Goal: Task Accomplishment & Management: Manage account settings

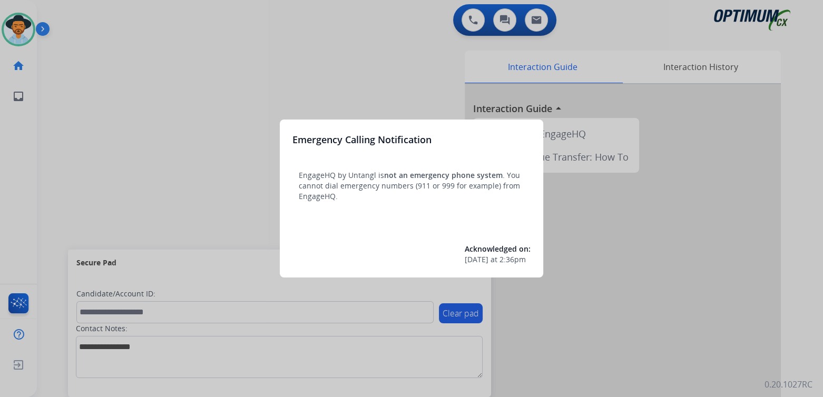
click at [351, 71] on div at bounding box center [411, 198] width 823 height 397
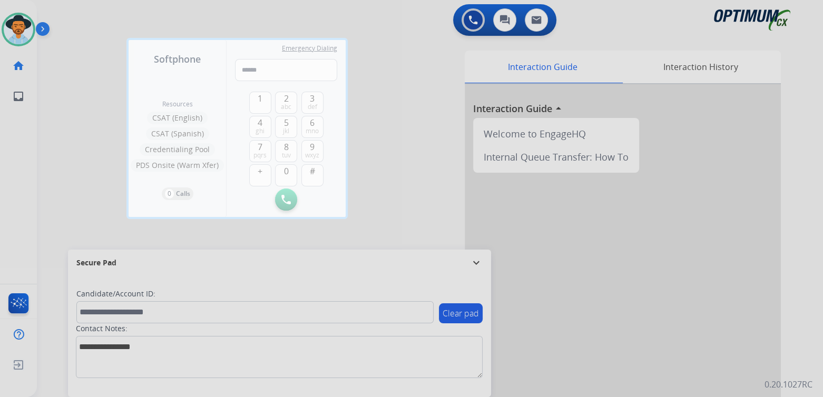
click at [421, 133] on div at bounding box center [411, 198] width 823 height 397
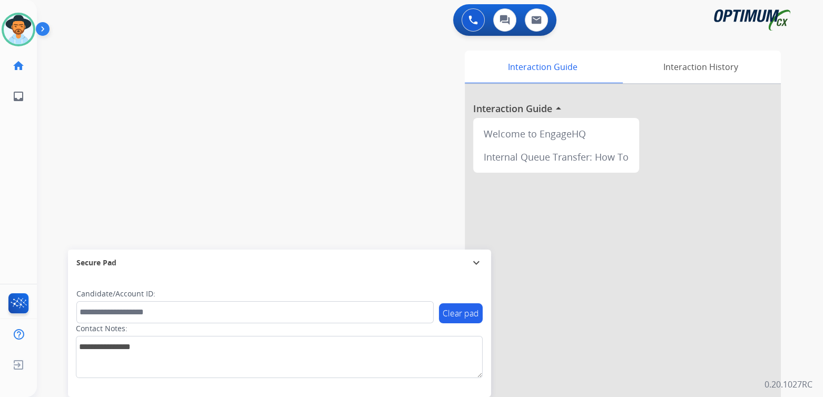
click at [478, 261] on mat-icon "expand_more" at bounding box center [476, 263] width 13 height 13
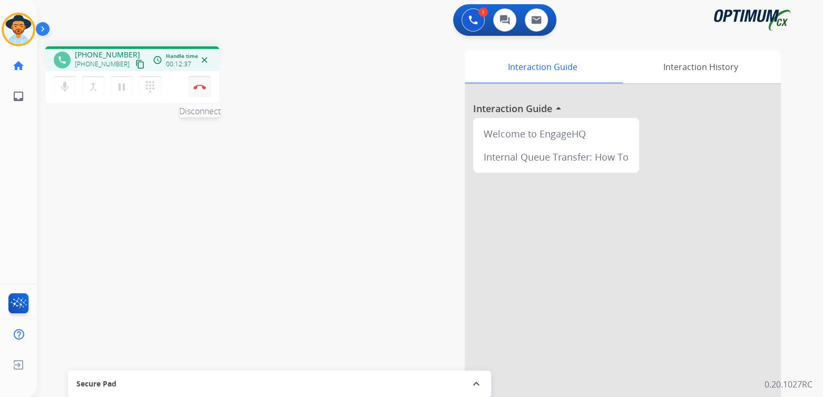
click at [201, 92] on button "Disconnect" at bounding box center [200, 87] width 22 height 22
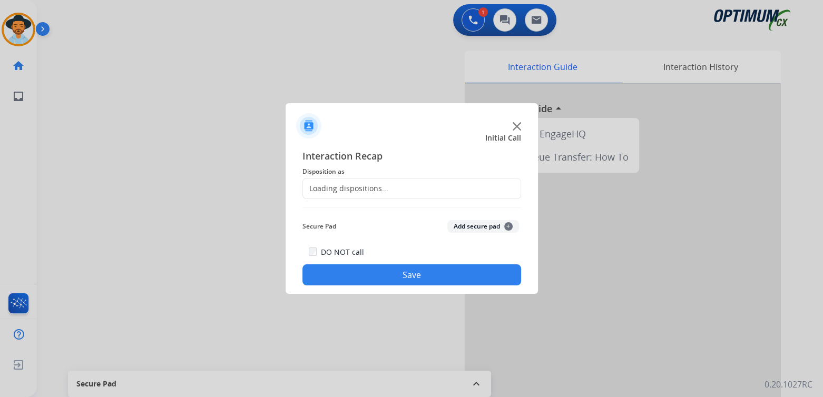
click at [364, 186] on div "Loading dispositions..." at bounding box center [345, 188] width 85 height 11
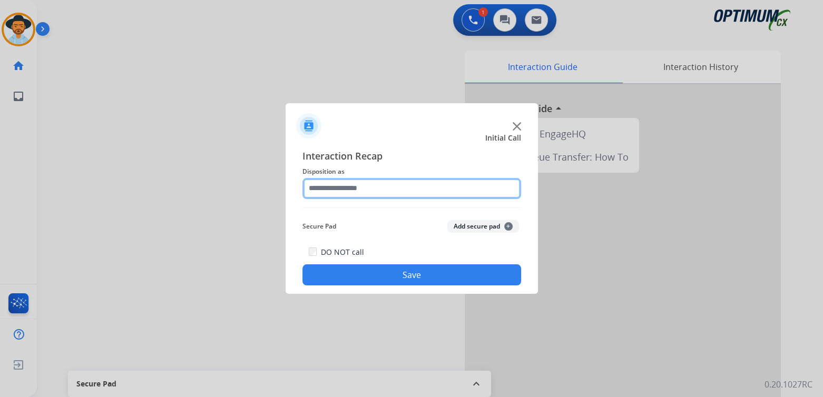
click at [360, 187] on input "text" at bounding box center [411, 188] width 219 height 21
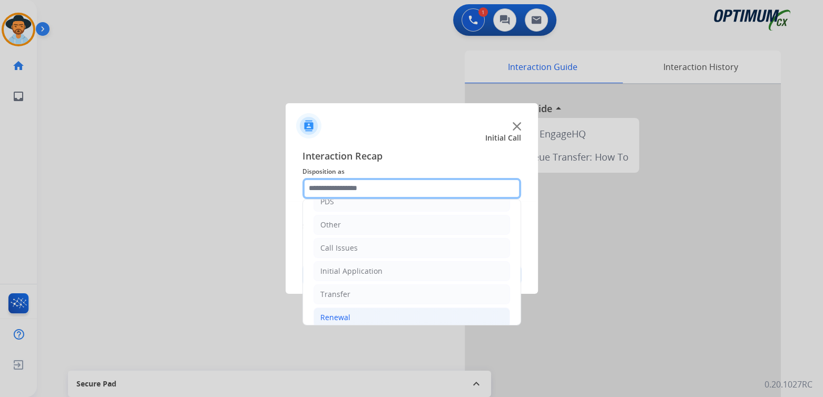
scroll to position [62, 0]
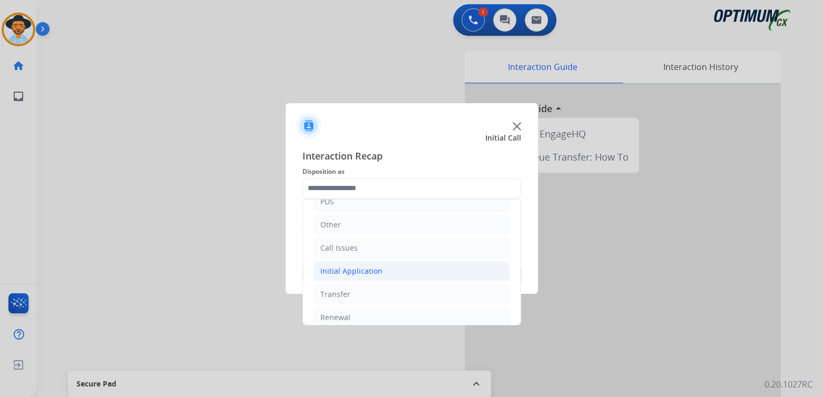
click at [385, 271] on li "Initial Application" at bounding box center [411, 271] width 196 height 20
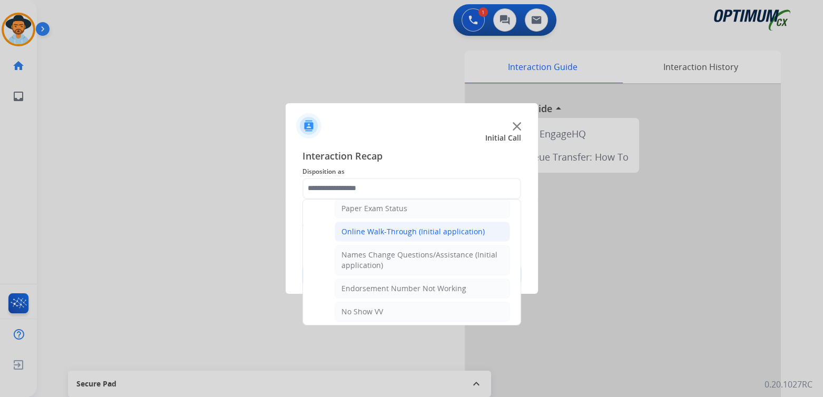
scroll to position [218, 0]
click at [399, 228] on div "Online Walk-Through (Initial application)" at bounding box center [412, 231] width 143 height 11
type input "**********"
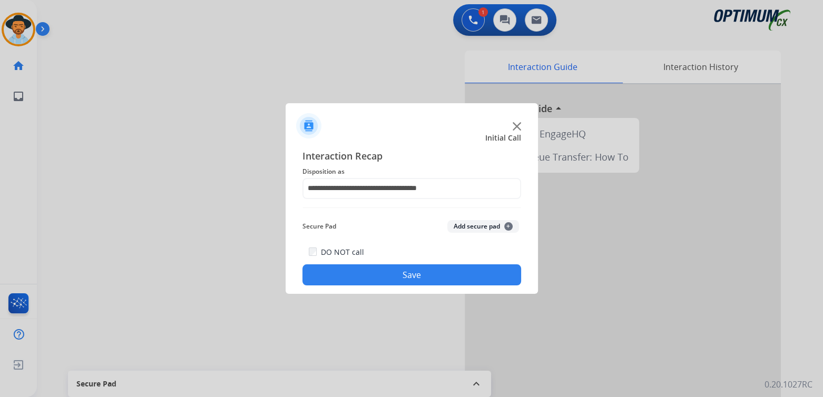
click at [445, 273] on button "Save" at bounding box center [411, 274] width 219 height 21
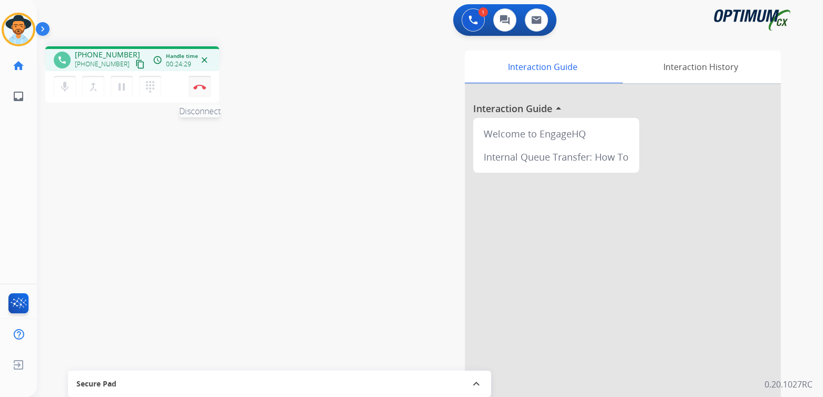
click at [201, 87] on img at bounding box center [199, 86] width 13 height 5
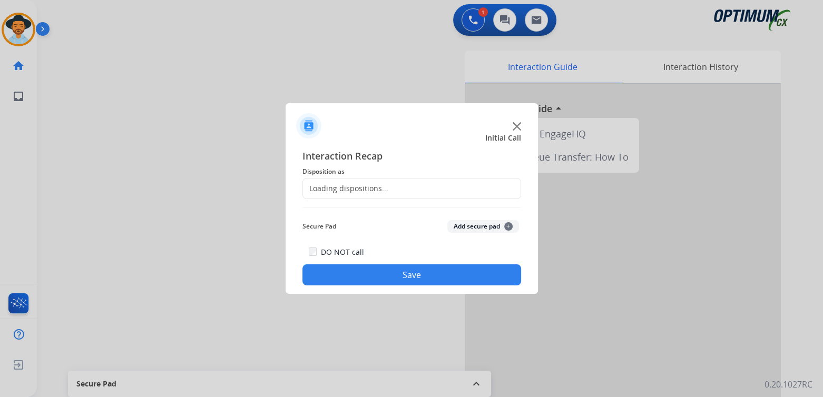
click at [372, 190] on div "Loading dispositions..." at bounding box center [345, 188] width 85 height 11
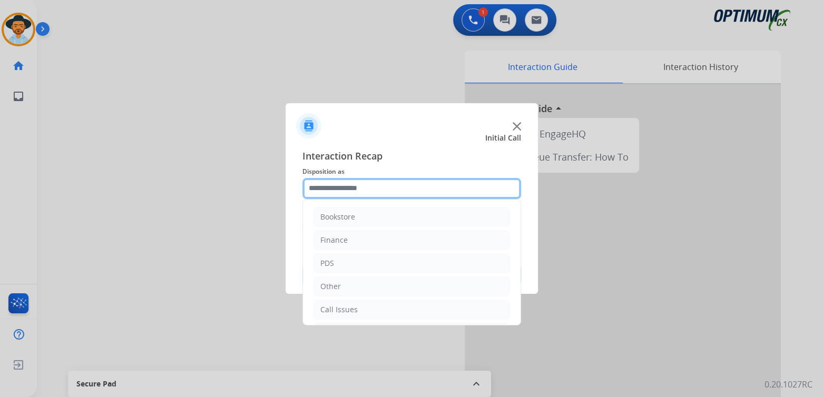
click at [364, 193] on input "text" at bounding box center [411, 188] width 219 height 21
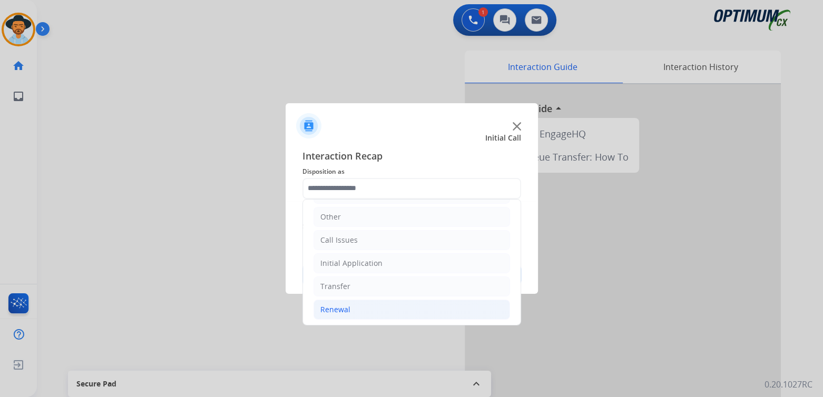
click at [355, 311] on li "Renewal" at bounding box center [411, 310] width 196 height 20
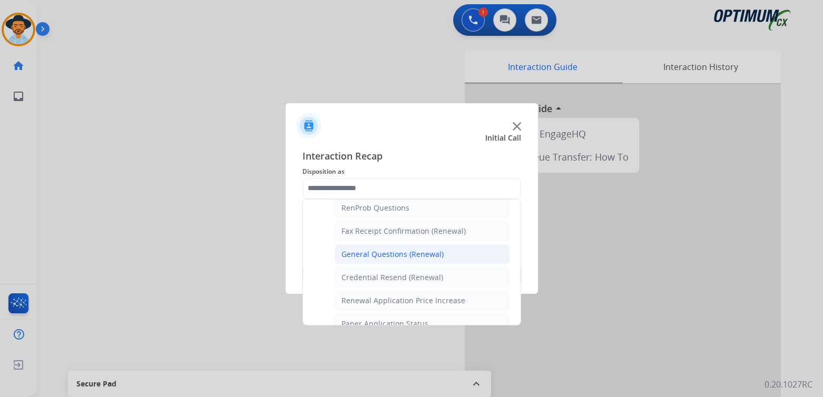
scroll to position [275, 0]
click at [385, 249] on div "General Questions (Renewal)" at bounding box center [392, 254] width 102 height 11
type input "**********"
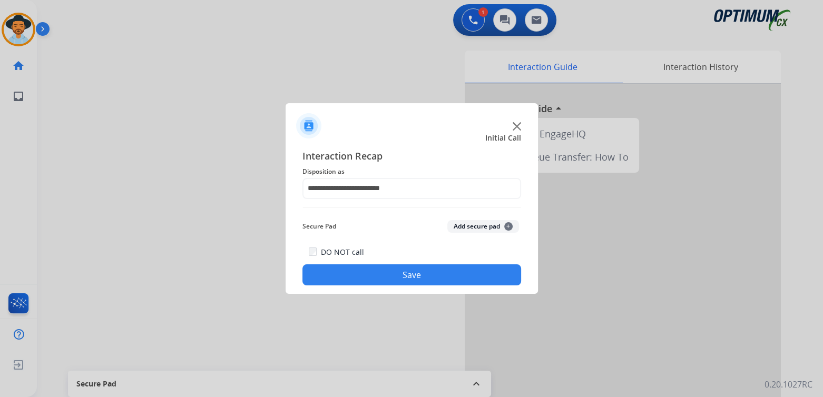
click at [421, 274] on button "Save" at bounding box center [411, 274] width 219 height 21
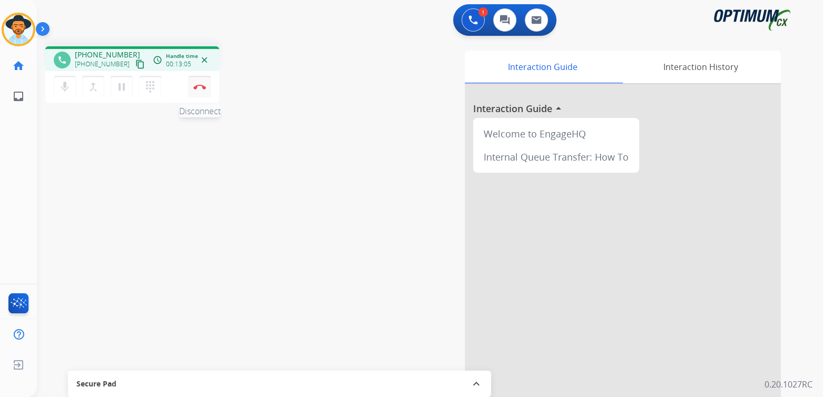
click at [201, 88] on img at bounding box center [199, 86] width 13 height 5
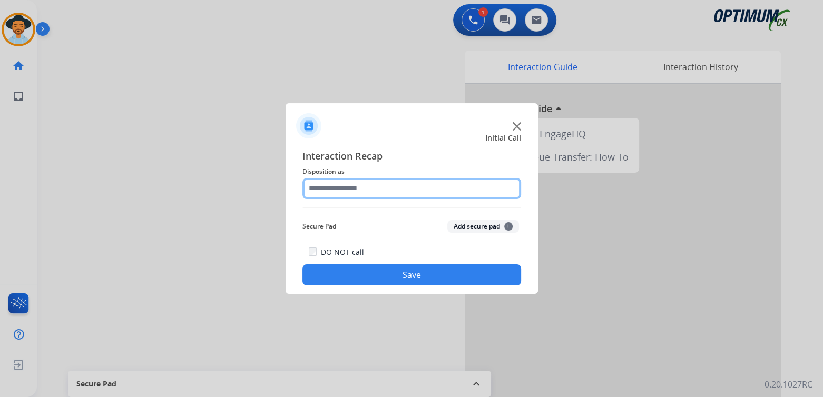
click at [366, 189] on input "text" at bounding box center [411, 188] width 219 height 21
click at [359, 191] on input "text" at bounding box center [411, 188] width 219 height 21
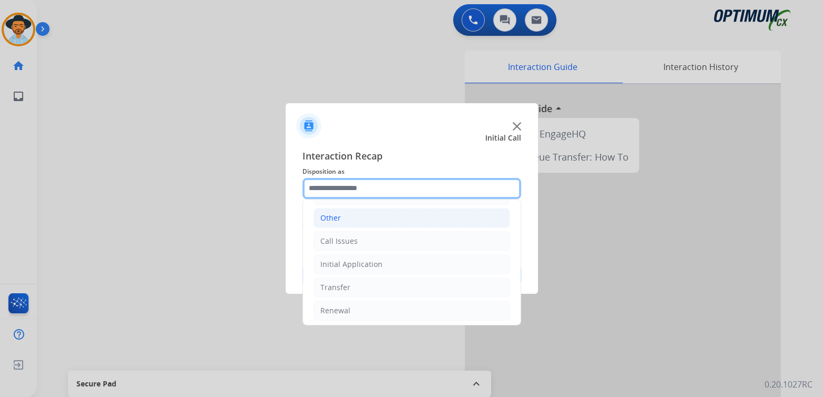
scroll to position [70, 0]
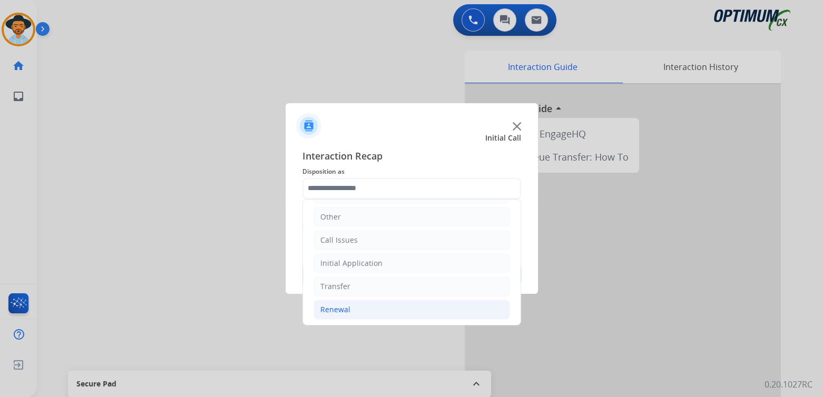
click at [335, 306] on div "Renewal" at bounding box center [335, 309] width 30 height 11
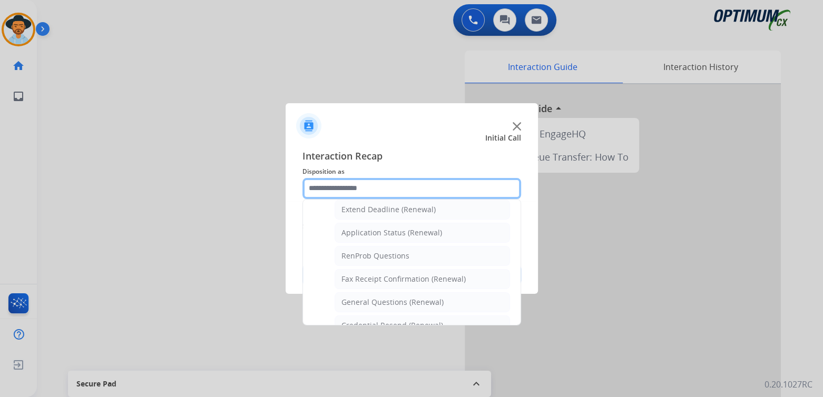
scroll to position [227, 0]
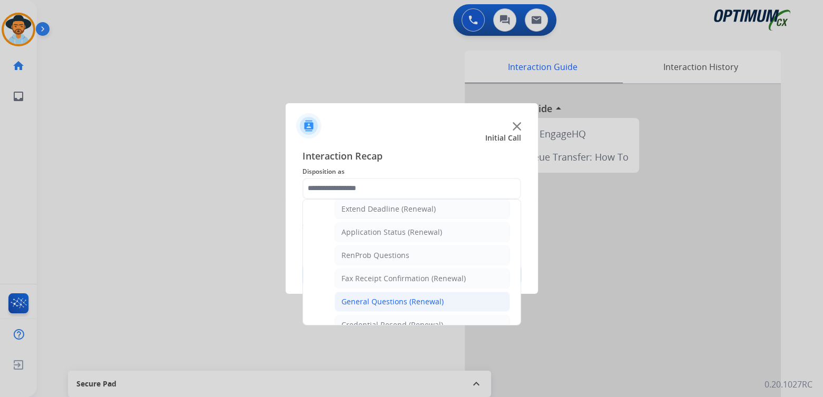
click at [375, 298] on div "General Questions (Renewal)" at bounding box center [392, 302] width 102 height 11
type input "**********"
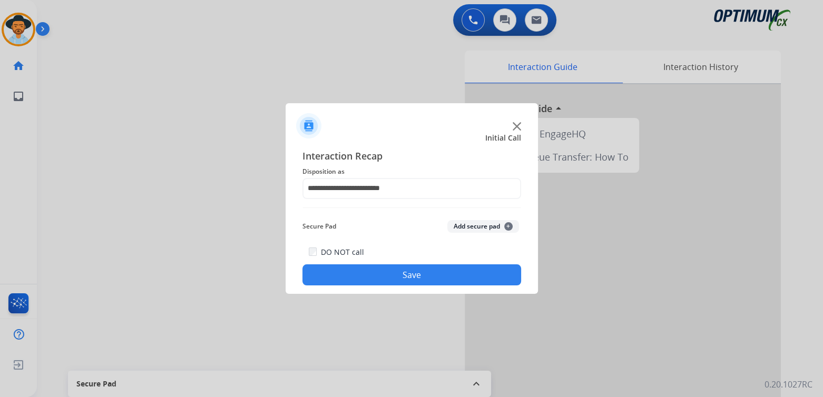
click at [453, 272] on button "Save" at bounding box center [411, 274] width 219 height 21
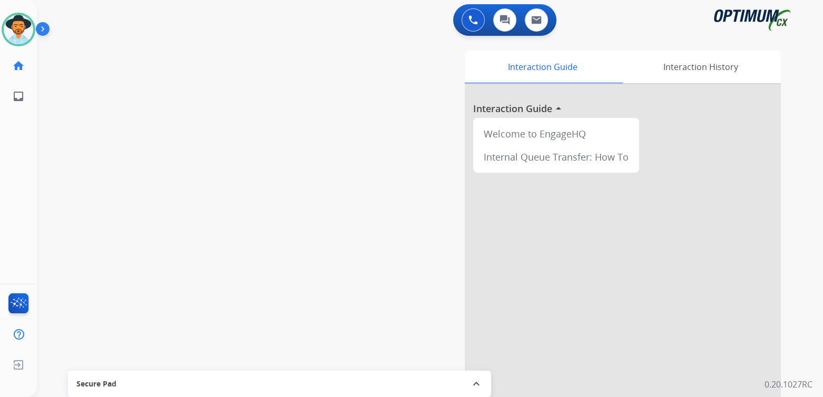
click at [433, 203] on div "Interaction Guide Interaction History Interaction Guide arrow_drop_up Welcome t…" at bounding box center [553, 264] width 455 height 427
click at [29, 31] on img at bounding box center [19, 30] width 30 height 30
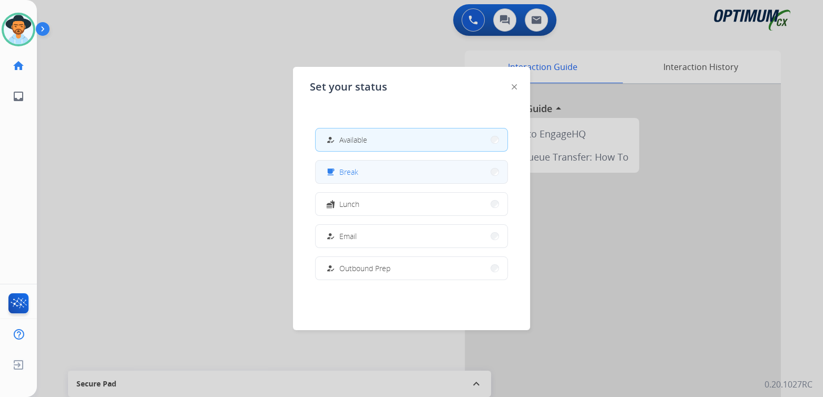
click at [382, 176] on button "free_breakfast Break" at bounding box center [412, 172] width 192 height 23
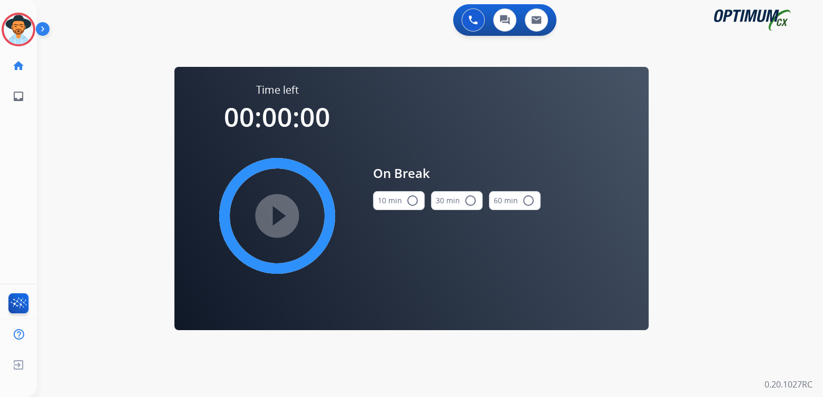
scroll to position [0, 0]
click at [412, 196] on mat-icon "radio_button_unchecked" at bounding box center [412, 200] width 13 height 13
click at [273, 210] on mat-icon "play_circle_filled" at bounding box center [277, 216] width 13 height 13
click at [276, 213] on mat-icon "pause_circle_filled" at bounding box center [277, 216] width 13 height 13
click at [274, 210] on mat-icon "play_circle_filled" at bounding box center [277, 216] width 13 height 13
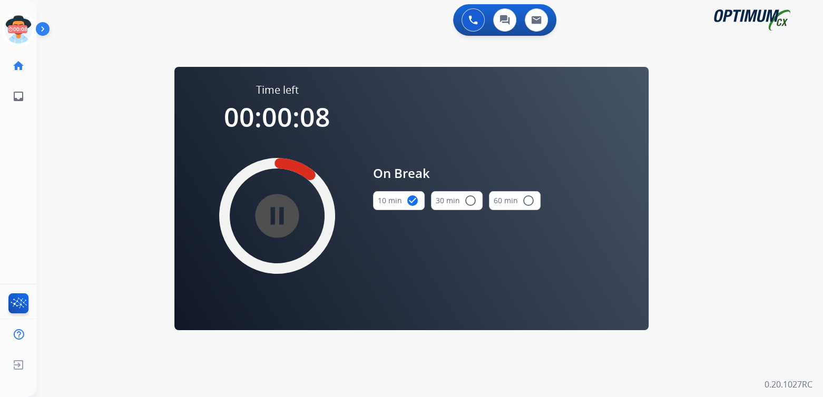
drag, startPoint x: 21, startPoint y: 28, endPoint x: 38, endPoint y: 28, distance: 16.9
click at [36, 31] on div "Cindy Break Edit Avatar 00:08 Agent: Cindy Routing Profile: Eng_Renewal home Ho…" at bounding box center [18, 198] width 37 height 397
click at [21, 28] on icon at bounding box center [19, 30] width 34 height 34
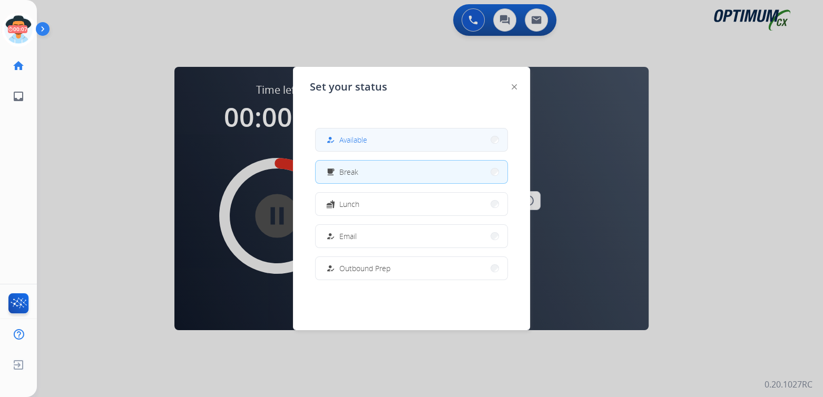
click at [365, 142] on span "Available" at bounding box center [353, 139] width 28 height 11
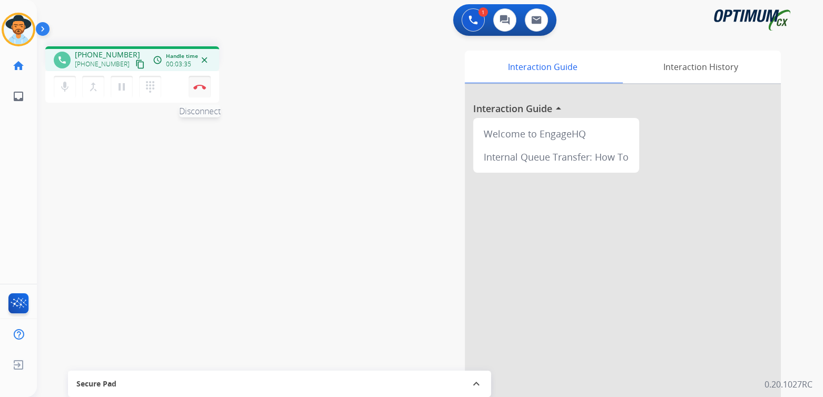
click at [201, 86] on img at bounding box center [199, 86] width 13 height 5
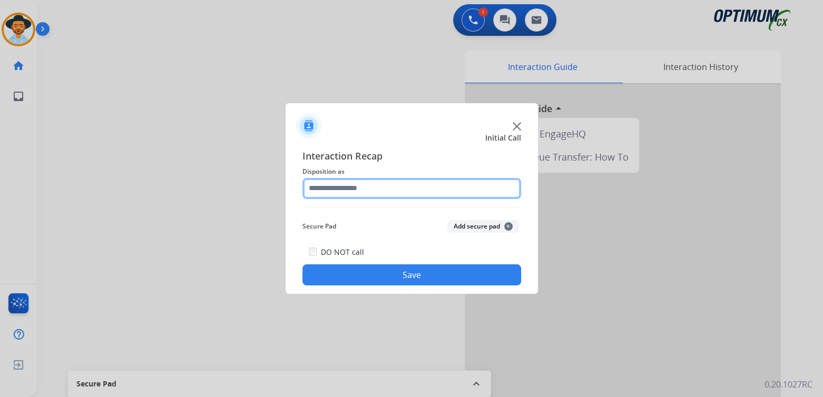
click at [387, 188] on input "text" at bounding box center [411, 188] width 219 height 21
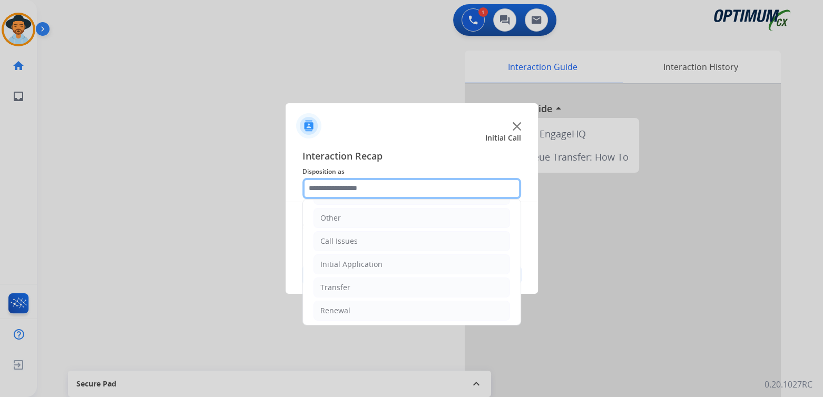
scroll to position [70, 0]
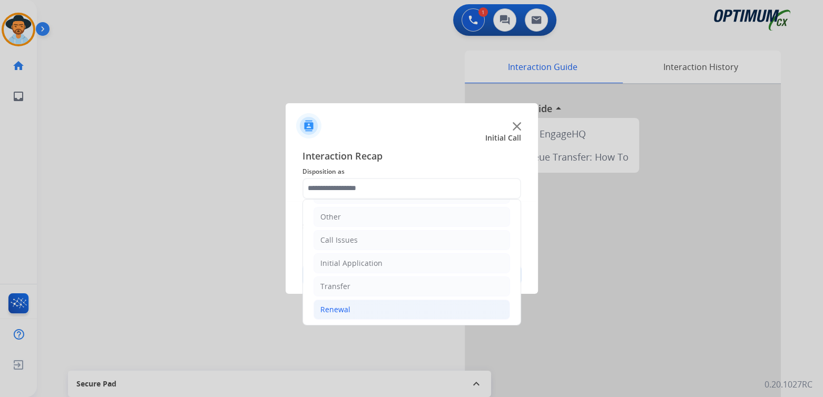
click at [350, 309] on li "Renewal" at bounding box center [411, 310] width 196 height 20
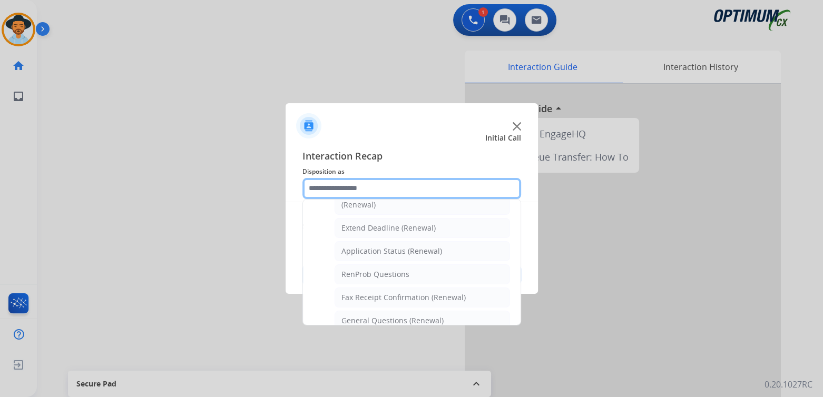
scroll to position [209, 0]
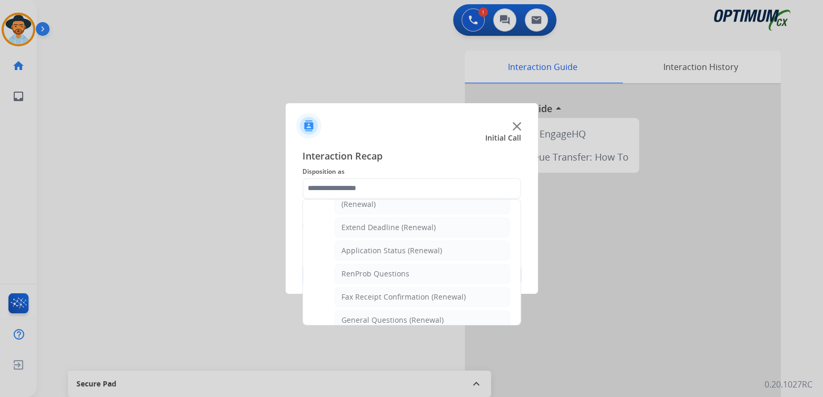
drag, startPoint x: 387, startPoint y: 318, endPoint x: 442, endPoint y: 304, distance: 56.5
click at [387, 317] on div "General Questions (Renewal)" at bounding box center [392, 320] width 102 height 11
type input "**********"
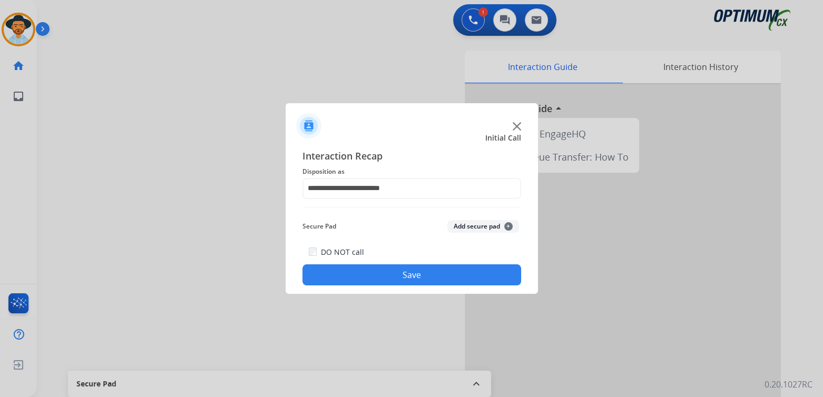
click at [472, 277] on button "Save" at bounding box center [411, 274] width 219 height 21
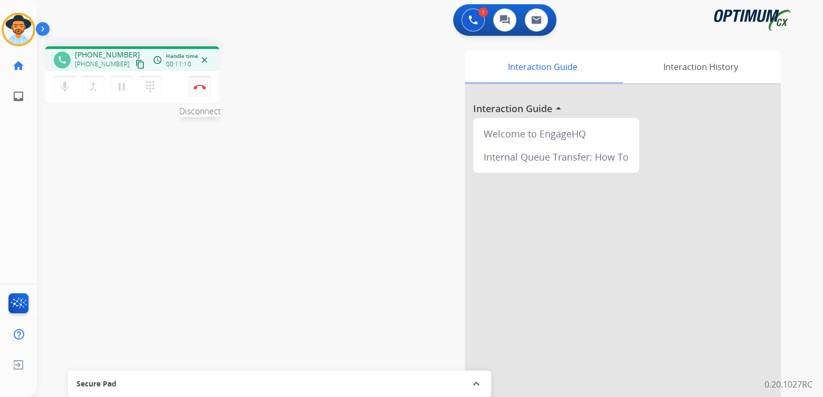
click at [201, 87] on img at bounding box center [199, 86] width 13 height 5
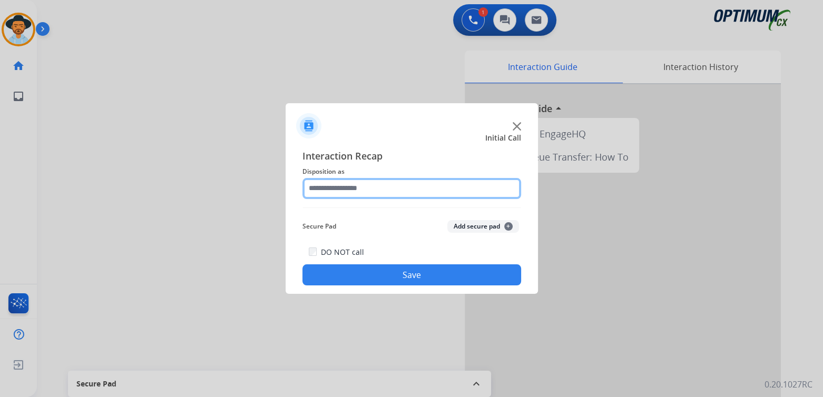
click at [369, 190] on input "text" at bounding box center [411, 188] width 219 height 21
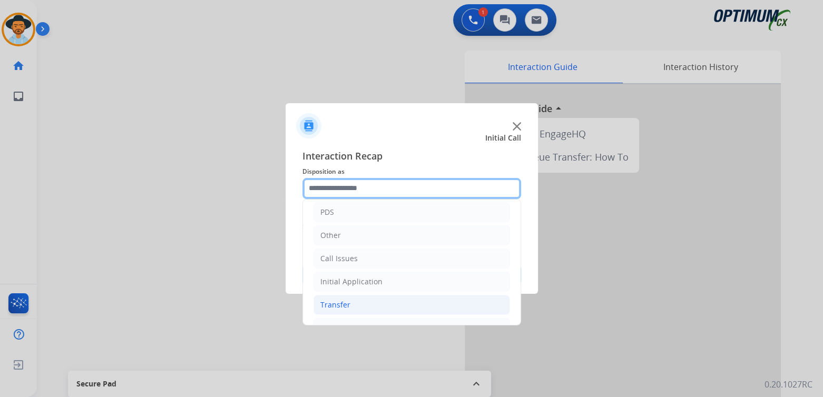
scroll to position [70, 0]
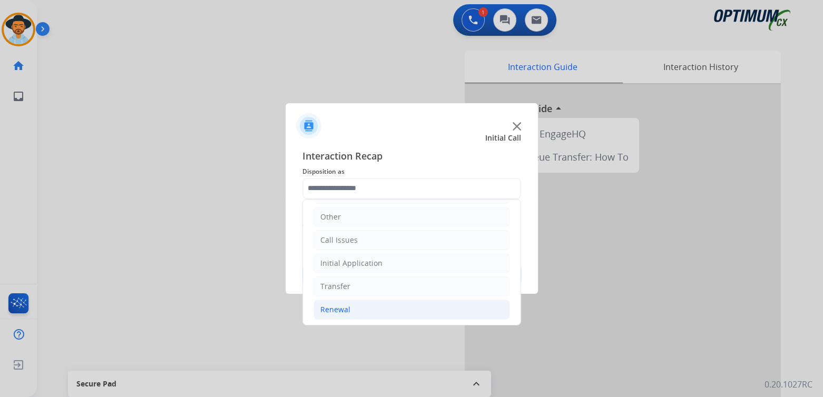
click at [361, 309] on li "Renewal" at bounding box center [411, 310] width 196 height 20
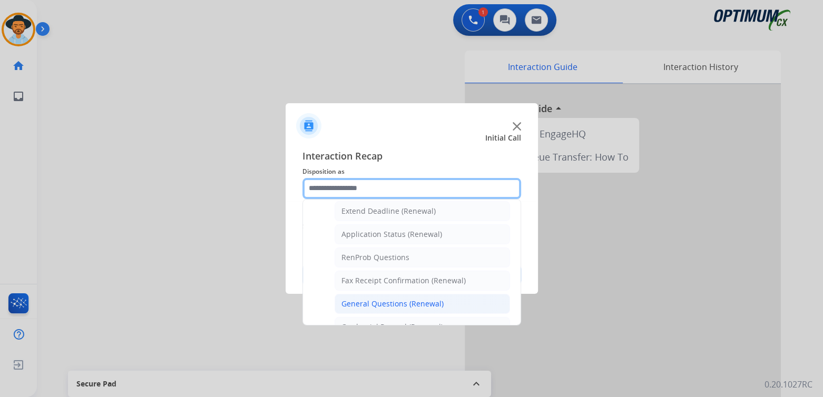
scroll to position [226, 0]
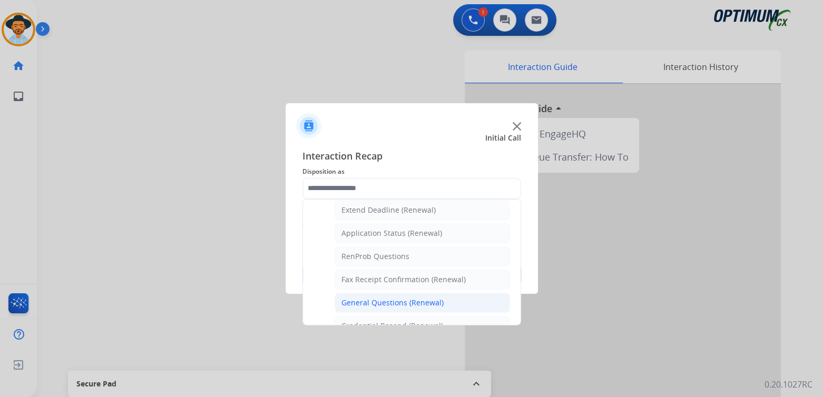
click at [389, 300] on div "General Questions (Renewal)" at bounding box center [392, 303] width 102 height 11
type input "**********"
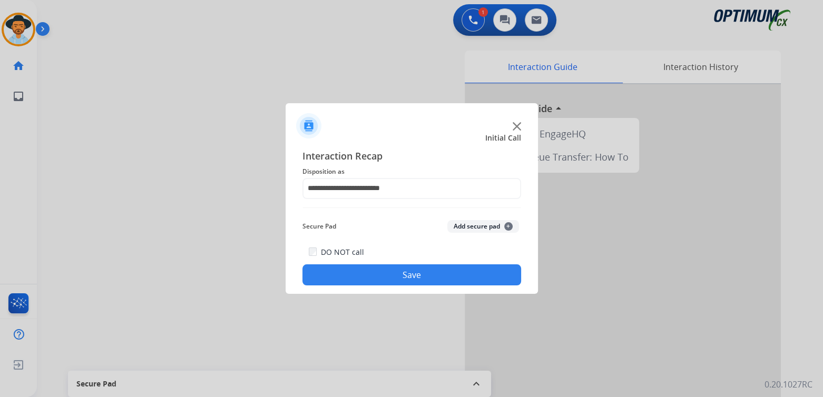
click at [418, 273] on button "Save" at bounding box center [411, 274] width 219 height 21
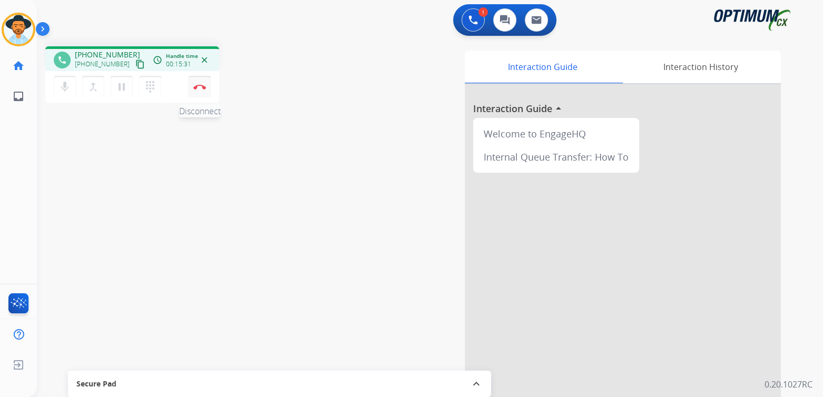
drag, startPoint x: 191, startPoint y: 89, endPoint x: 271, endPoint y: 97, distance: 79.9
click at [195, 87] on button "Disconnect" at bounding box center [200, 87] width 22 height 22
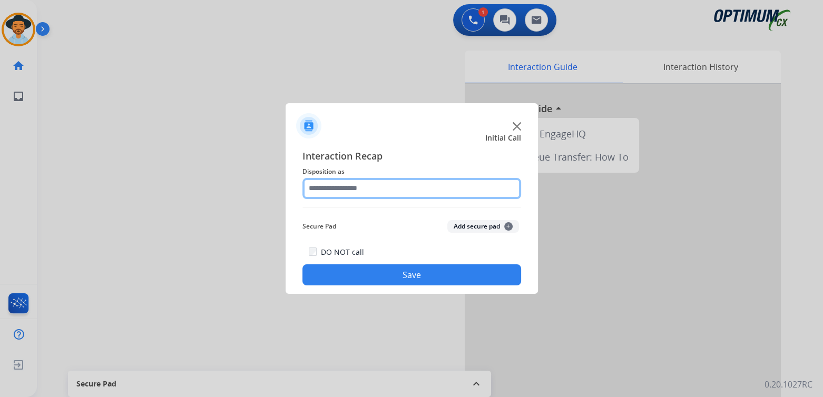
click at [386, 191] on input "text" at bounding box center [411, 188] width 219 height 21
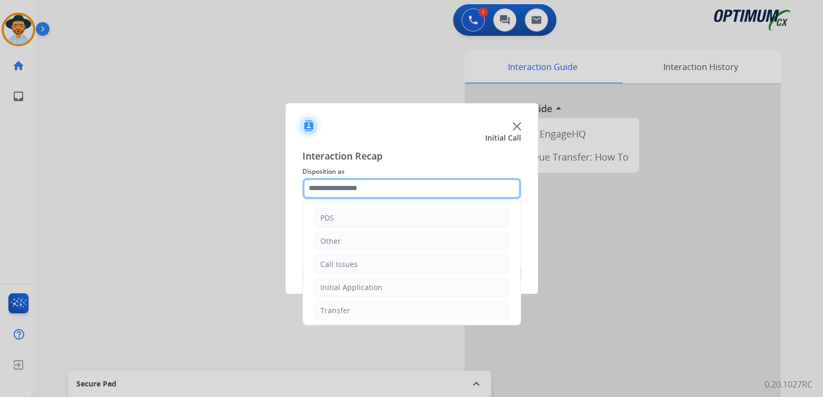
scroll to position [70, 0]
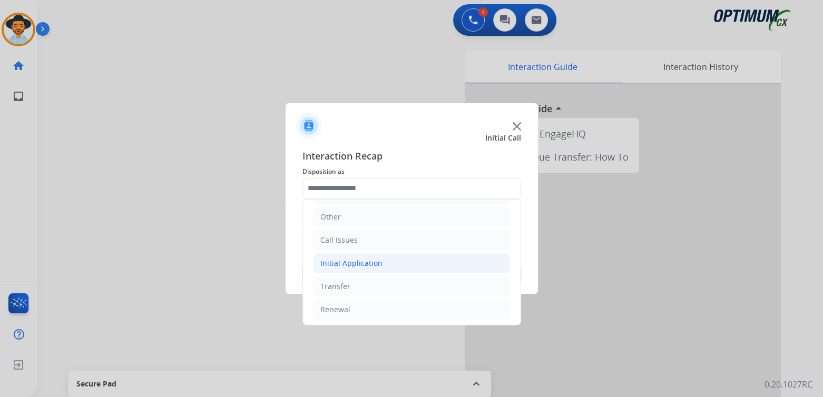
click at [375, 262] on div "Initial Application" at bounding box center [351, 263] width 62 height 11
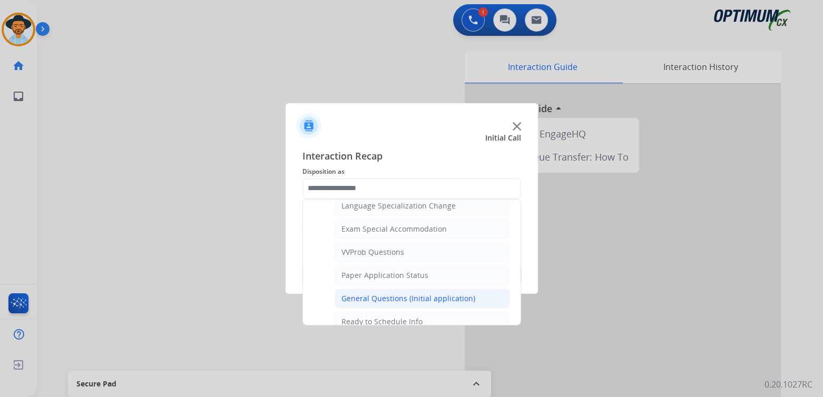
scroll to position [533, 0]
click at [386, 292] on div "General Questions (Initial application)" at bounding box center [408, 297] width 134 height 11
type input "**********"
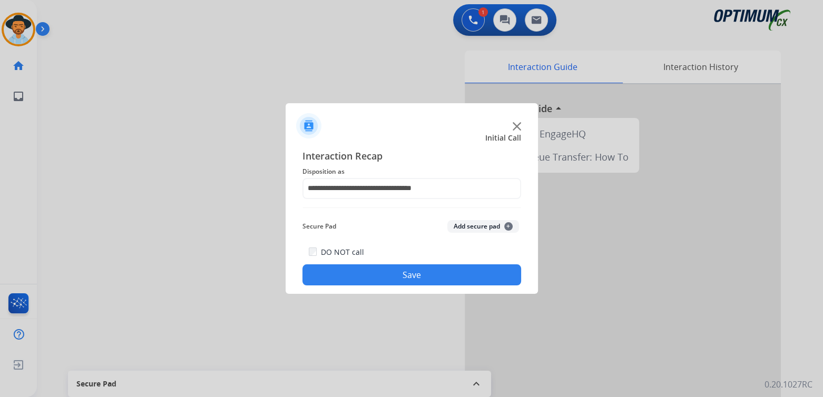
click at [450, 276] on button "Save" at bounding box center [411, 274] width 219 height 21
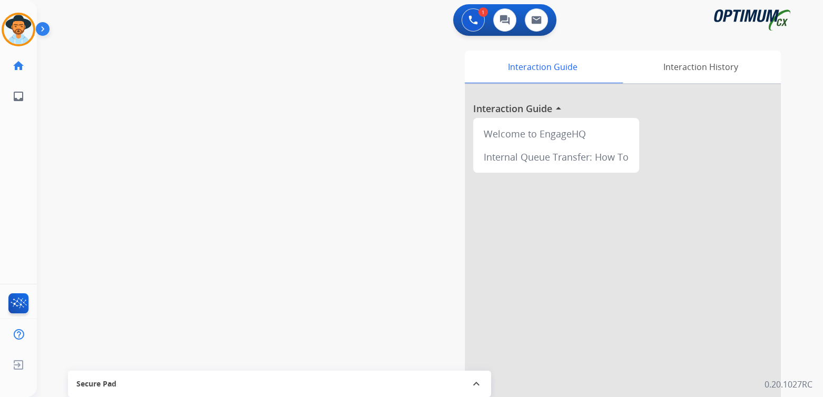
scroll to position [1, 0]
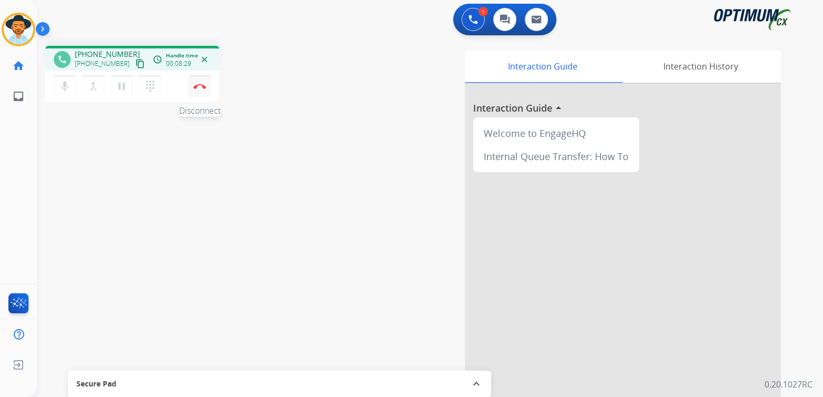
click at [199, 87] on img at bounding box center [199, 86] width 13 height 5
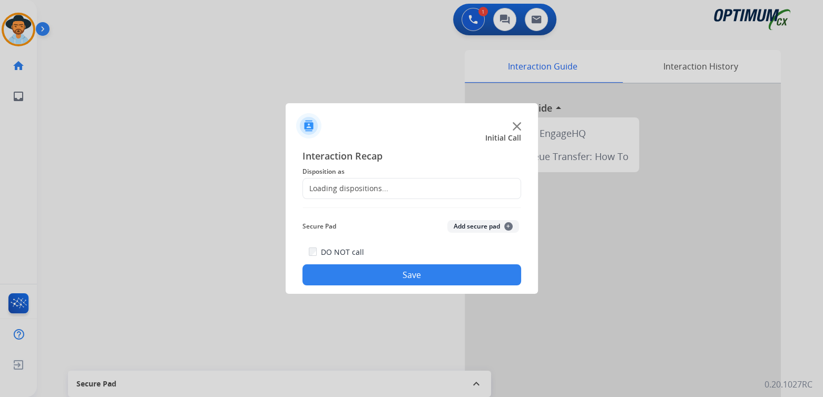
click at [371, 188] on div "Loading dispositions..." at bounding box center [345, 188] width 85 height 11
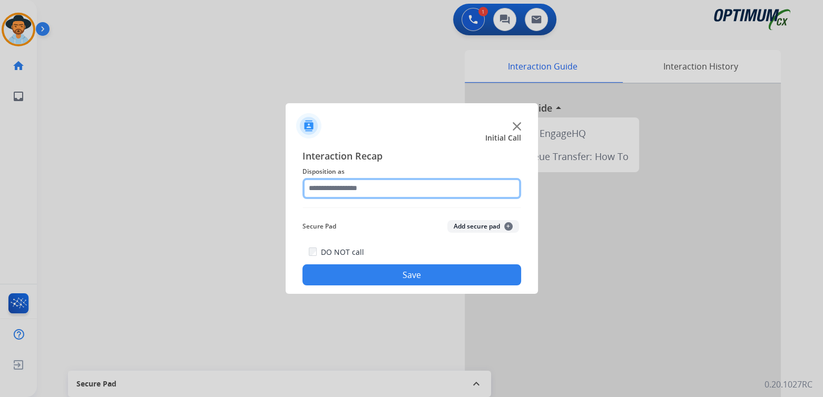
click at [368, 189] on input "text" at bounding box center [411, 188] width 219 height 21
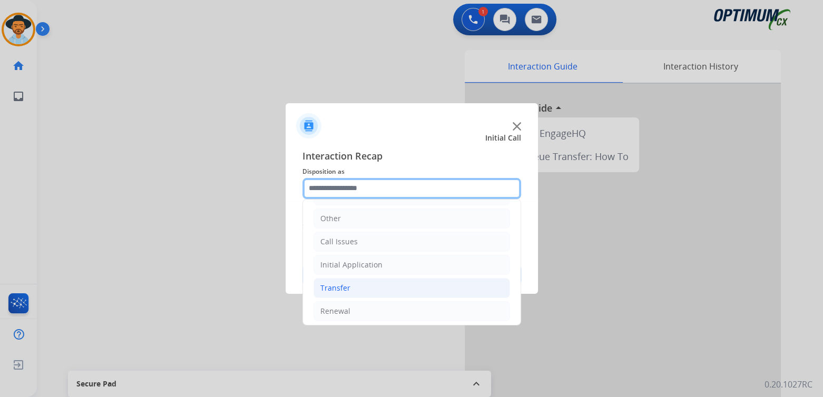
scroll to position [70, 0]
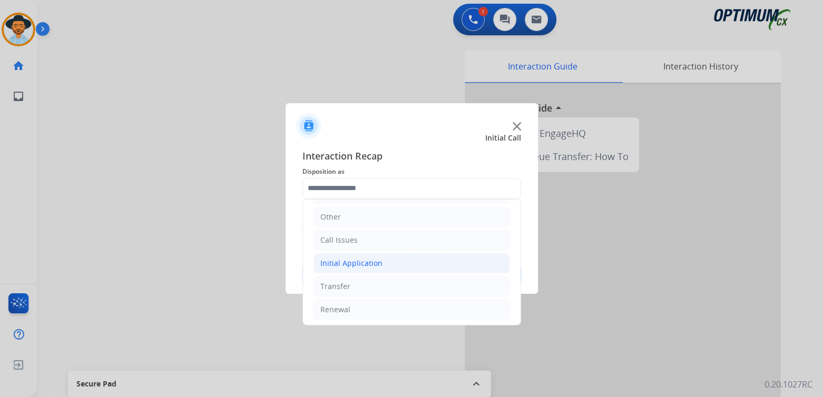
click at [362, 262] on div "Initial Application" at bounding box center [351, 263] width 62 height 11
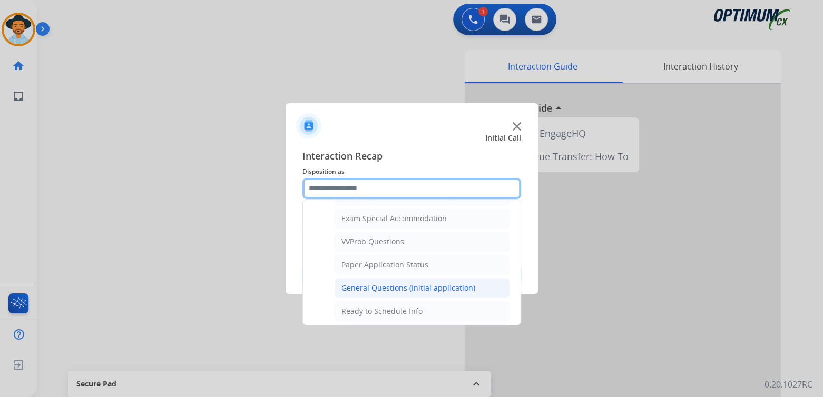
scroll to position [543, 0]
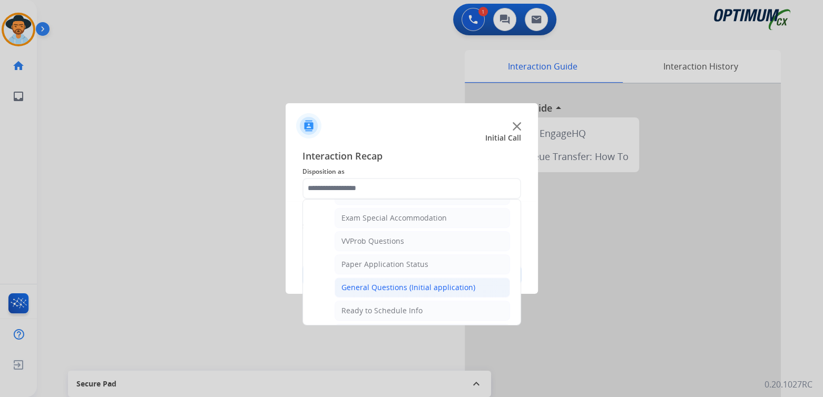
click at [389, 282] on div "General Questions (Initial application)" at bounding box center [408, 287] width 134 height 11
type input "**********"
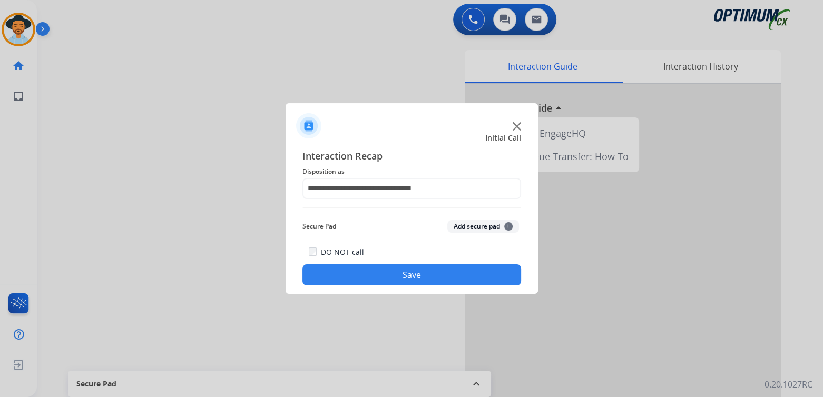
click at [426, 270] on button "Save" at bounding box center [411, 274] width 219 height 21
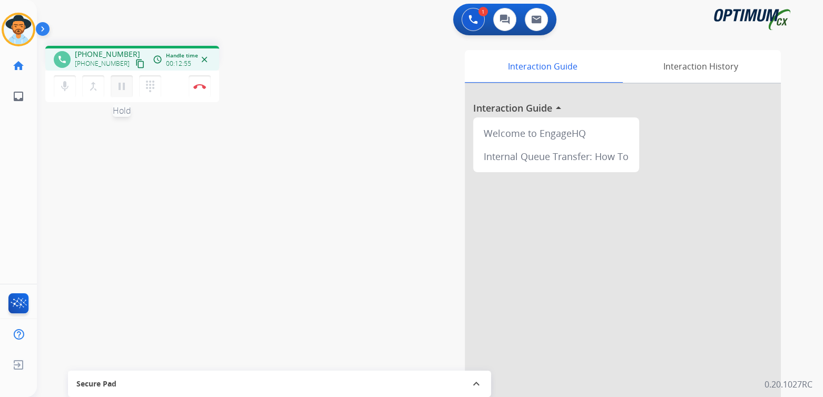
click at [122, 87] on mat-icon "pause" at bounding box center [121, 86] width 13 height 13
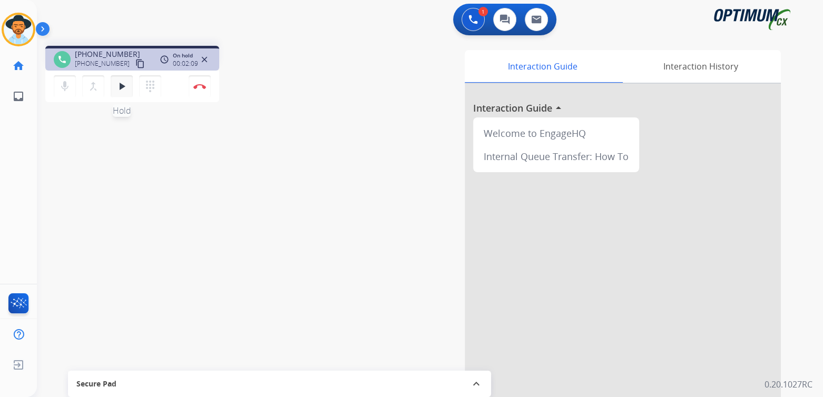
click at [120, 89] on mat-icon "play_arrow" at bounding box center [121, 86] width 13 height 13
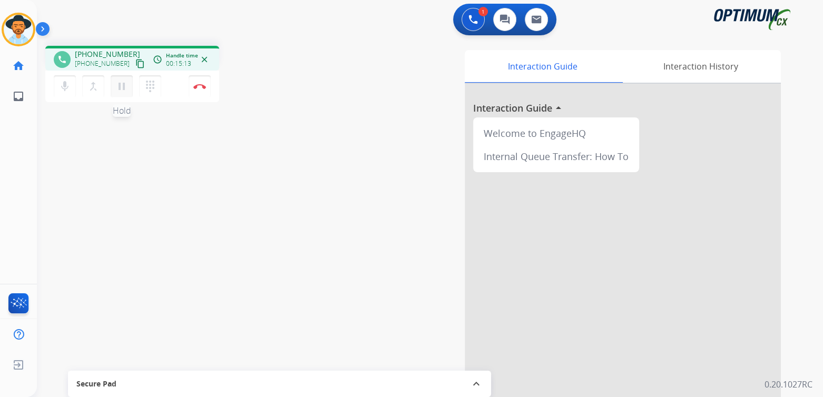
click at [121, 85] on mat-icon "pause" at bounding box center [121, 86] width 13 height 13
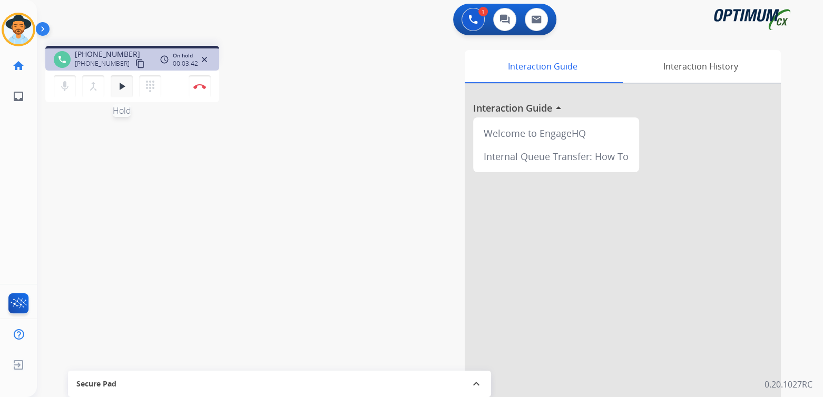
click at [117, 82] on mat-icon "play_arrow" at bounding box center [121, 86] width 13 height 13
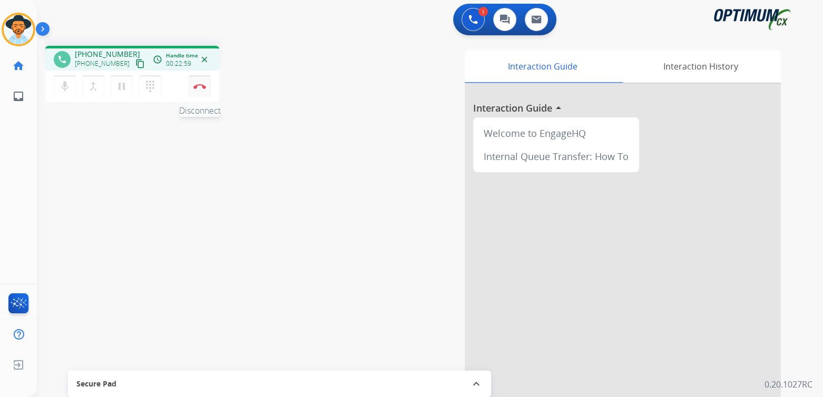
click at [202, 87] on img at bounding box center [199, 86] width 13 height 5
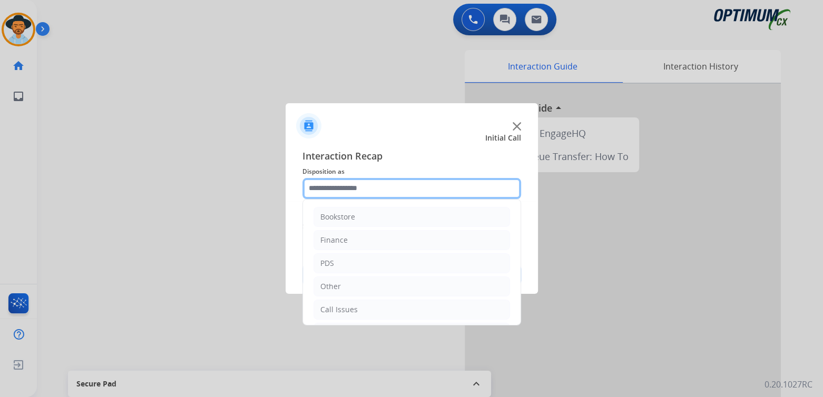
click at [378, 192] on input "text" at bounding box center [411, 188] width 219 height 21
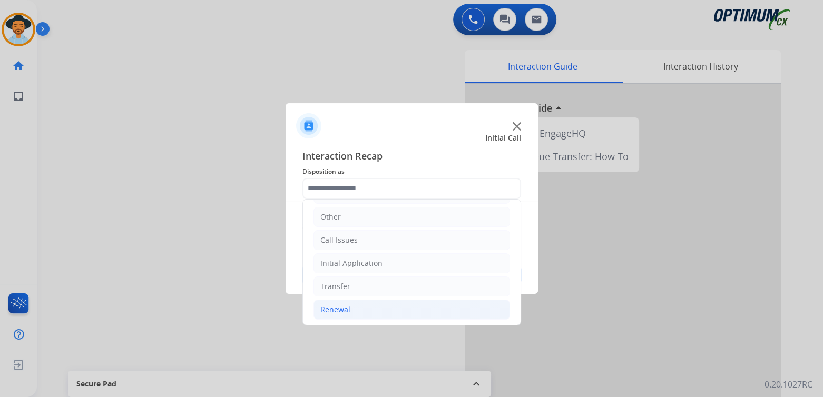
click at [363, 307] on li "Renewal" at bounding box center [411, 310] width 196 height 20
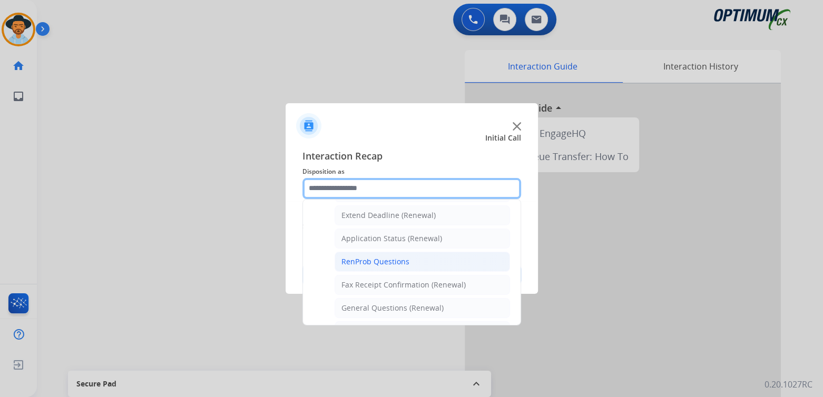
scroll to position [221, 0]
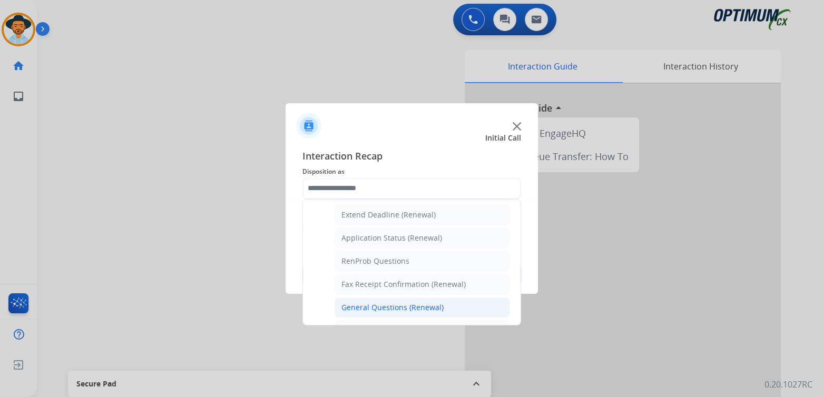
click at [388, 302] on div "General Questions (Renewal)" at bounding box center [392, 307] width 102 height 11
type input "**********"
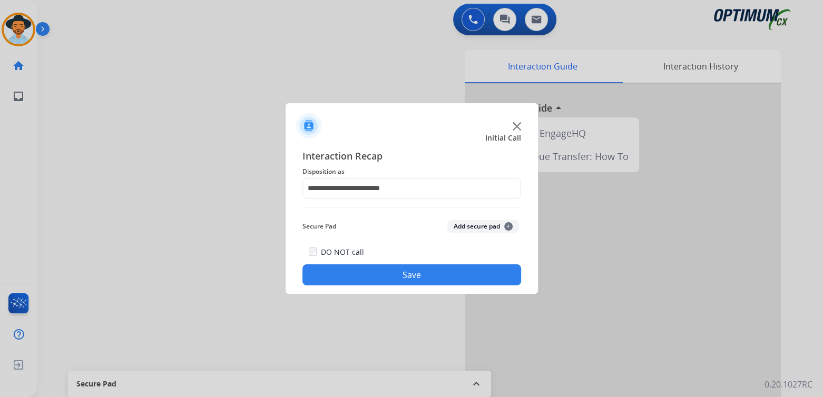
click at [414, 280] on button "Save" at bounding box center [411, 274] width 219 height 21
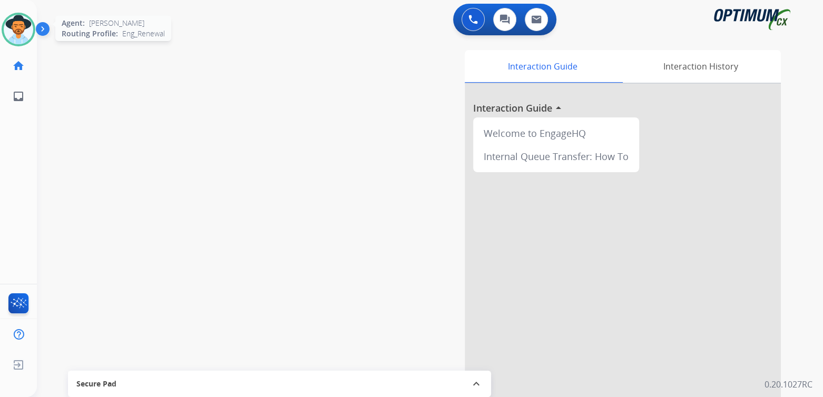
click at [28, 28] on img at bounding box center [19, 30] width 30 height 30
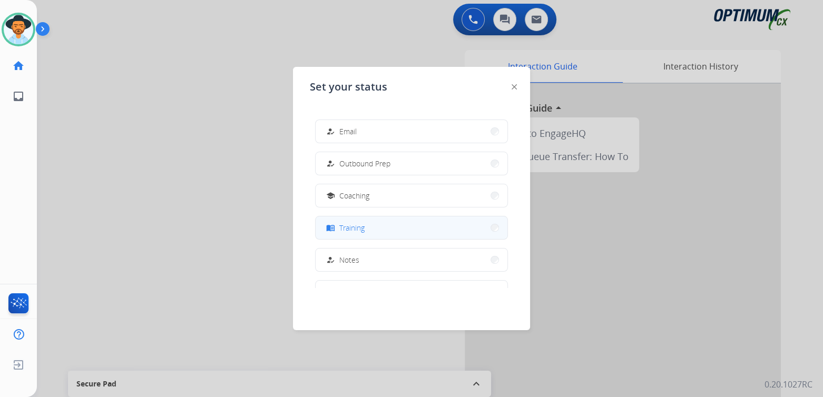
scroll to position [105, 0]
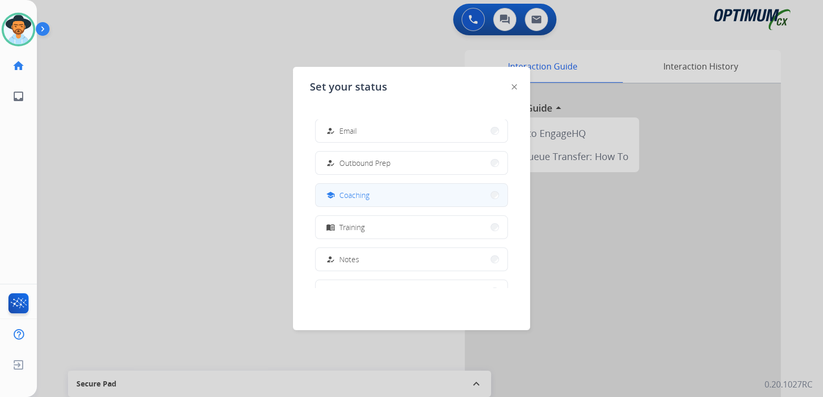
click at [359, 193] on span "Coaching" at bounding box center [354, 195] width 30 height 11
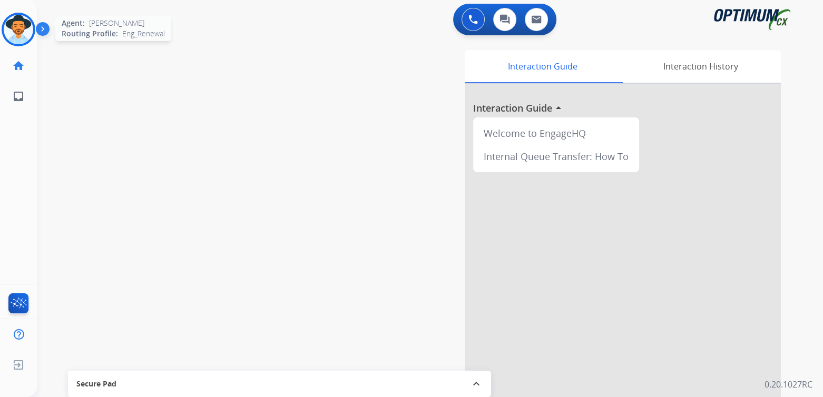
click at [22, 27] on img at bounding box center [19, 30] width 30 height 30
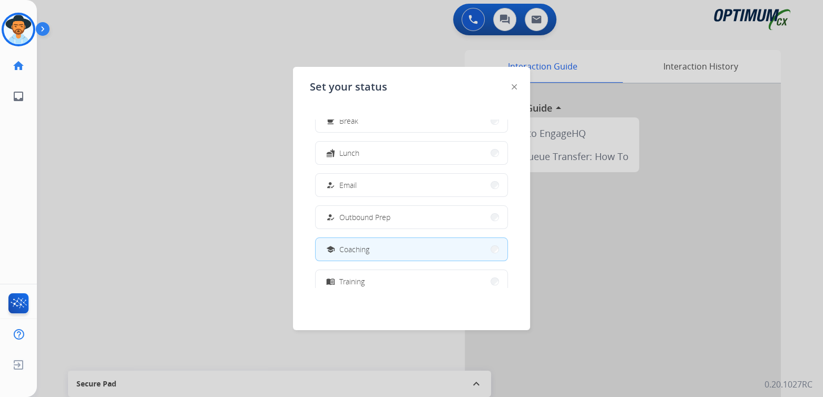
scroll to position [52, 0]
click at [204, 218] on div at bounding box center [411, 198] width 823 height 397
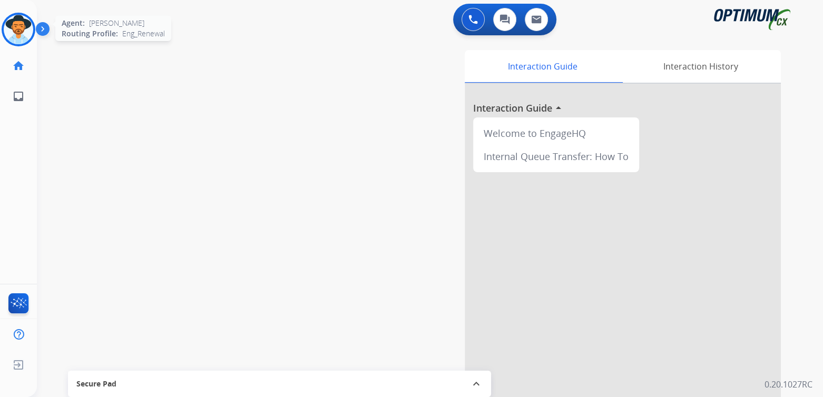
click at [22, 22] on img at bounding box center [19, 30] width 30 height 30
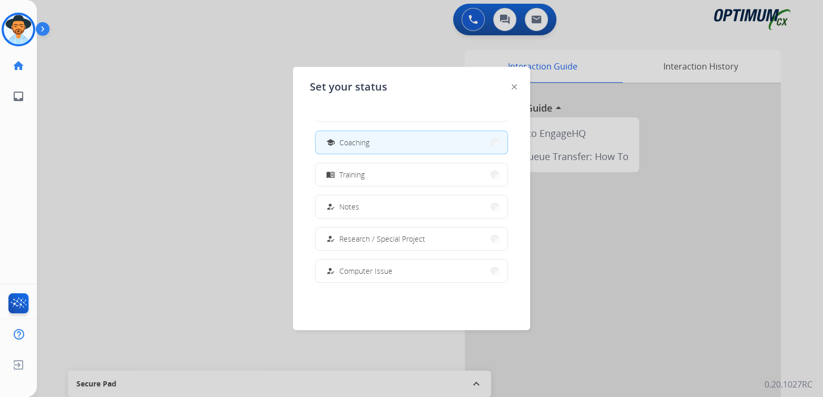
scroll to position [158, 0]
click at [375, 140] on button "school Coaching" at bounding box center [412, 142] width 192 height 23
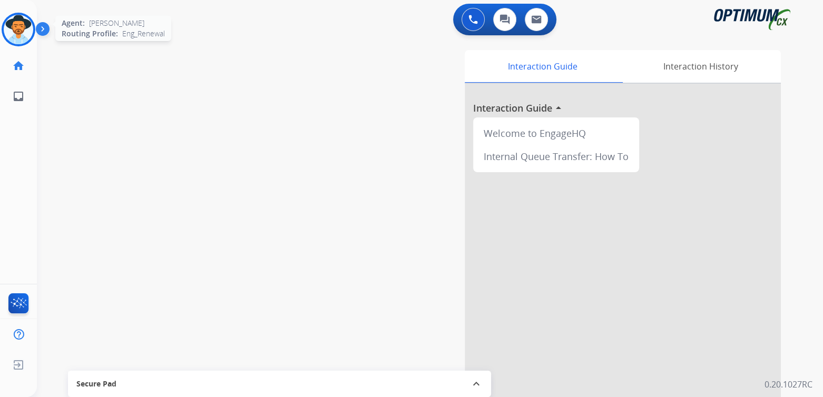
click at [21, 26] on img at bounding box center [19, 30] width 30 height 30
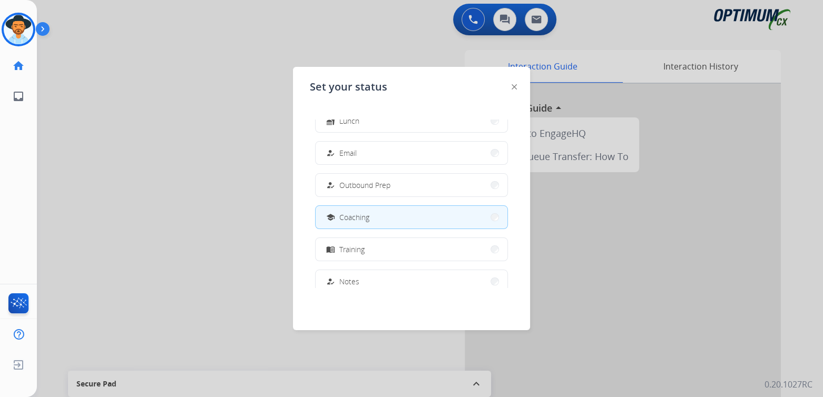
scroll to position [93, 0]
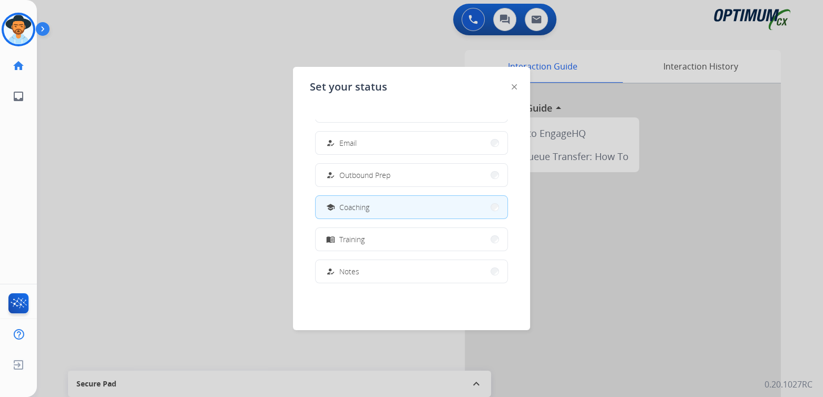
click at [146, 230] on div at bounding box center [411, 198] width 823 height 397
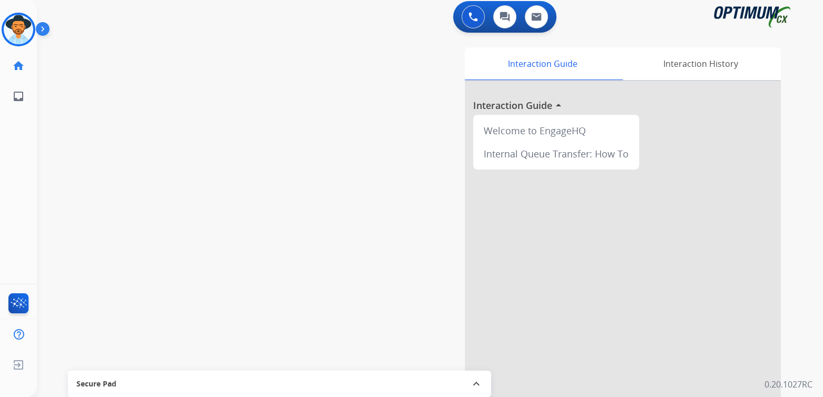
scroll to position [4, 0]
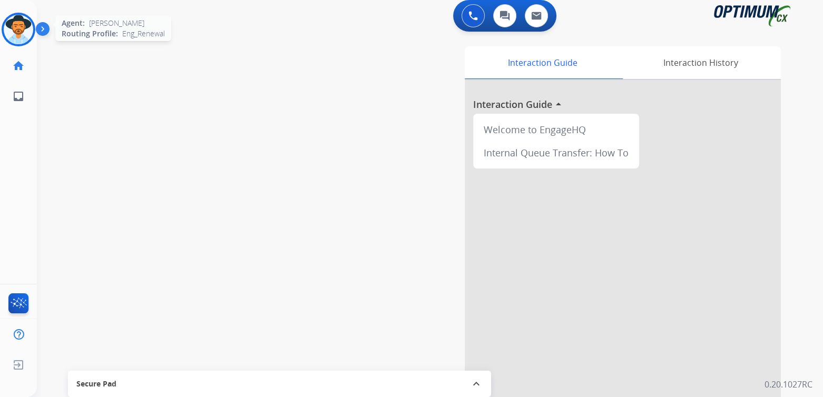
click at [24, 27] on img at bounding box center [19, 30] width 30 height 30
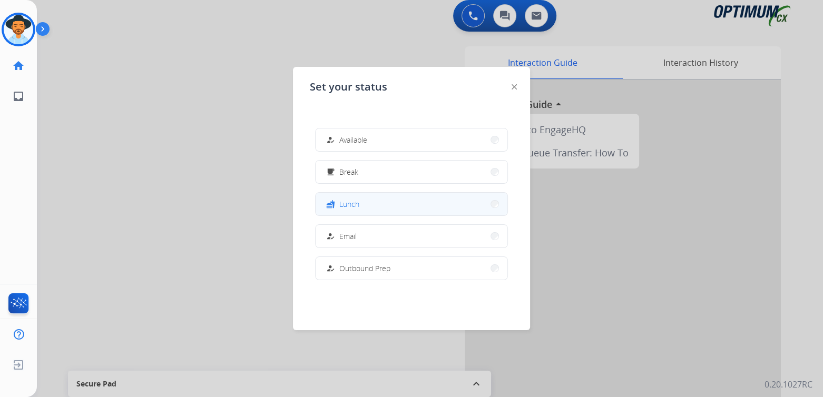
click at [356, 201] on span "Lunch" at bounding box center [349, 204] width 20 height 11
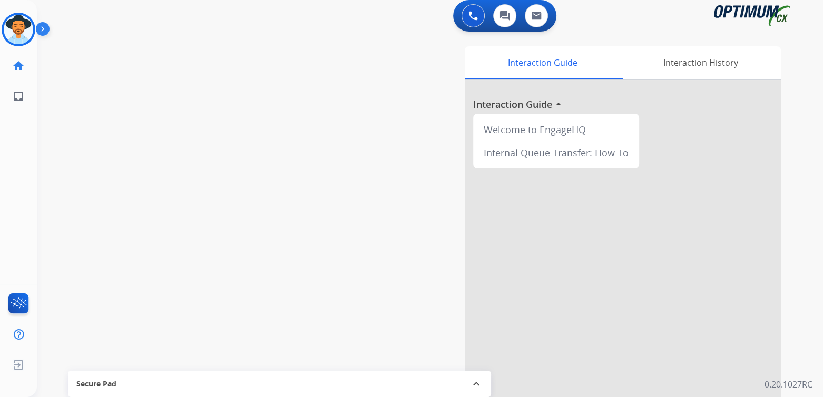
scroll to position [0, 0]
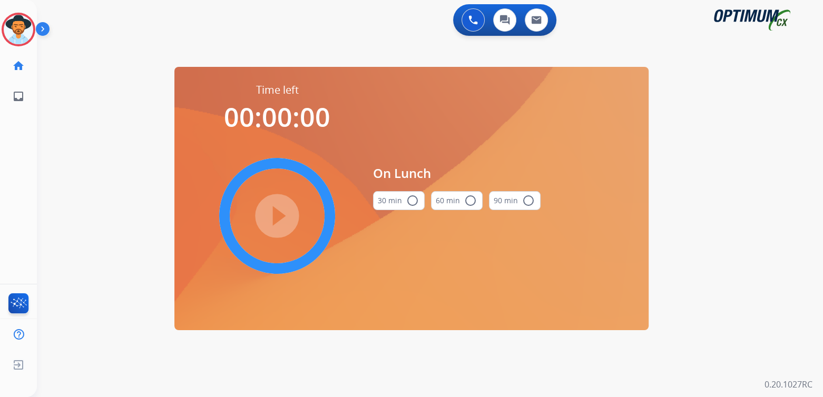
click at [410, 200] on mat-icon "radio_button_unchecked" at bounding box center [412, 200] width 13 height 13
click at [281, 218] on mat-icon "play_circle_filled" at bounding box center [277, 216] width 13 height 13
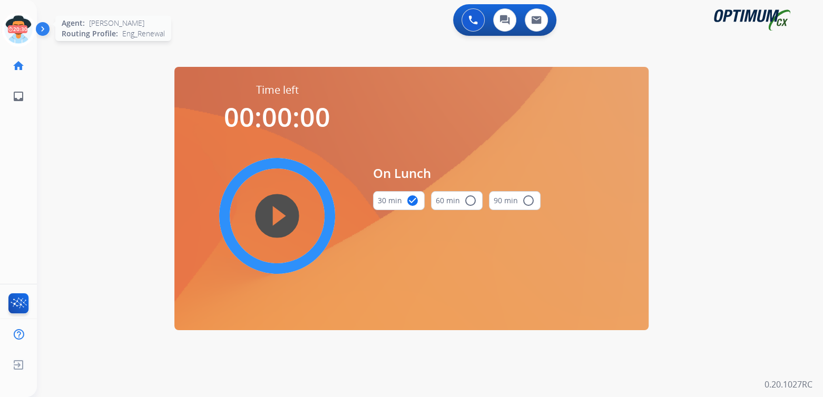
click at [26, 26] on icon at bounding box center [19, 30] width 34 height 34
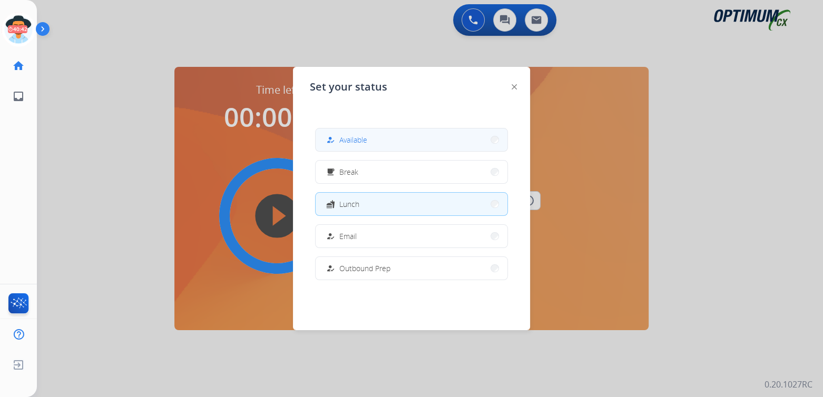
click at [358, 144] on span "Available" at bounding box center [353, 139] width 28 height 11
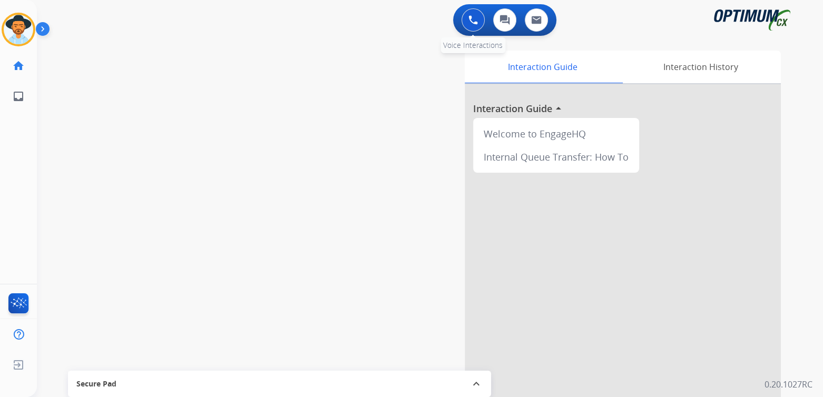
click at [471, 19] on img at bounding box center [472, 19] width 9 height 9
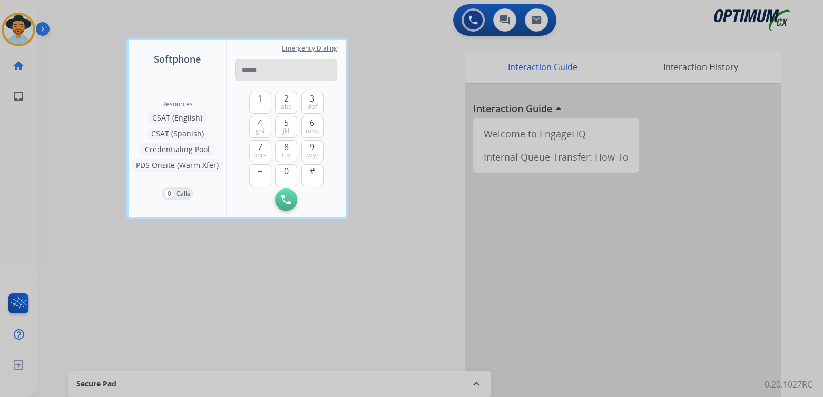
click at [252, 71] on input "tel" at bounding box center [286, 70] width 102 height 22
type input "**********"
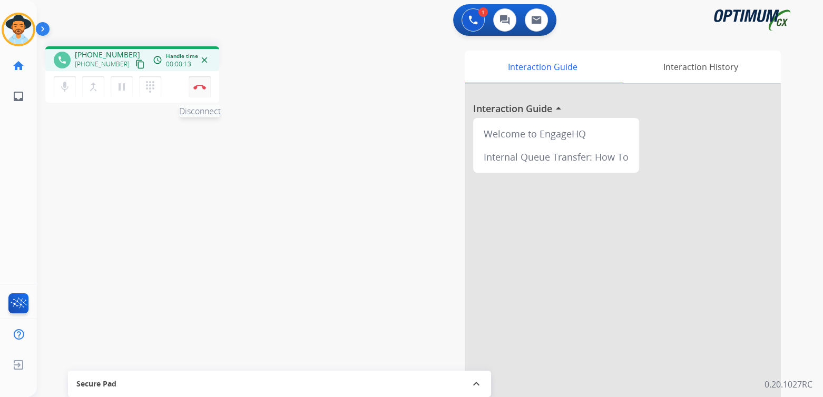
click at [200, 79] on button "Disconnect" at bounding box center [200, 87] width 22 height 22
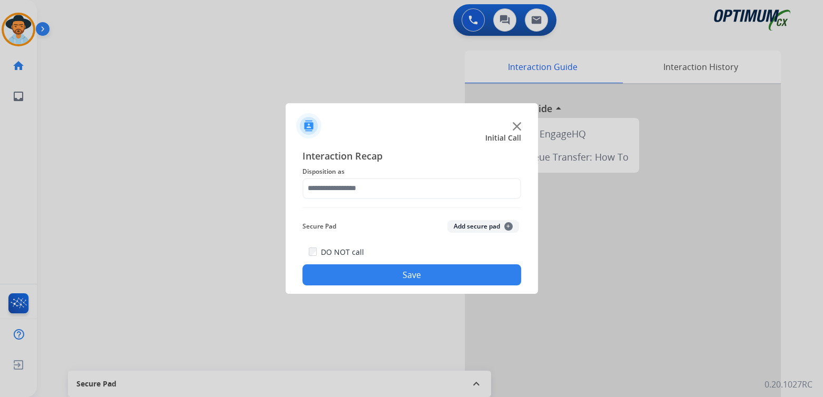
click at [515, 126] on img at bounding box center [517, 126] width 8 height 8
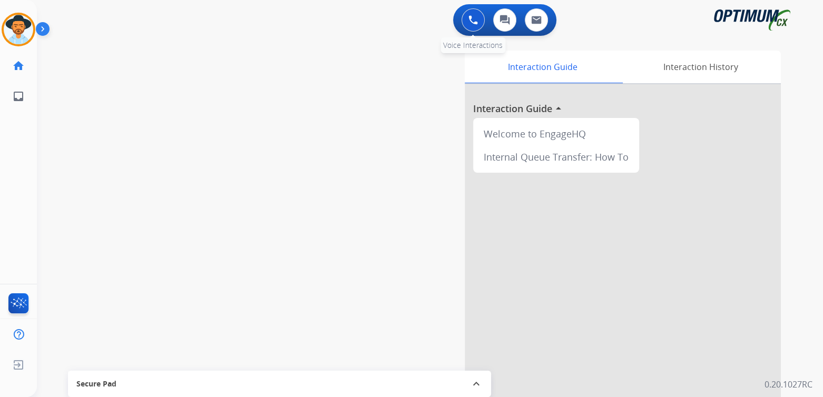
click at [474, 19] on img at bounding box center [472, 19] width 9 height 9
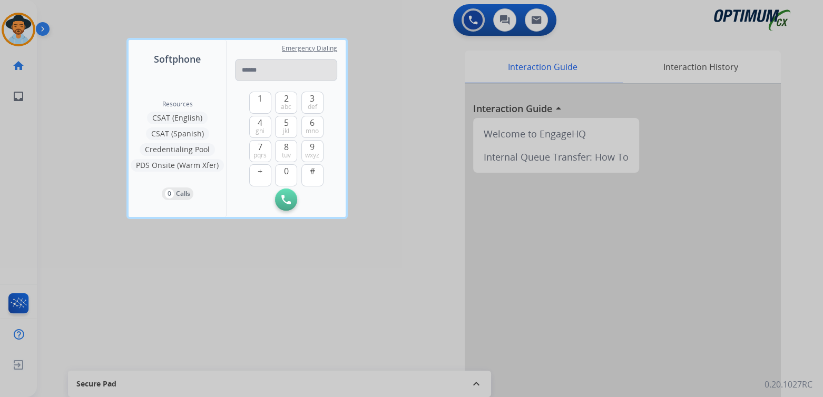
click at [276, 64] on input "tel" at bounding box center [286, 70] width 102 height 22
type input "***"
drag, startPoint x: 286, startPoint y: 73, endPoint x: 181, endPoint y: 68, distance: 104.9
click at [190, 74] on div "Softphone Resources CSAT (English) CSAT (Spanish) Credentialing Pool PDS Onsite…" at bounding box center [237, 128] width 217 height 177
type input "**********"
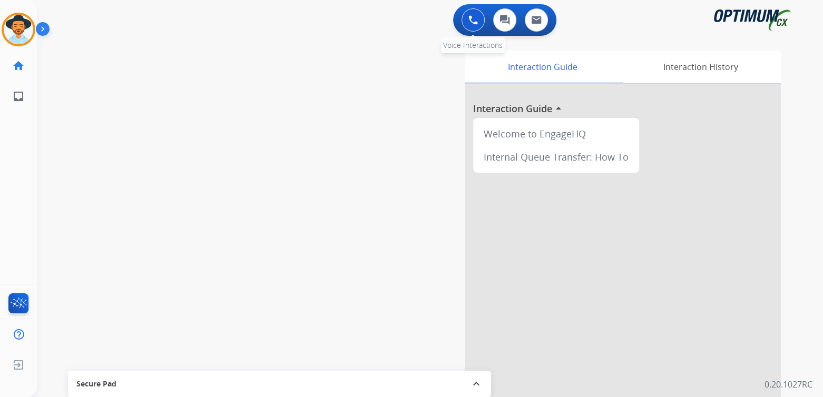
click at [467, 20] on button at bounding box center [472, 19] width 23 height 23
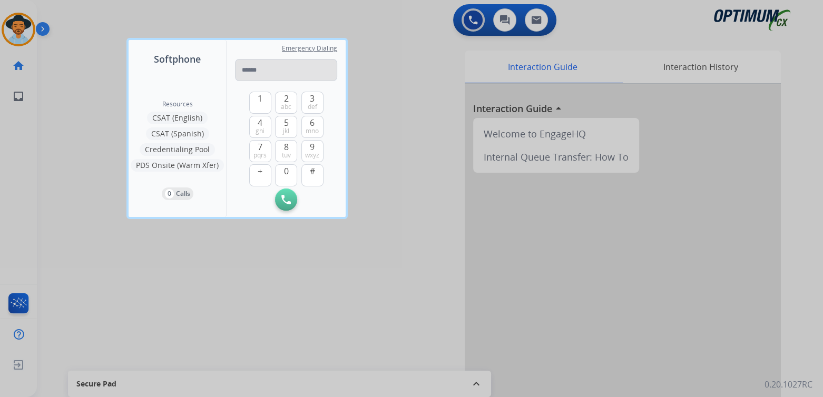
click at [254, 71] on input "tel" at bounding box center [286, 70] width 102 height 22
type input "**********"
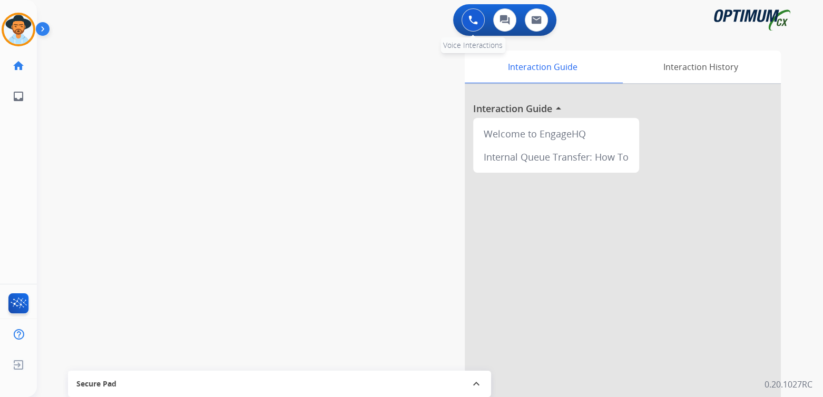
click at [479, 24] on button at bounding box center [472, 19] width 23 height 23
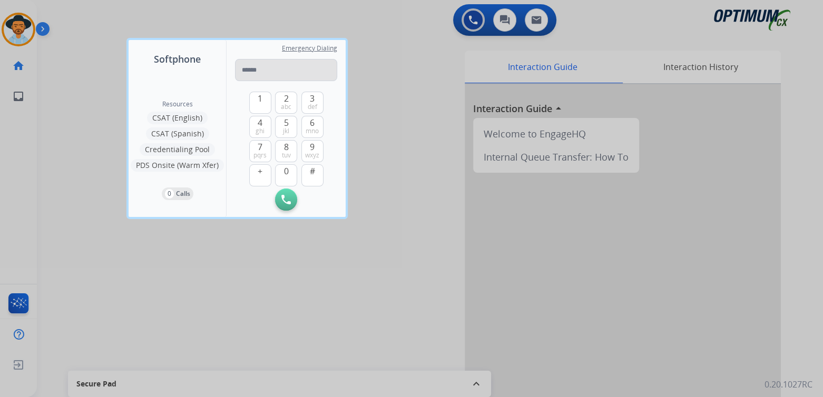
click at [254, 72] on input "tel" at bounding box center [286, 70] width 102 height 22
type input "**********"
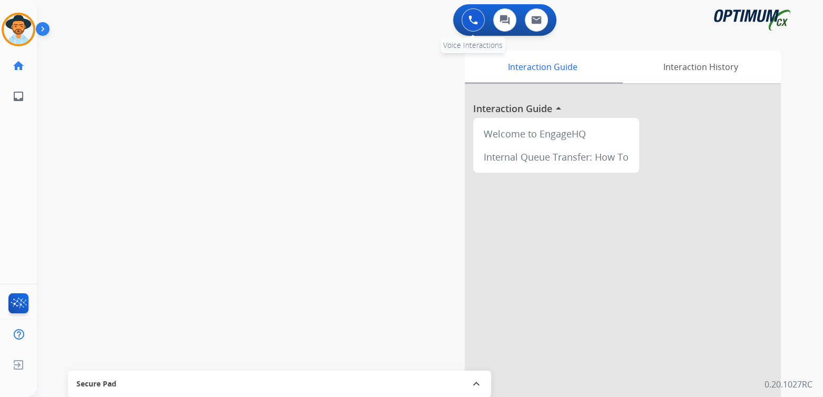
click at [477, 17] on img at bounding box center [472, 19] width 9 height 9
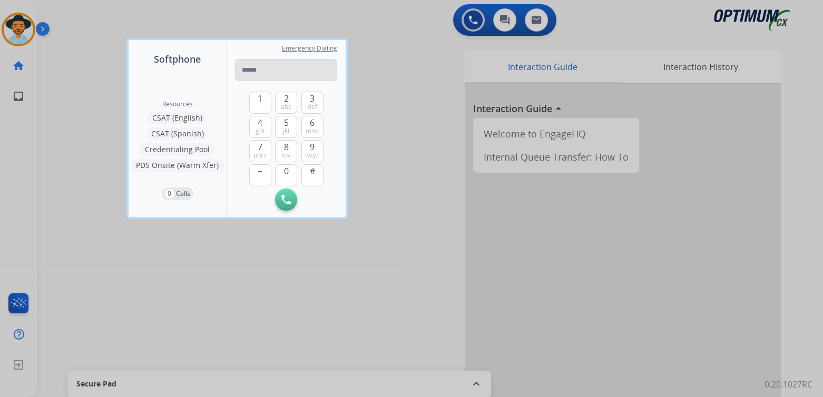
click at [281, 66] on input "tel" at bounding box center [286, 70] width 102 height 22
type input "**********"
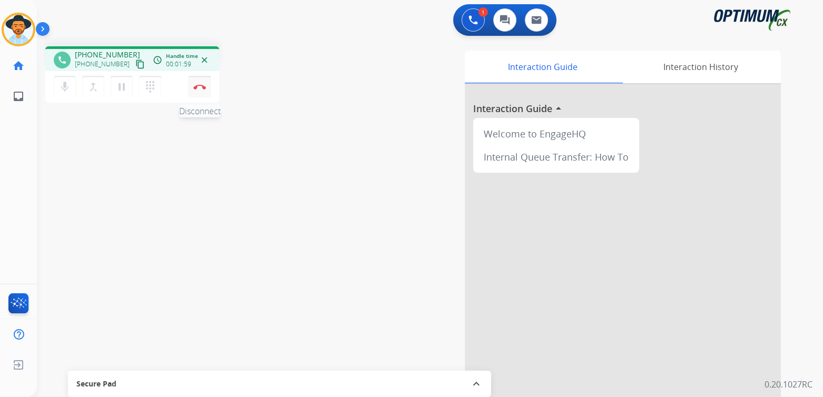
click at [201, 85] on img at bounding box center [199, 86] width 13 height 5
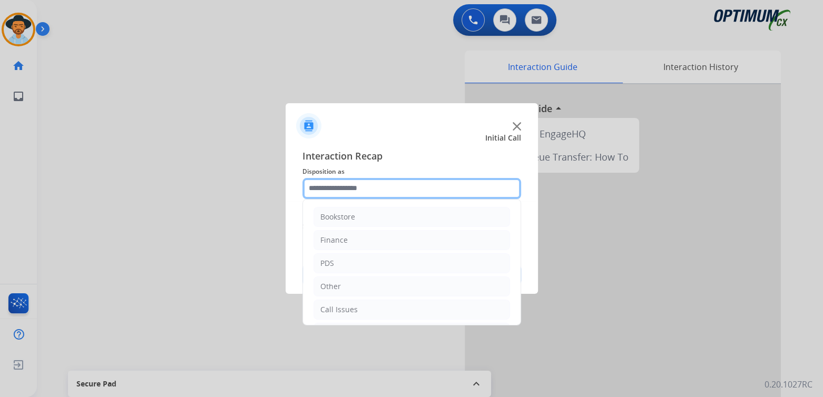
click at [342, 185] on input "text" at bounding box center [411, 188] width 219 height 21
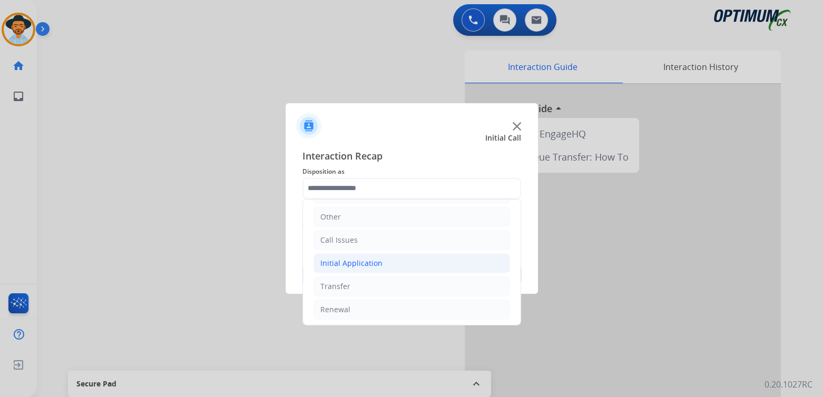
click at [357, 262] on div "Initial Application" at bounding box center [351, 263] width 62 height 11
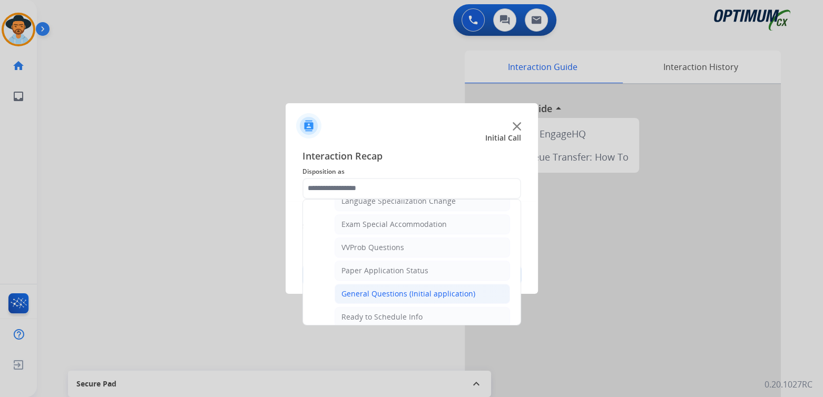
scroll to position [538, 0]
click at [381, 287] on div "General Questions (Initial application)" at bounding box center [408, 292] width 134 height 11
type input "**********"
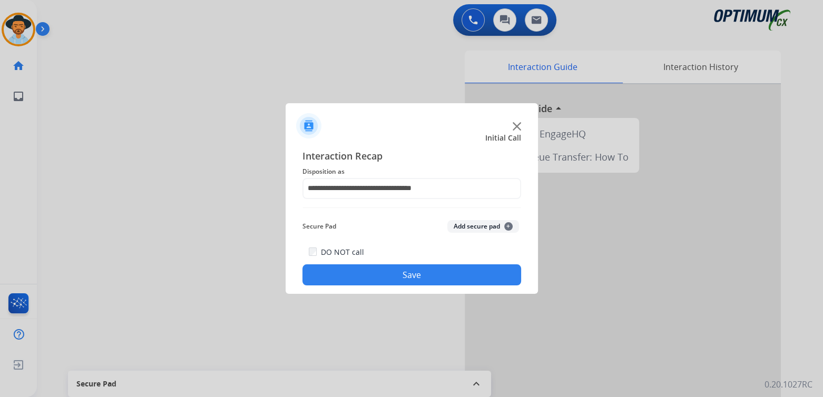
click at [407, 278] on button "Save" at bounding box center [411, 274] width 219 height 21
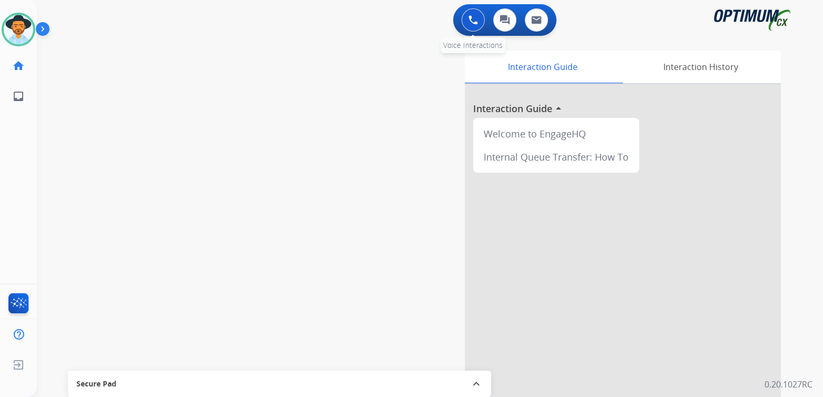
click at [479, 17] on button at bounding box center [472, 19] width 23 height 23
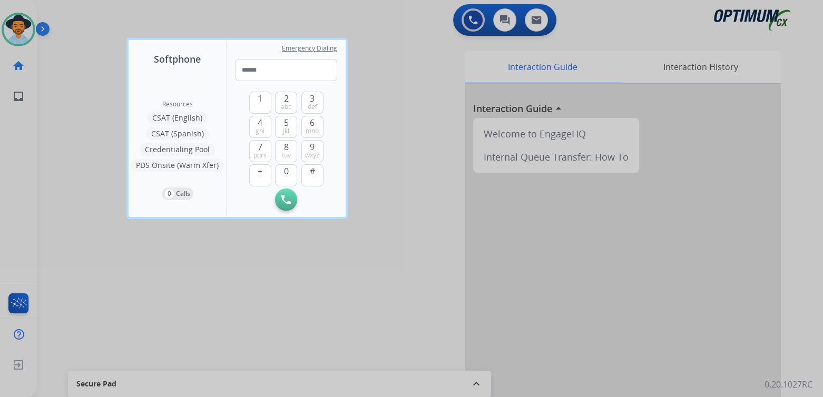
click at [399, 52] on div at bounding box center [411, 198] width 823 height 397
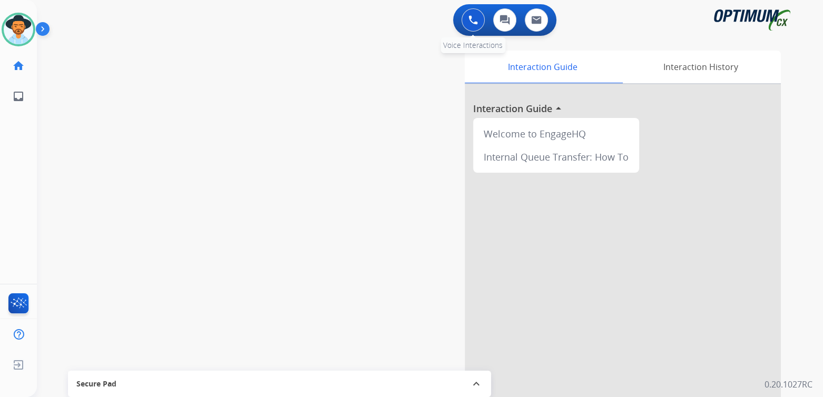
click at [472, 19] on img at bounding box center [472, 19] width 9 height 9
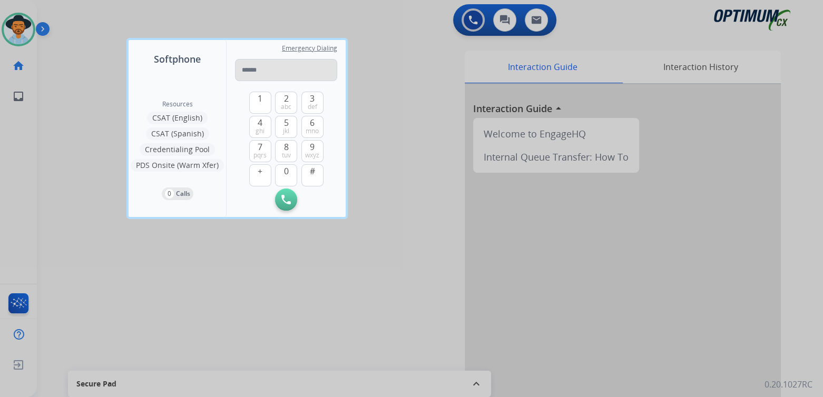
click at [279, 72] on input "tel" at bounding box center [286, 70] width 102 height 22
type input "**********"
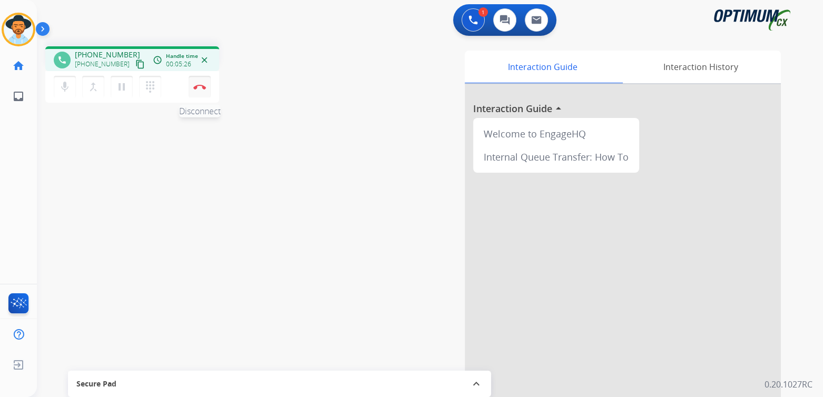
click at [200, 85] on img at bounding box center [199, 86] width 13 height 5
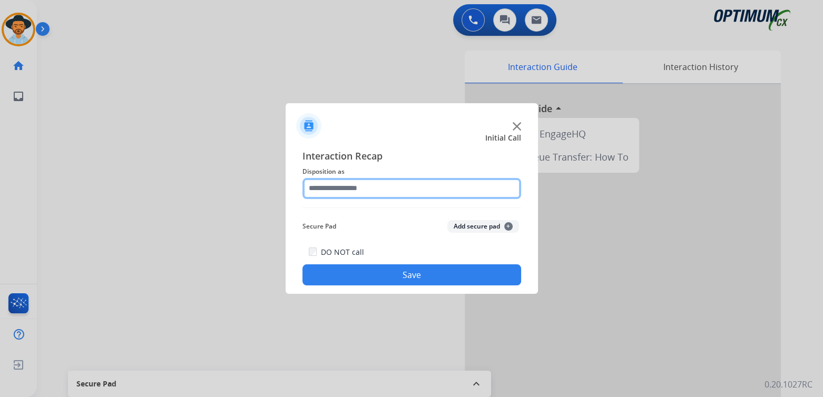
click at [369, 187] on input "text" at bounding box center [411, 188] width 219 height 21
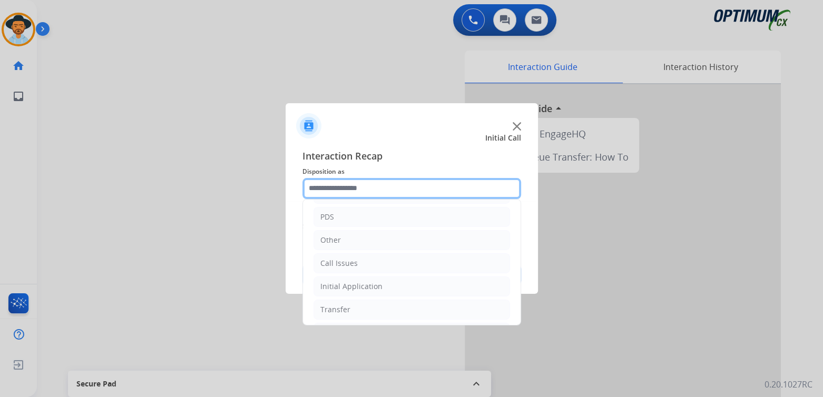
scroll to position [70, 0]
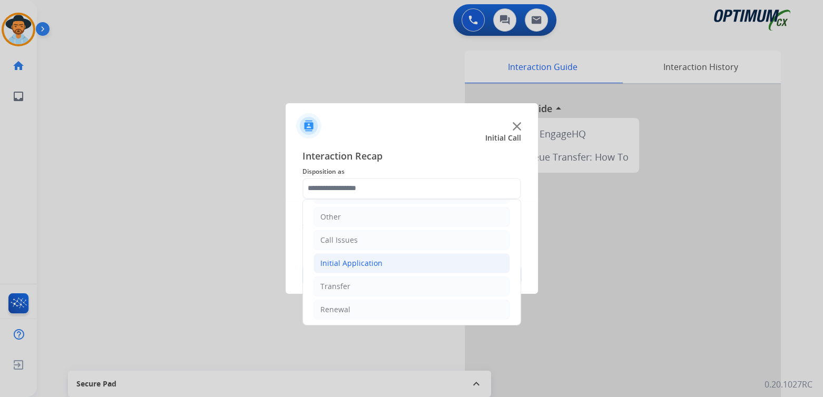
click at [350, 262] on div "Initial Application" at bounding box center [351, 263] width 62 height 11
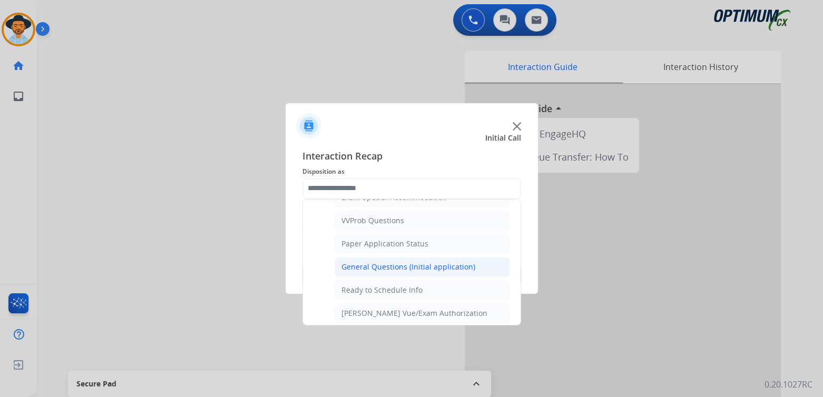
scroll to position [0, 0]
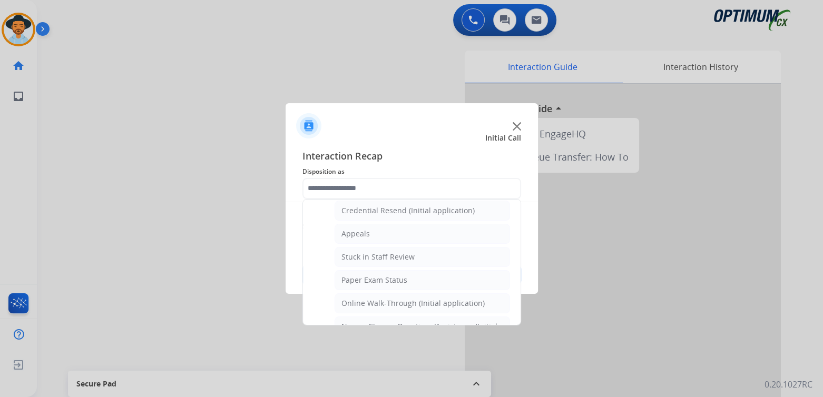
type input "**********"
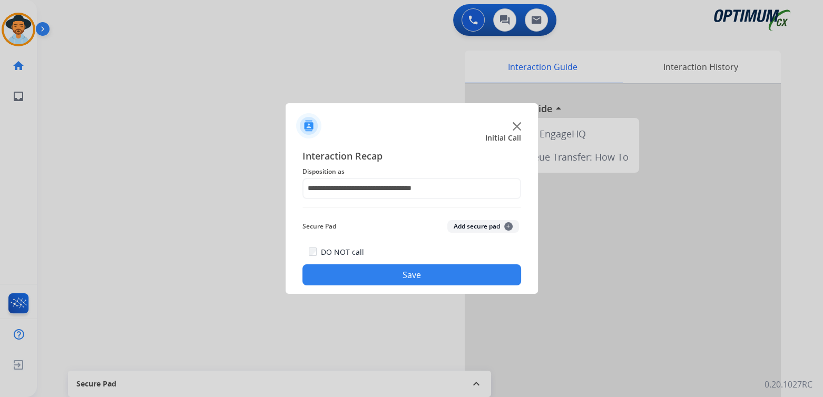
click at [394, 266] on div "DO NOT call Save" at bounding box center [411, 265] width 219 height 40
click at [421, 276] on button "Save" at bounding box center [411, 274] width 219 height 21
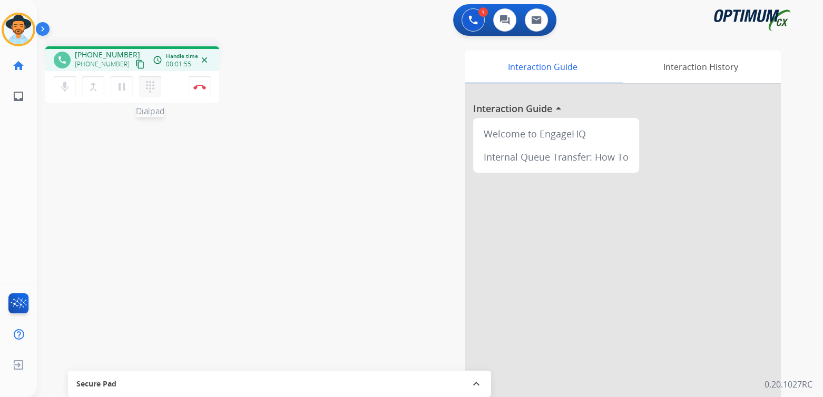
click at [149, 84] on mat-icon "dialpad" at bounding box center [150, 87] width 13 height 13
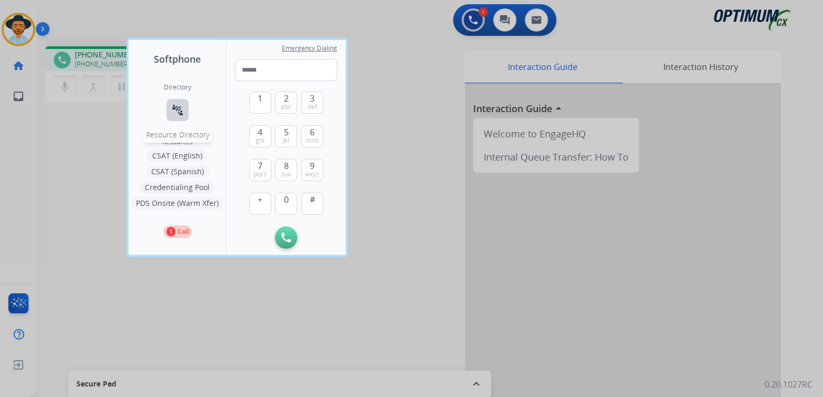
click at [178, 109] on mat-icon "connect_without_contact" at bounding box center [177, 110] width 13 height 13
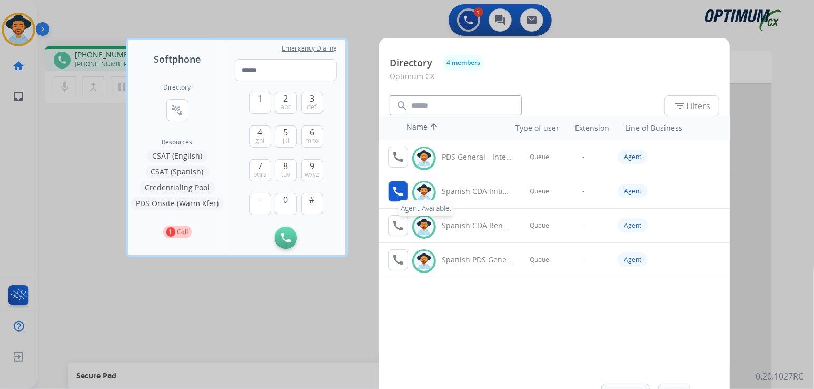
click at [401, 189] on mat-icon "call" at bounding box center [398, 191] width 13 height 13
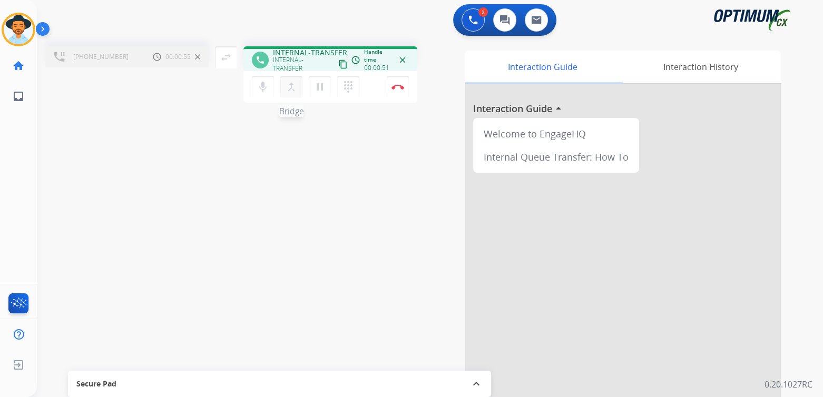
click at [291, 88] on mat-icon "merge_type" at bounding box center [291, 87] width 13 height 13
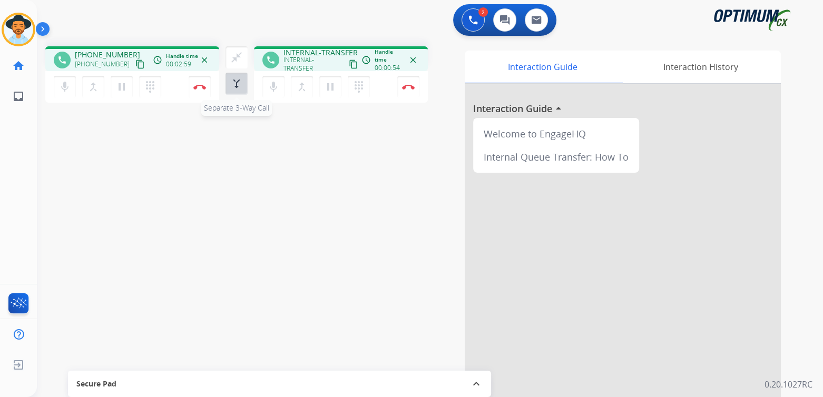
click at [237, 81] on mat-icon "merge_type" at bounding box center [236, 83] width 13 height 13
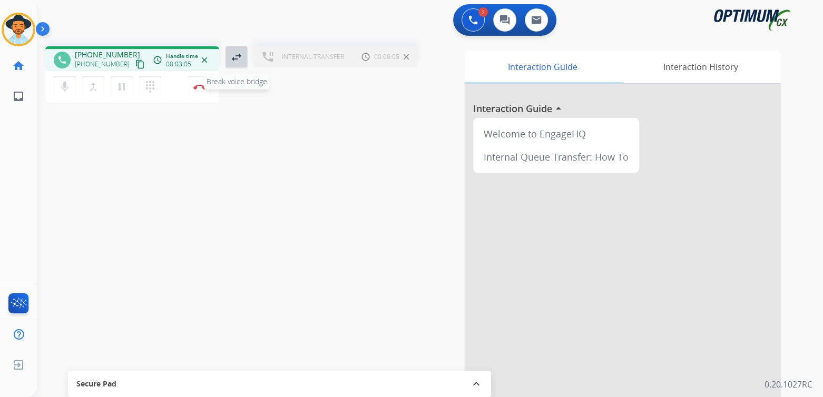
click at [236, 56] on mat-icon "swap_horiz" at bounding box center [236, 57] width 13 height 13
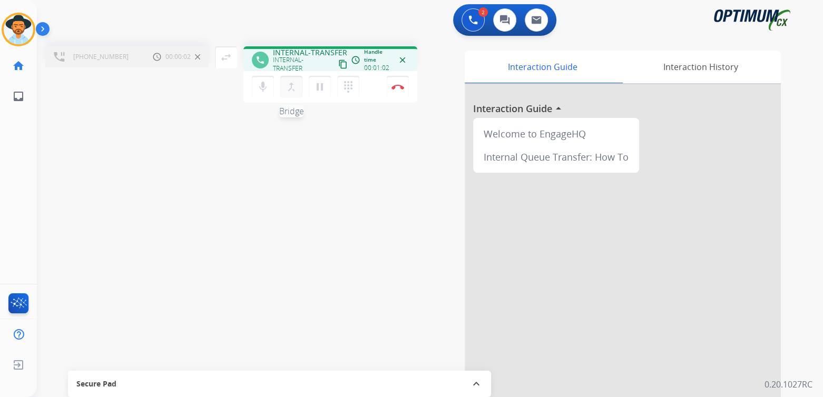
click at [292, 85] on mat-icon "merge_type" at bounding box center [291, 87] width 13 height 13
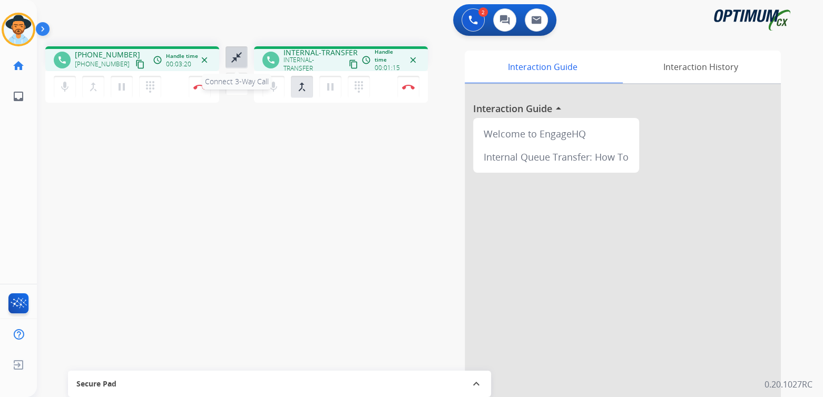
click at [238, 55] on mat-icon "close_fullscreen" at bounding box center [236, 57] width 13 height 13
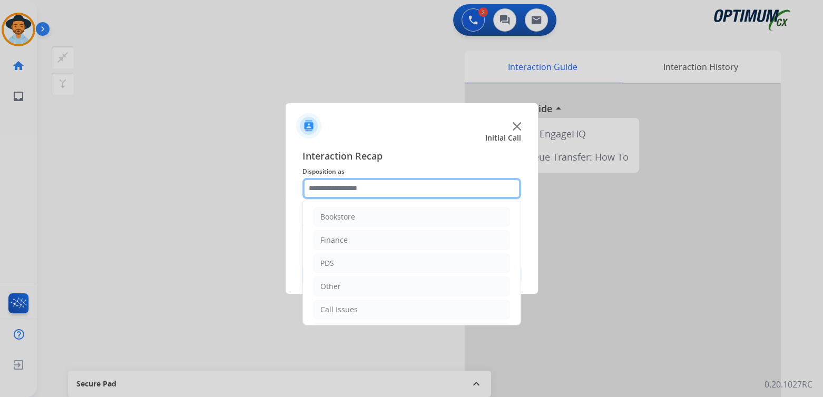
click at [387, 190] on input "text" at bounding box center [411, 188] width 219 height 21
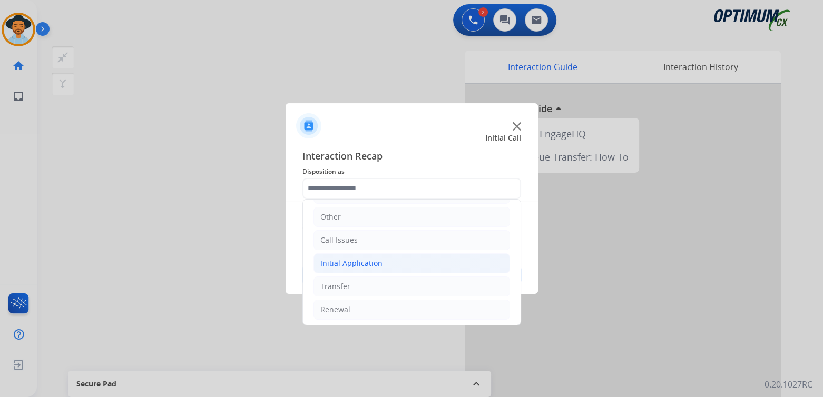
click at [380, 253] on li "Initial Application" at bounding box center [411, 263] width 196 height 20
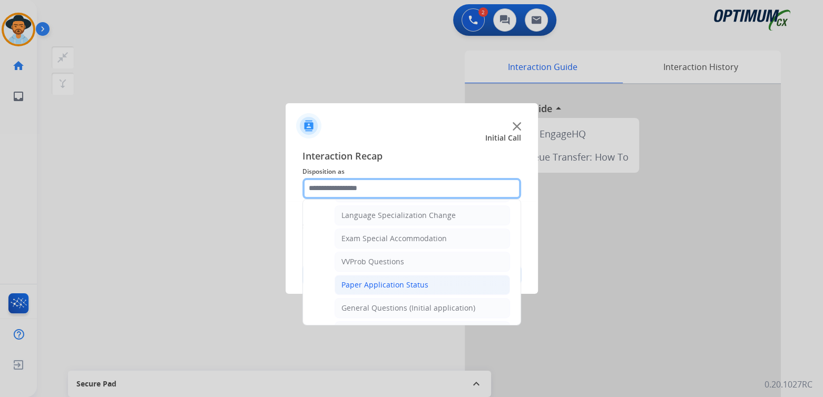
scroll to position [522, 0]
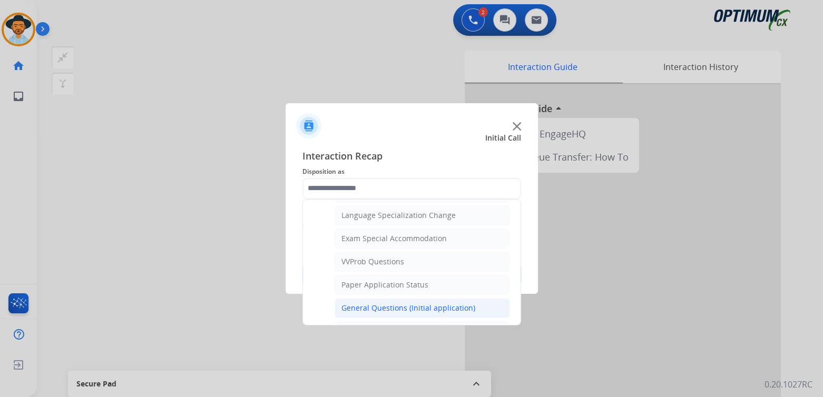
click at [362, 303] on div "General Questions (Initial application)" at bounding box center [408, 308] width 134 height 11
type input "**********"
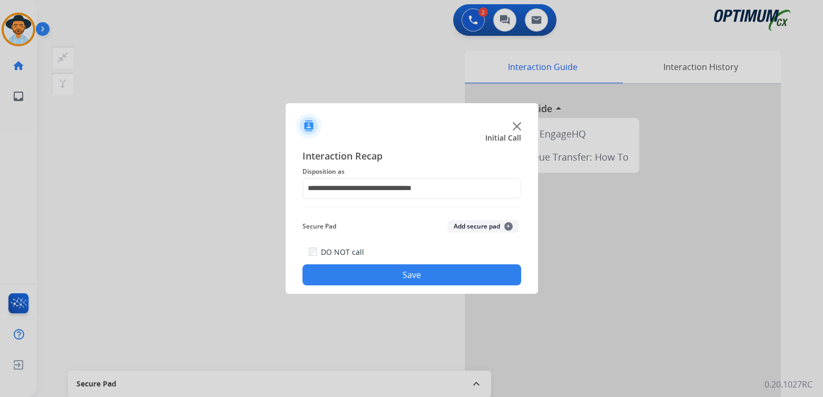
click at [425, 270] on button "Save" at bounding box center [411, 274] width 219 height 21
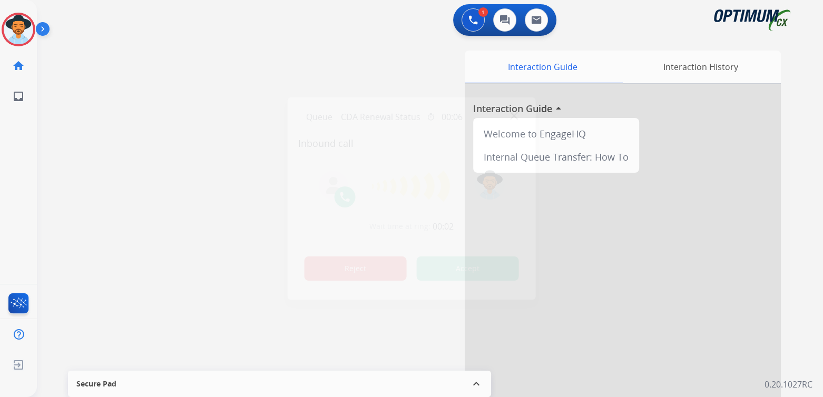
drag, startPoint x: 385, startPoint y: 251, endPoint x: 359, endPoint y: 272, distance: 32.9
click at [381, 255] on div "Reject Accept" at bounding box center [411, 266] width 227 height 33
click at [364, 269] on button "Reject" at bounding box center [355, 269] width 102 height 24
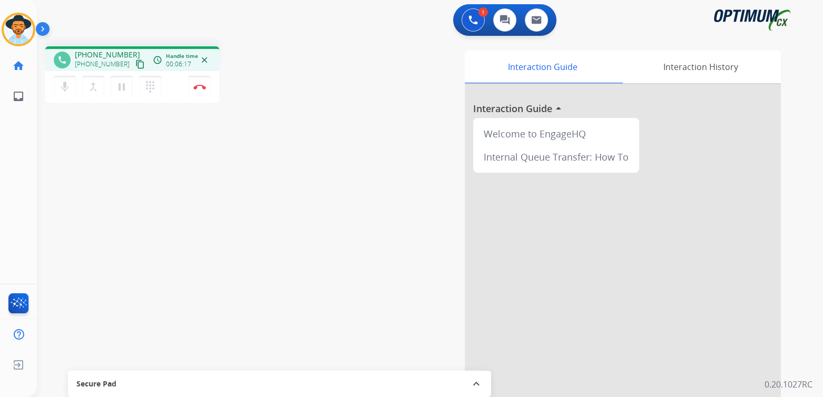
drag, startPoint x: 201, startPoint y: 87, endPoint x: 233, endPoint y: 83, distance: 32.9
click at [201, 87] on img at bounding box center [199, 86] width 13 height 5
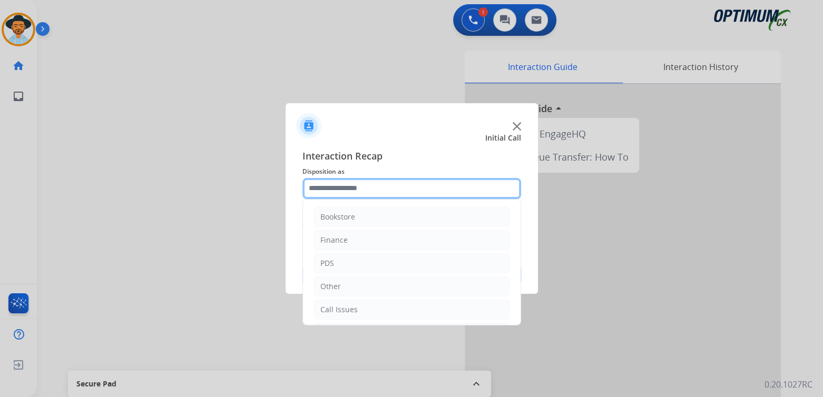
click at [363, 196] on input "text" at bounding box center [411, 188] width 219 height 21
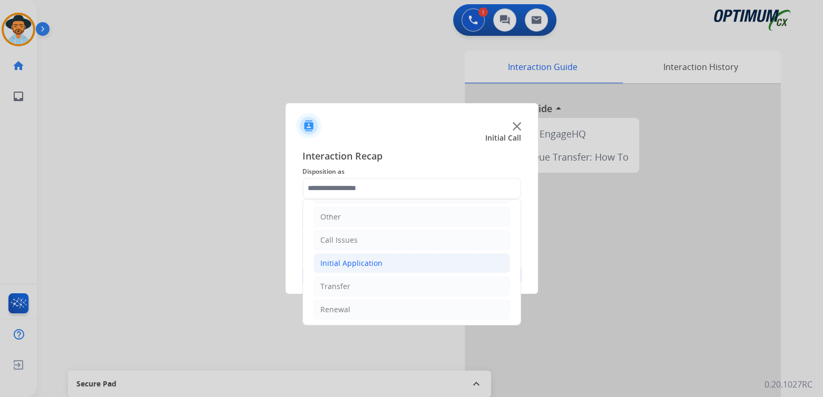
click at [373, 264] on div "Initial Application" at bounding box center [351, 263] width 62 height 11
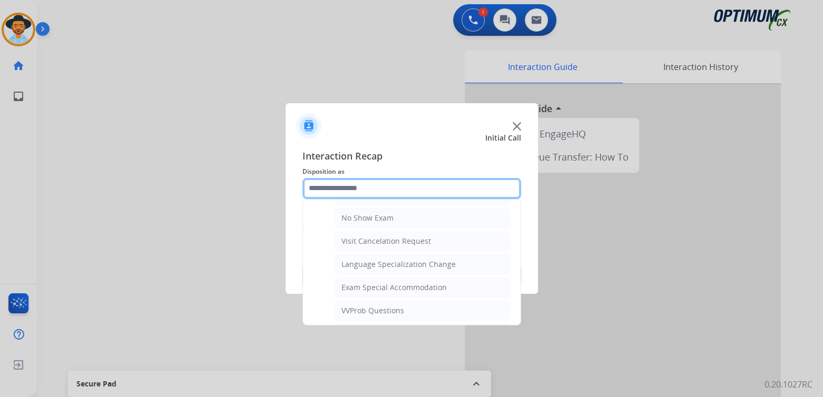
scroll to position [474, 0]
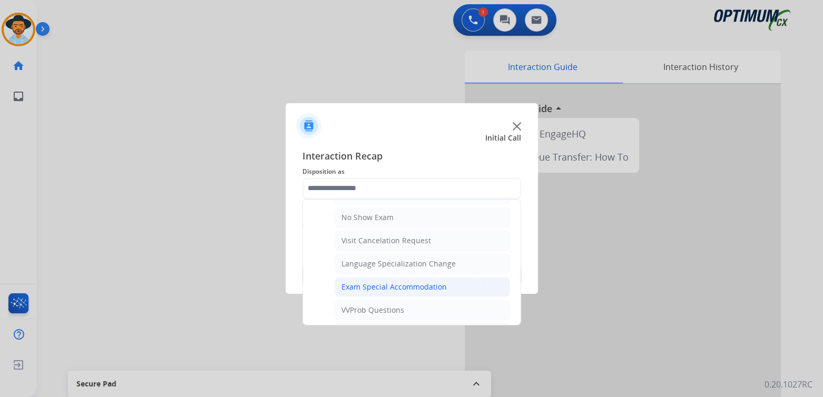
click at [399, 286] on div "Exam Special Accommodation" at bounding box center [393, 287] width 105 height 11
type input "**********"
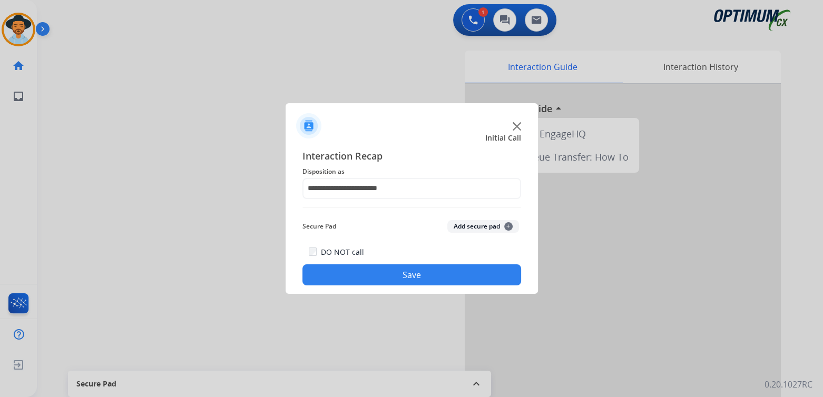
click at [433, 272] on button "Save" at bounding box center [411, 274] width 219 height 21
click at [517, 125] on img at bounding box center [517, 126] width 8 height 8
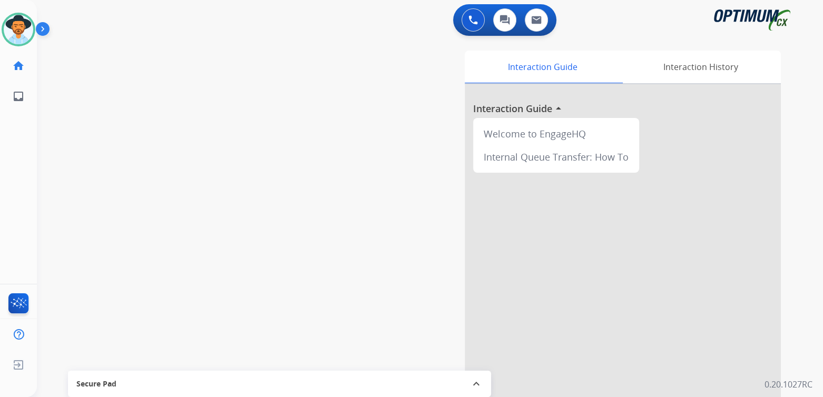
scroll to position [1, 0]
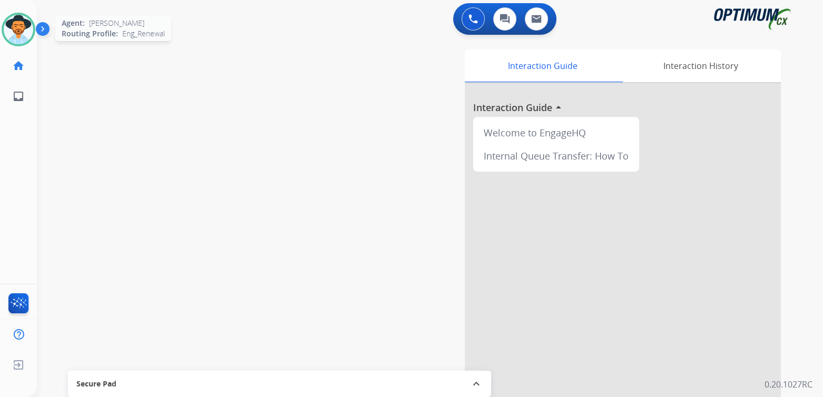
click at [23, 36] on img at bounding box center [19, 30] width 30 height 30
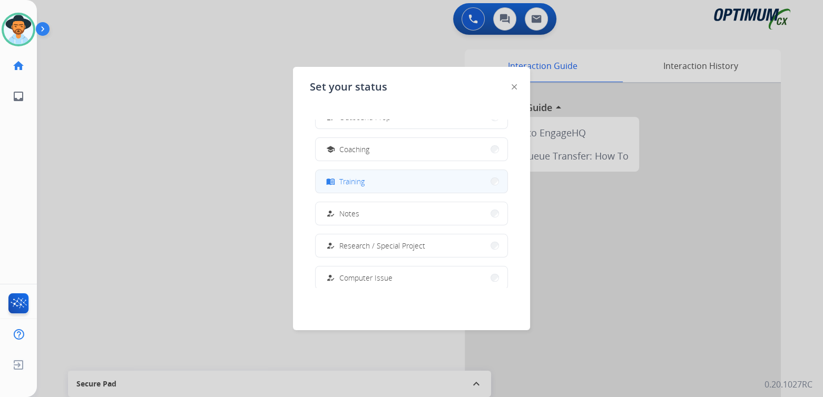
scroll to position [152, 0]
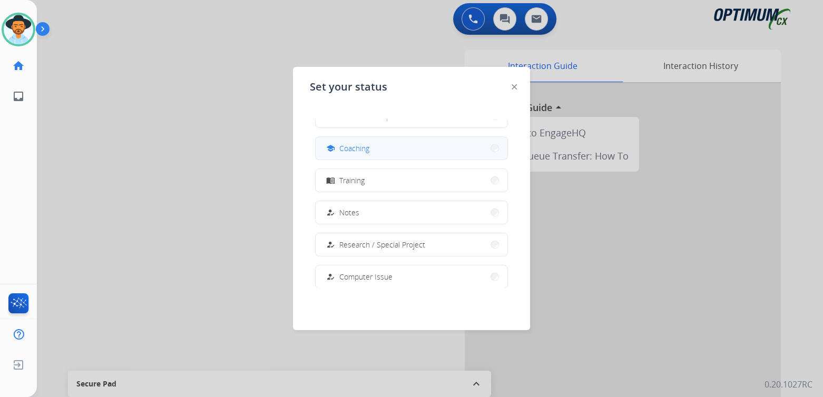
click at [378, 146] on button "school Coaching" at bounding box center [412, 148] width 192 height 23
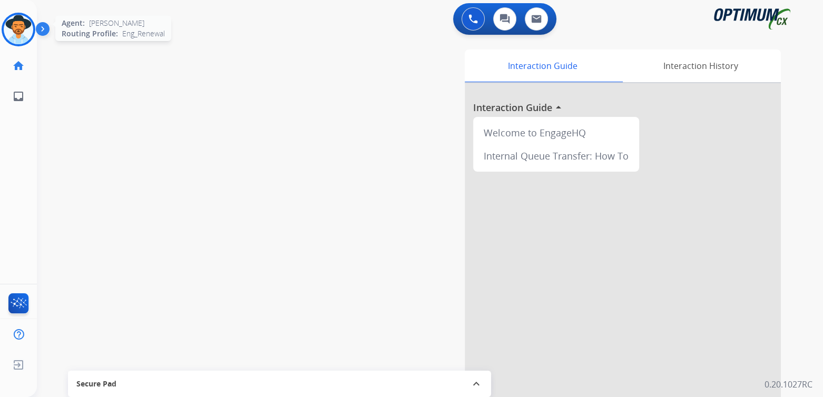
click at [21, 24] on img at bounding box center [19, 30] width 30 height 30
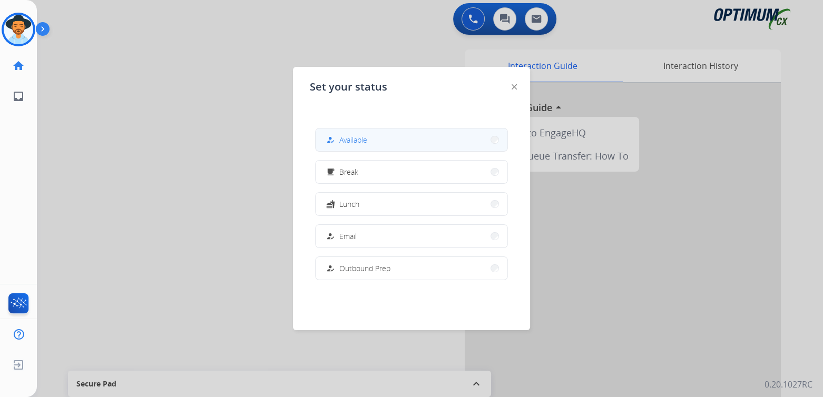
click at [400, 146] on button "how_to_reg Available" at bounding box center [412, 140] width 192 height 23
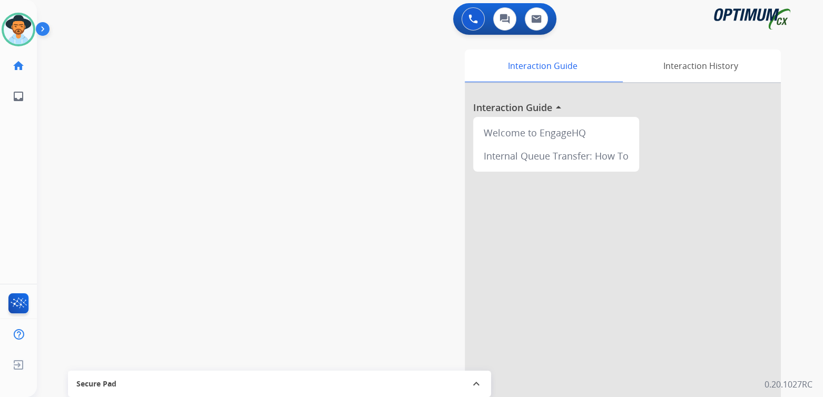
click at [293, 178] on div "swap_horiz Break voice bridge close_fullscreen Connect 3-Way Call merge_type Se…" at bounding box center [417, 256] width 761 height 439
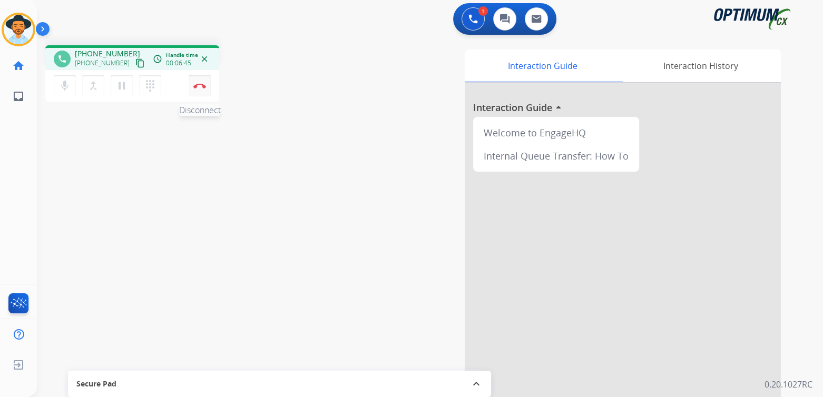
click at [188, 85] on div "mic Mute merge_type Bridge pause Hold dialpad Dialpad Disconnect" at bounding box center [132, 86] width 174 height 32
click at [199, 87] on img at bounding box center [199, 85] width 13 height 5
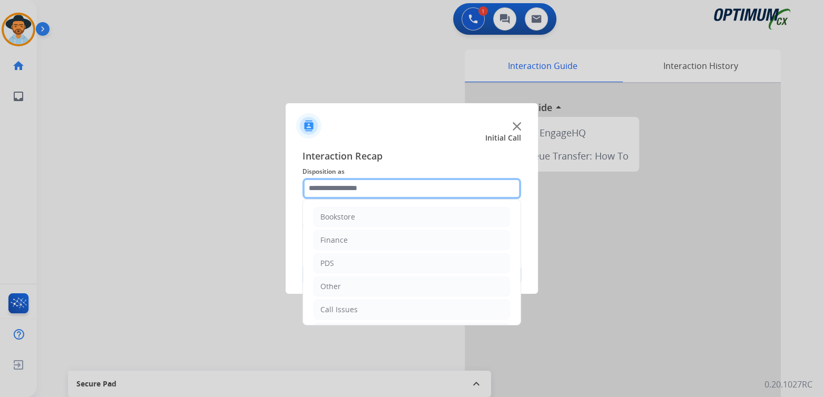
click at [381, 191] on input "text" at bounding box center [411, 188] width 219 height 21
click at [367, 194] on input "text" at bounding box center [411, 188] width 219 height 21
click at [363, 191] on input "text" at bounding box center [411, 188] width 219 height 21
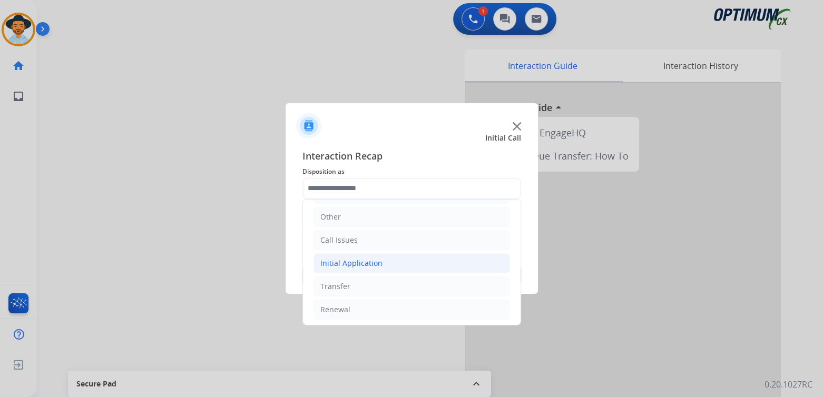
click at [365, 263] on div "Initial Application" at bounding box center [351, 263] width 62 height 11
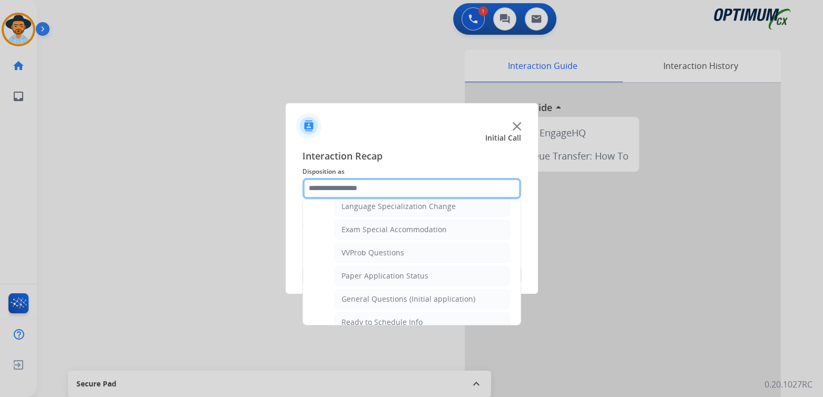
scroll to position [532, 0]
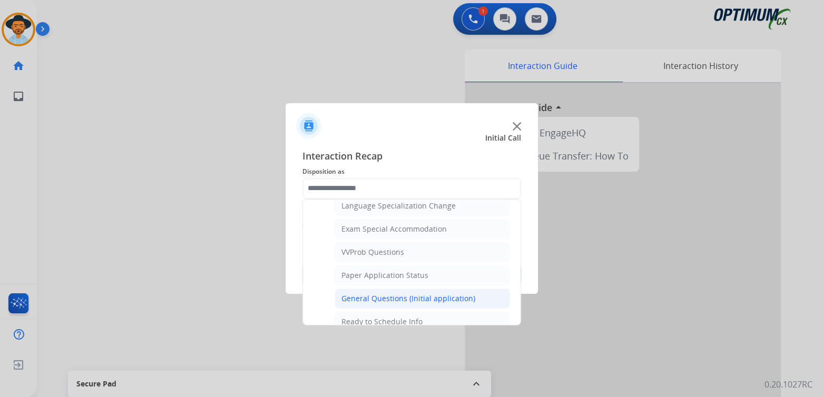
click at [400, 293] on div "General Questions (Initial application)" at bounding box center [408, 298] width 134 height 11
type input "**********"
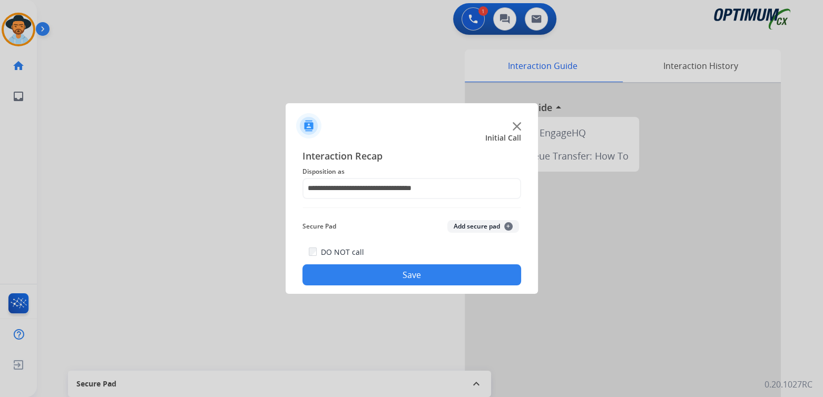
click at [450, 268] on button "Save" at bounding box center [411, 274] width 219 height 21
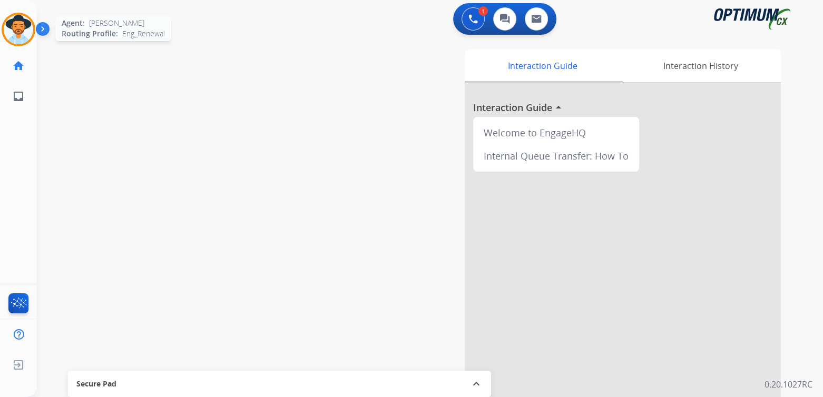
drag, startPoint x: 33, startPoint y: 30, endPoint x: 20, endPoint y: 32, distance: 12.8
click at [23, 32] on div at bounding box center [19, 30] width 34 height 34
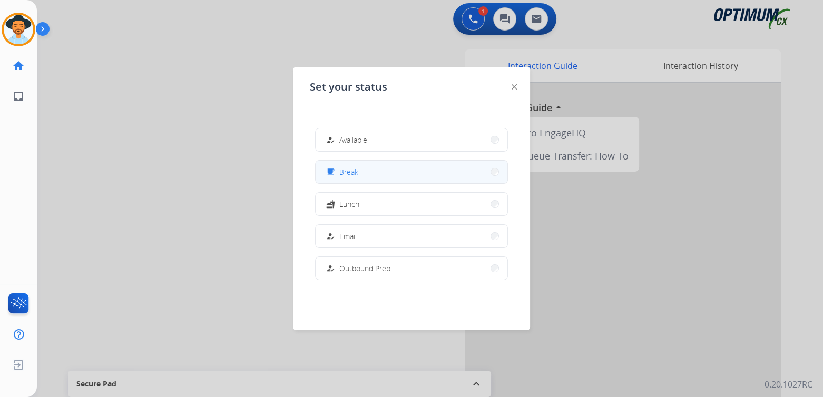
click at [378, 174] on button "free_breakfast Break" at bounding box center [412, 172] width 192 height 23
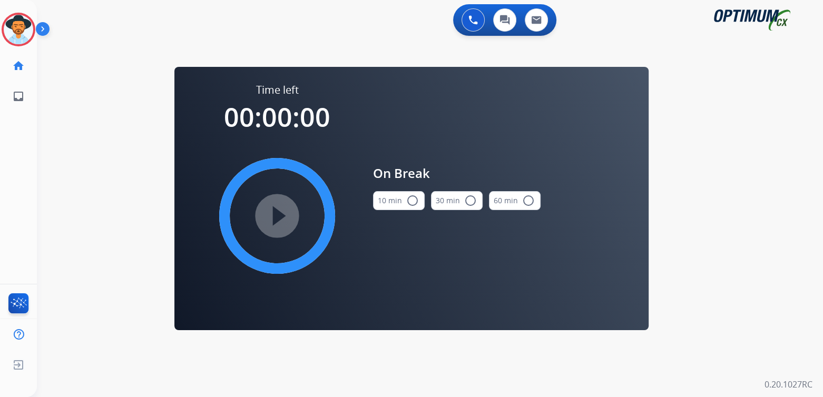
scroll to position [0, 0]
click at [412, 199] on mat-icon "radio_button_unchecked" at bounding box center [412, 200] width 13 height 13
drag, startPoint x: 268, startPoint y: 214, endPoint x: 368, endPoint y: 215, distance: 100.1
click at [271, 214] on mat-icon "play_circle_filled" at bounding box center [277, 216] width 13 height 13
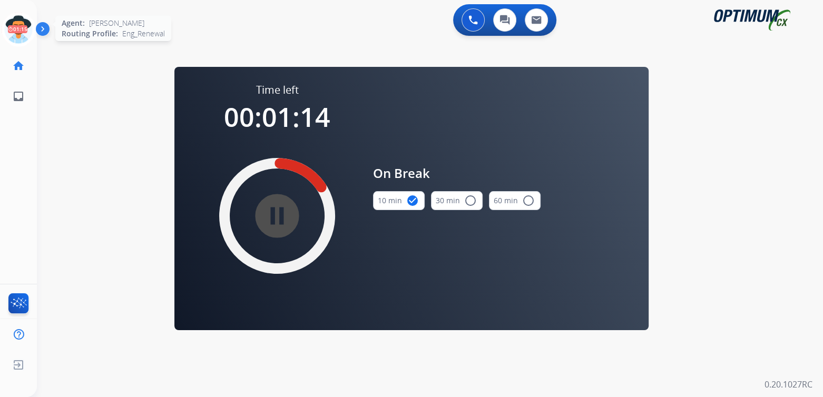
drag, startPoint x: 27, startPoint y: 29, endPoint x: 94, endPoint y: 40, distance: 67.8
click at [27, 29] on icon at bounding box center [19, 30] width 34 height 34
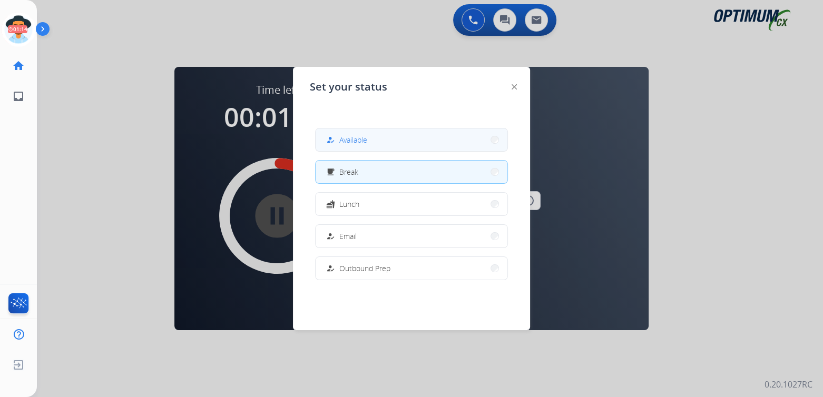
drag, startPoint x: 351, startPoint y: 133, endPoint x: 396, endPoint y: 137, distance: 44.5
click at [352, 133] on button "how_to_reg Available" at bounding box center [412, 140] width 192 height 23
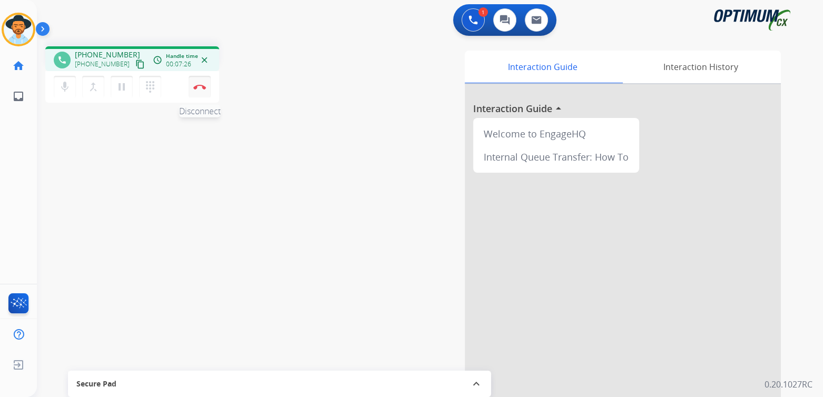
click at [200, 84] on img at bounding box center [199, 86] width 13 height 5
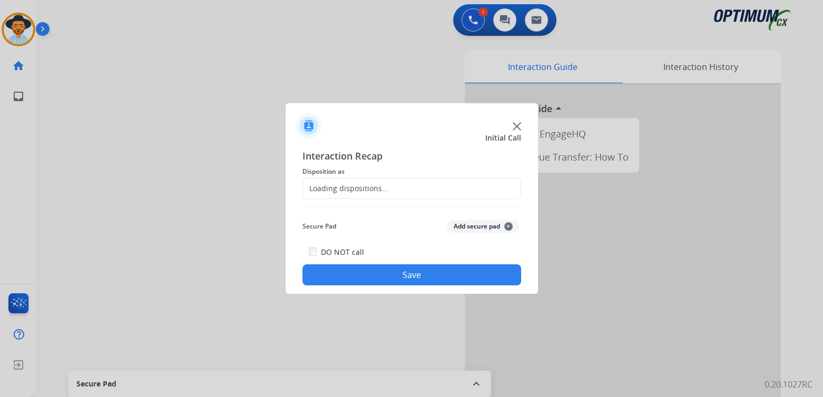
click at [359, 185] on div "Loading dispositions..." at bounding box center [345, 188] width 85 height 11
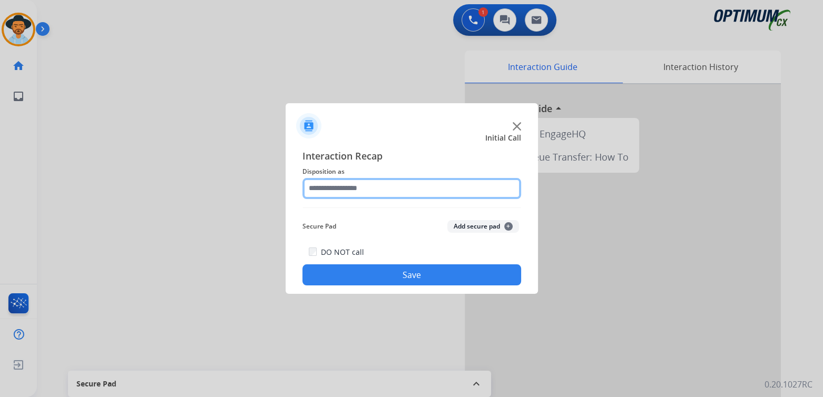
click at [365, 188] on input "text" at bounding box center [411, 188] width 219 height 21
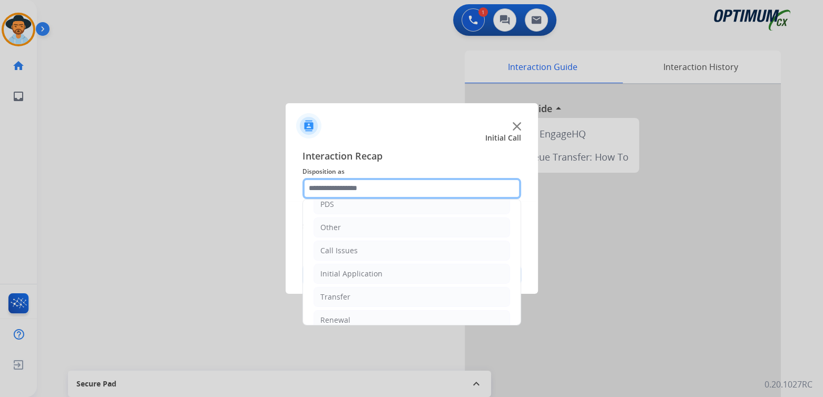
scroll to position [70, 0]
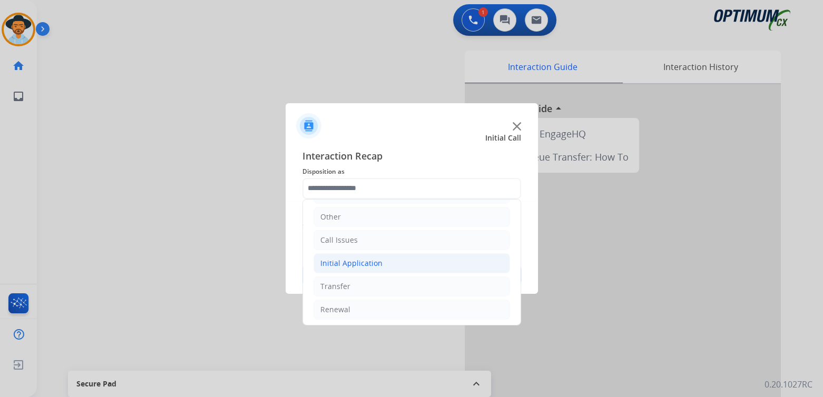
click at [367, 259] on div "Initial Application" at bounding box center [351, 263] width 62 height 11
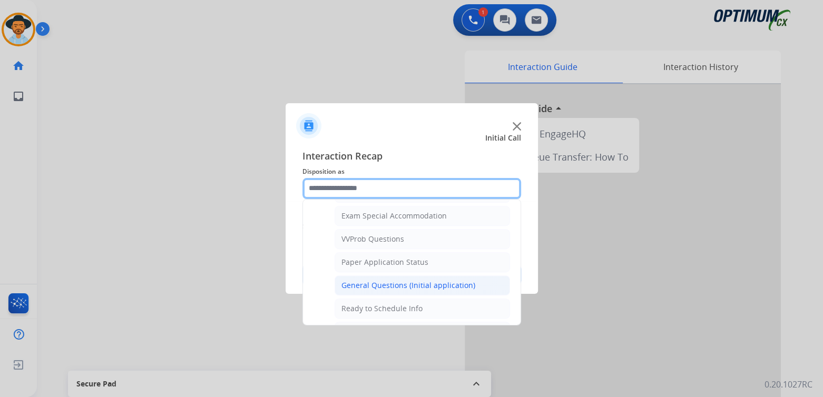
scroll to position [545, 0]
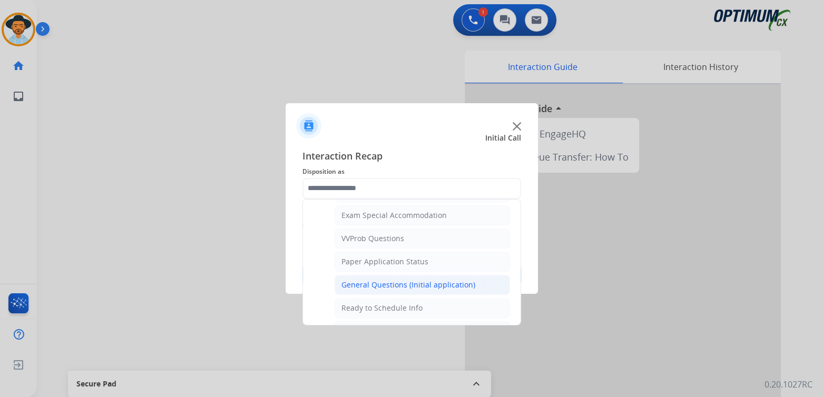
click at [392, 280] on div "General Questions (Initial application)" at bounding box center [408, 285] width 134 height 11
type input "**********"
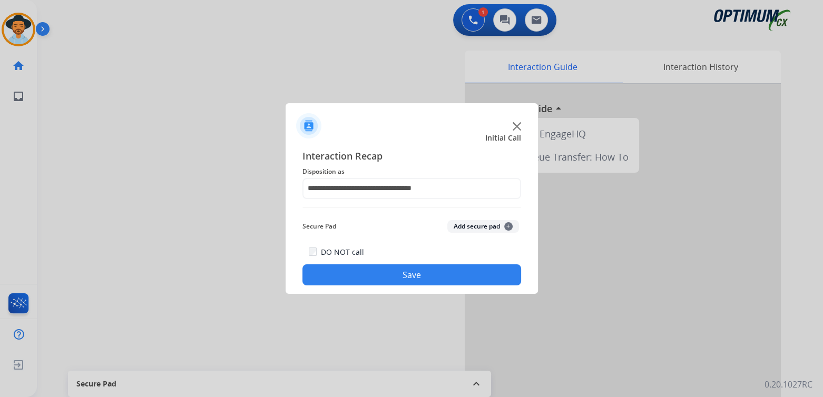
click at [420, 279] on button "Save" at bounding box center [411, 274] width 219 height 21
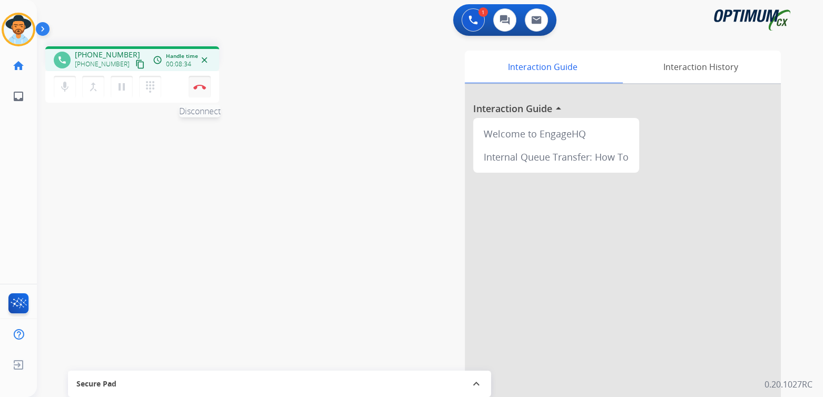
click at [201, 86] on img at bounding box center [199, 86] width 13 height 5
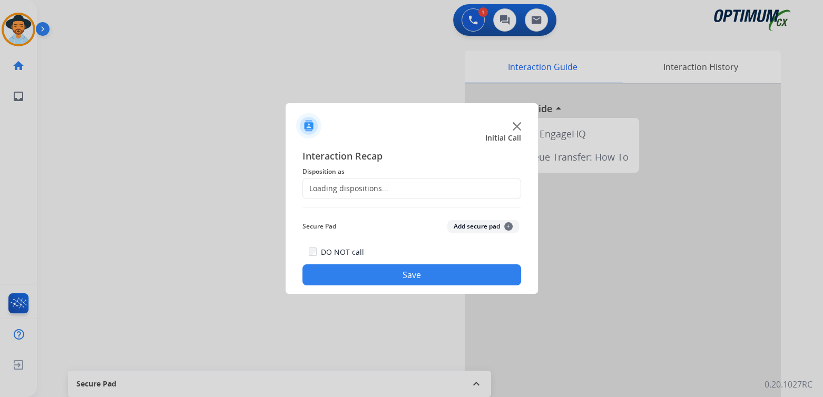
click at [351, 188] on div "Loading dispositions..." at bounding box center [345, 188] width 85 height 11
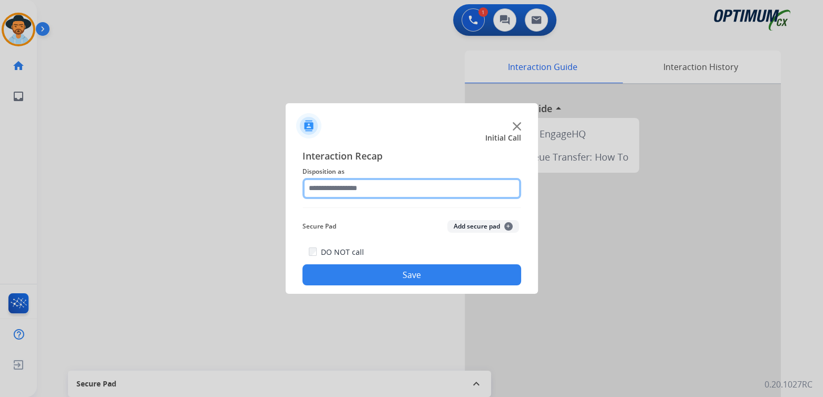
click at [366, 192] on input "text" at bounding box center [411, 188] width 219 height 21
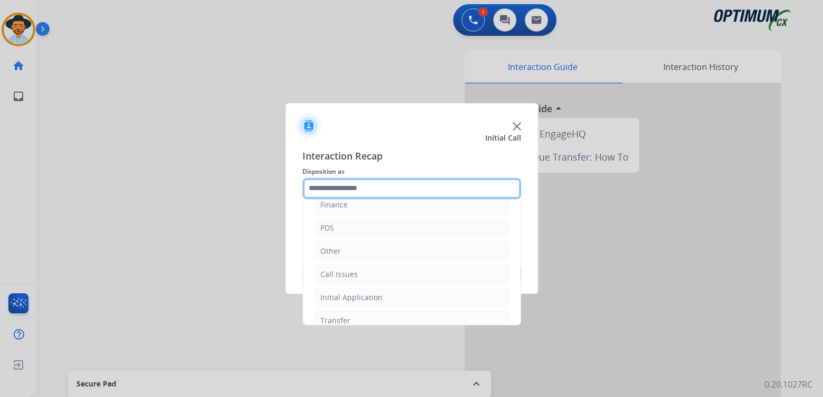
scroll to position [36, 0]
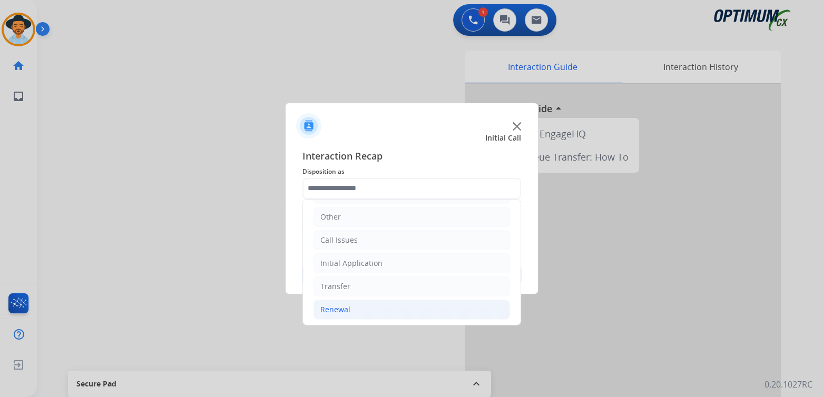
click at [356, 309] on li "Renewal" at bounding box center [411, 310] width 196 height 20
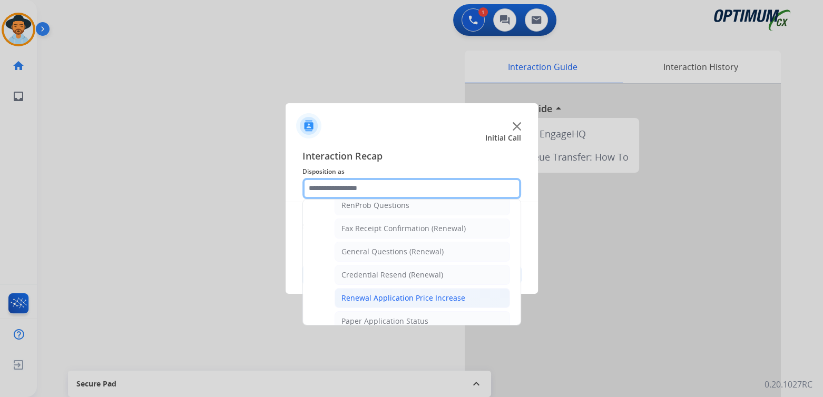
scroll to position [277, 0]
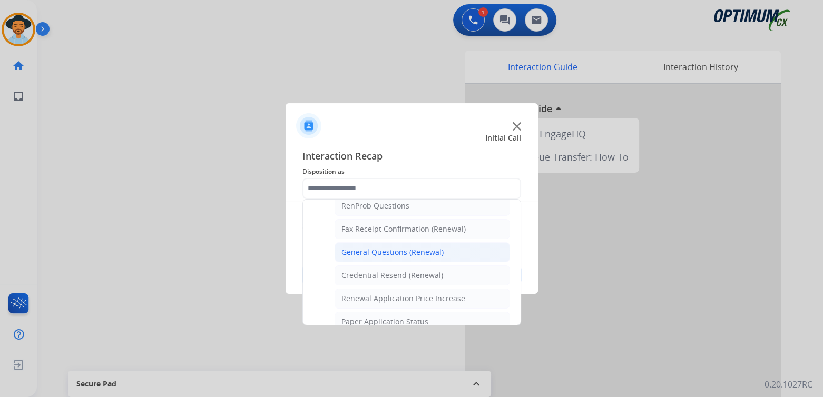
click at [378, 247] on div "General Questions (Renewal)" at bounding box center [392, 252] width 102 height 11
type input "**********"
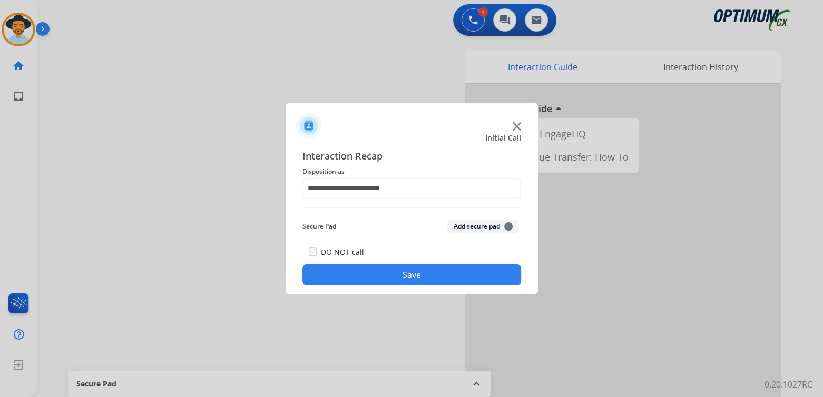
click at [437, 270] on button "Save" at bounding box center [411, 274] width 219 height 21
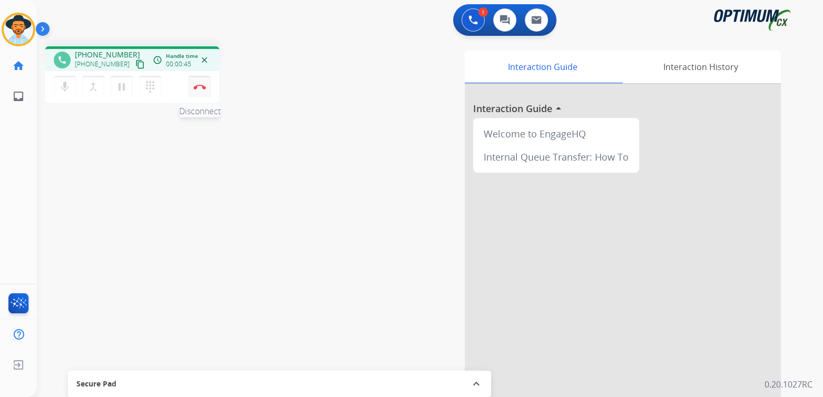
click at [206, 82] on button "Disconnect" at bounding box center [200, 87] width 22 height 22
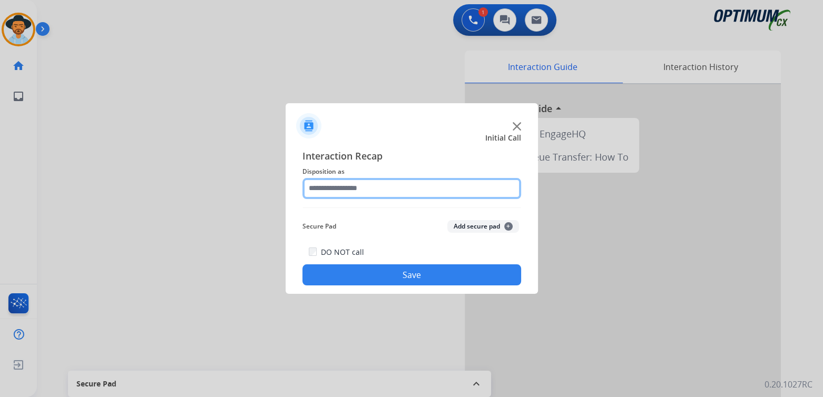
click at [371, 191] on input "text" at bounding box center [411, 188] width 219 height 21
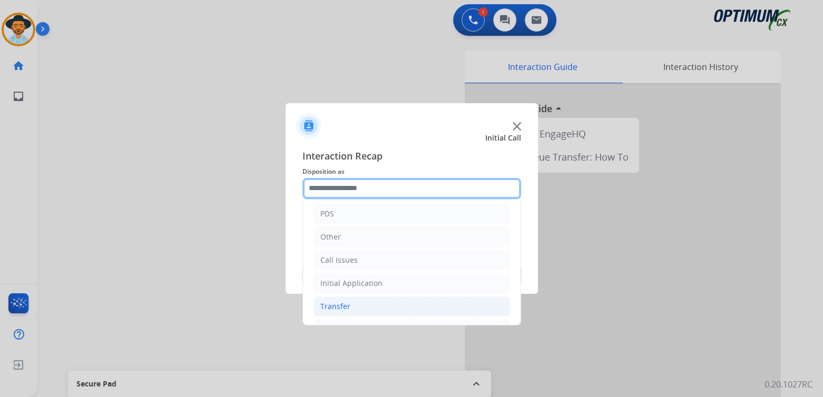
scroll to position [53, 0]
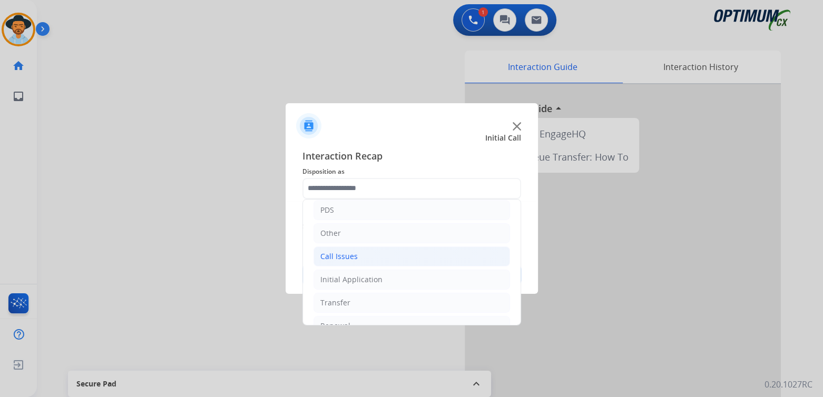
click at [348, 261] on li "Call Issues" at bounding box center [411, 257] width 196 height 20
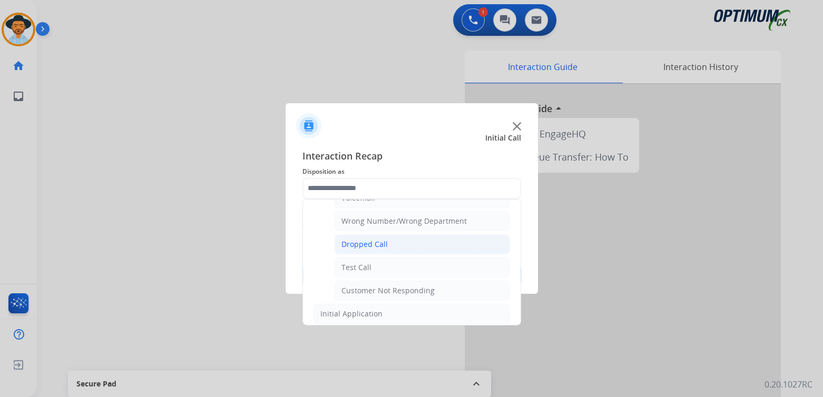
scroll to position [134, 0]
click at [371, 240] on div "Dropped Call" at bounding box center [364, 245] width 46 height 11
type input "**********"
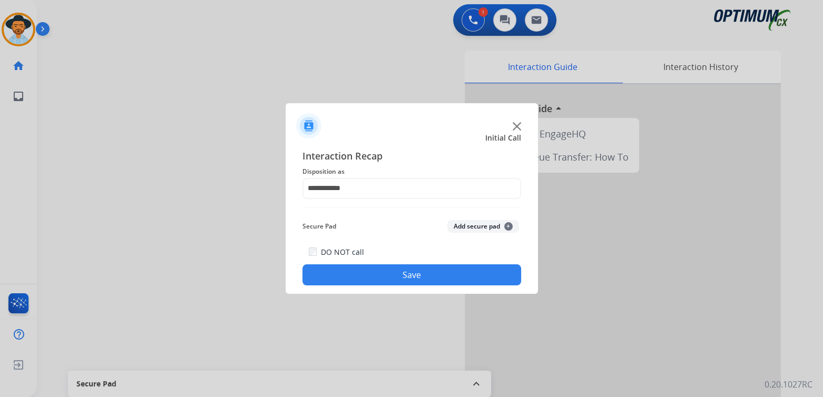
click at [417, 273] on button "Save" at bounding box center [411, 274] width 219 height 21
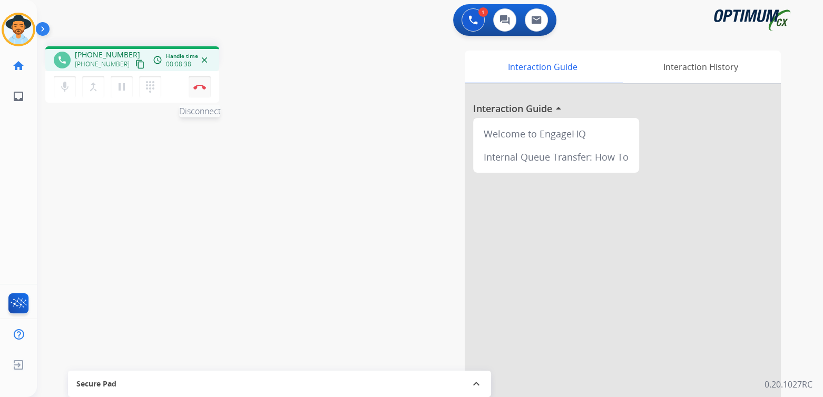
click at [196, 85] on img at bounding box center [199, 86] width 13 height 5
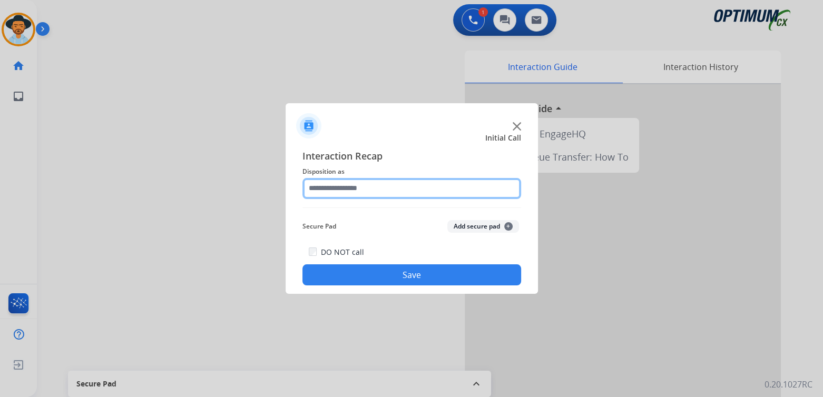
click at [364, 196] on input "text" at bounding box center [411, 188] width 219 height 21
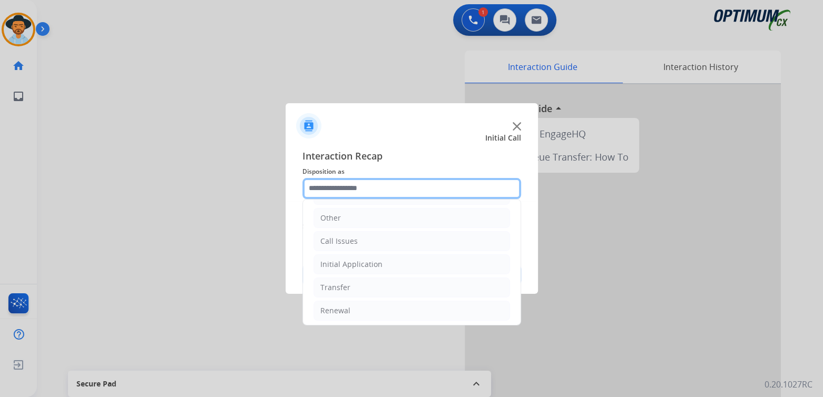
scroll to position [70, 0]
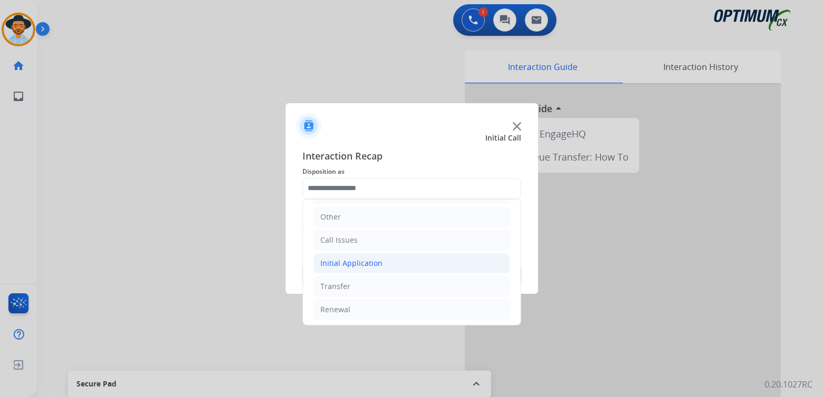
click at [389, 261] on li "Initial Application" at bounding box center [411, 263] width 196 height 20
click at [328, 262] on div "Initial Application" at bounding box center [351, 263] width 62 height 11
click at [342, 310] on div "Renewal" at bounding box center [335, 309] width 30 height 11
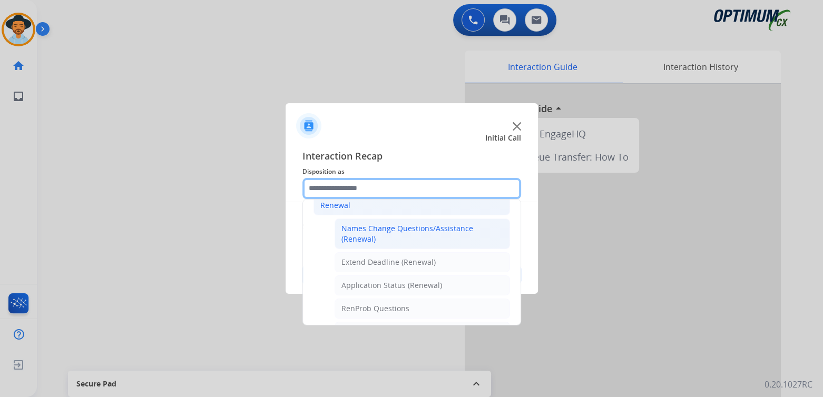
scroll to position [174, 0]
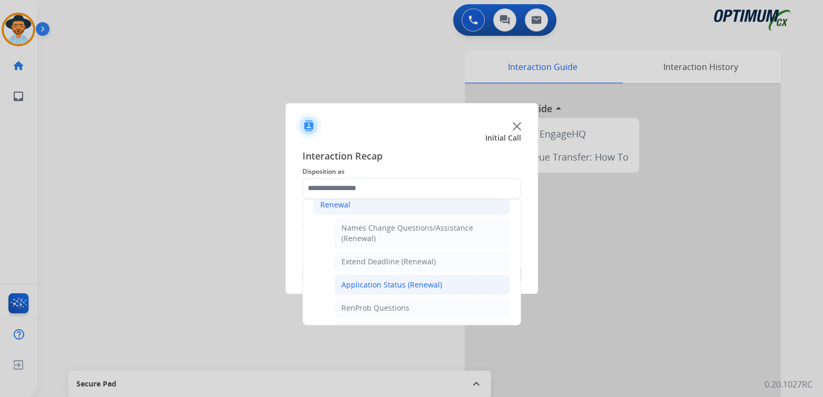
click at [381, 283] on div "Application Status (Renewal)" at bounding box center [391, 285] width 101 height 11
type input "**********"
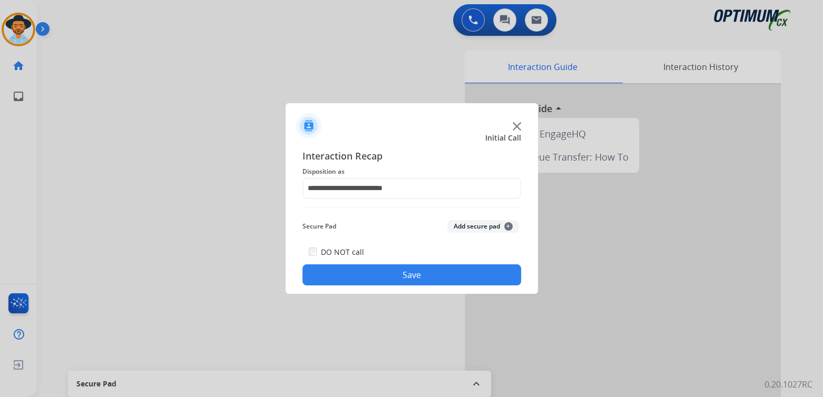
click at [405, 276] on button "Save" at bounding box center [411, 274] width 219 height 21
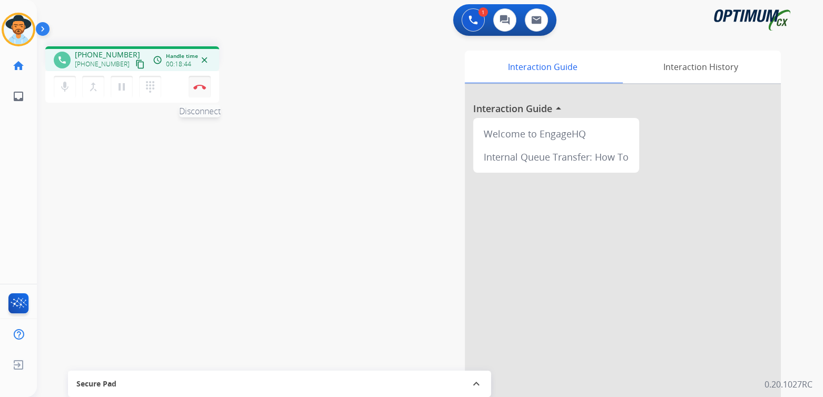
click at [202, 87] on img at bounding box center [199, 86] width 13 height 5
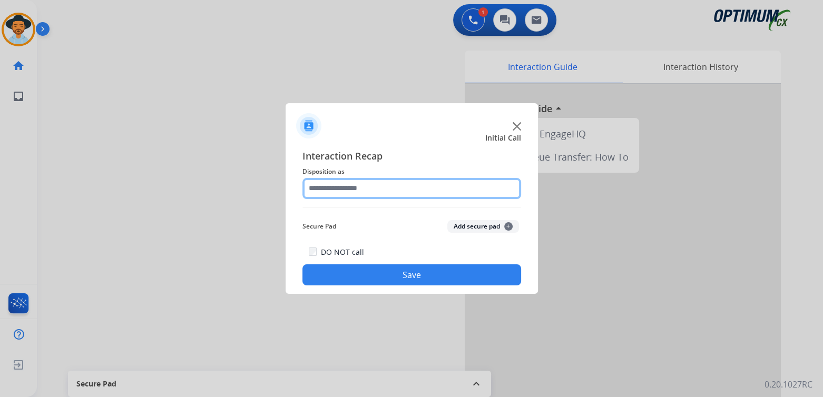
click at [370, 186] on input "text" at bounding box center [411, 188] width 219 height 21
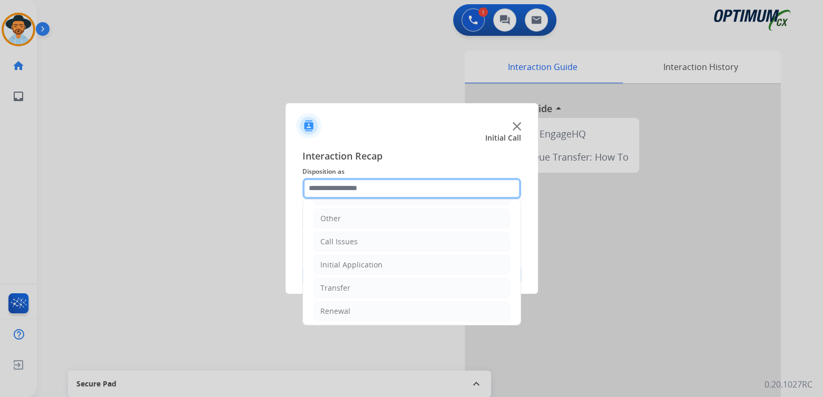
scroll to position [70, 0]
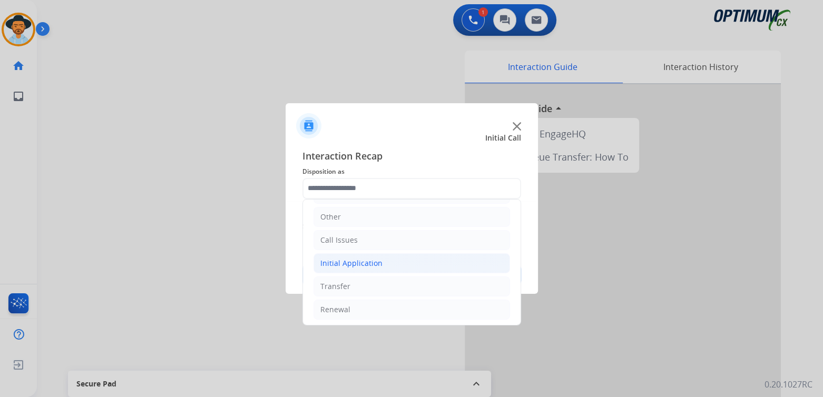
click at [365, 259] on div "Initial Application" at bounding box center [351, 263] width 62 height 11
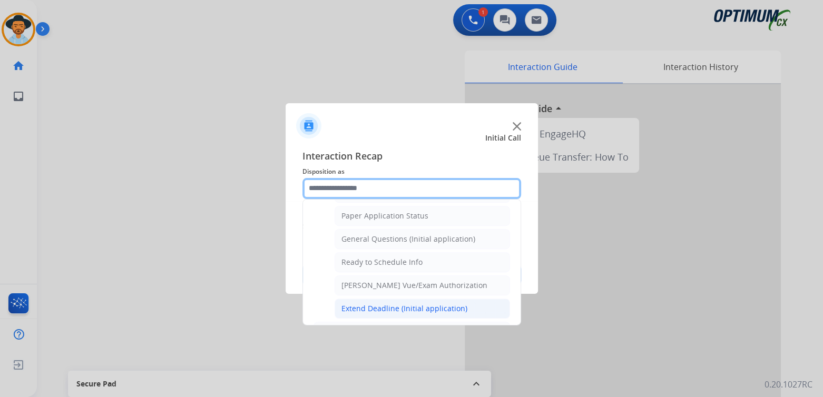
scroll to position [592, 0]
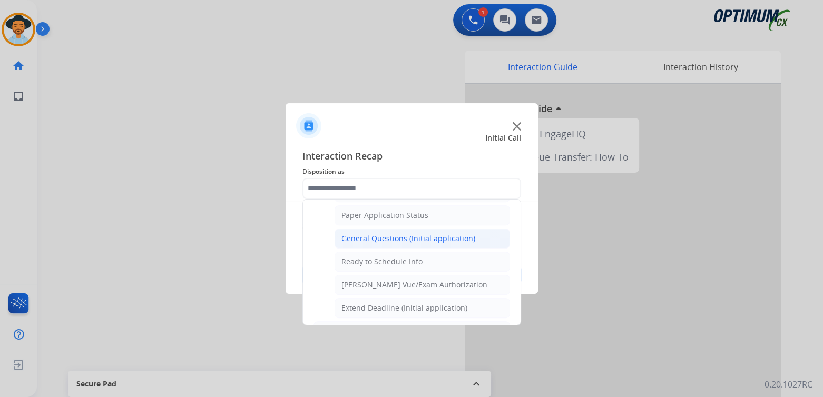
click at [375, 237] on div "General Questions (Initial application)" at bounding box center [408, 238] width 134 height 11
type input "**********"
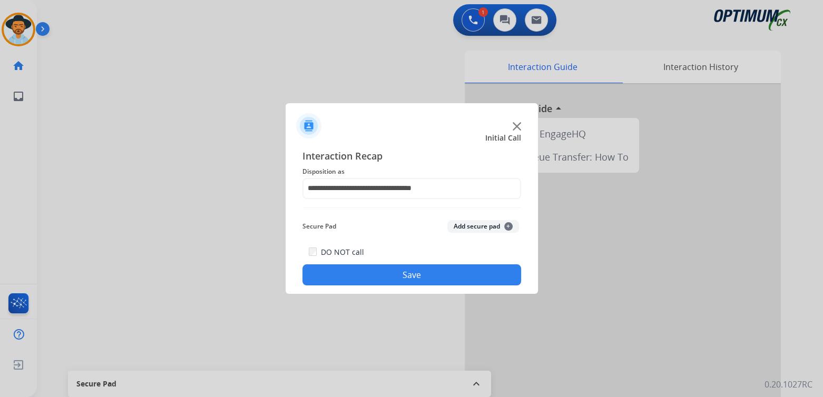
click at [426, 281] on button "Save" at bounding box center [411, 274] width 219 height 21
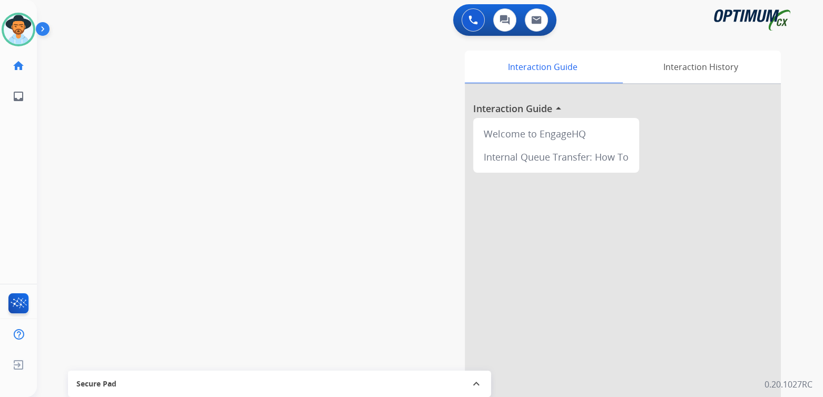
drag, startPoint x: 17, startPoint y: 28, endPoint x: 45, endPoint y: 23, distance: 28.4
click at [17, 28] on img at bounding box center [19, 30] width 30 height 30
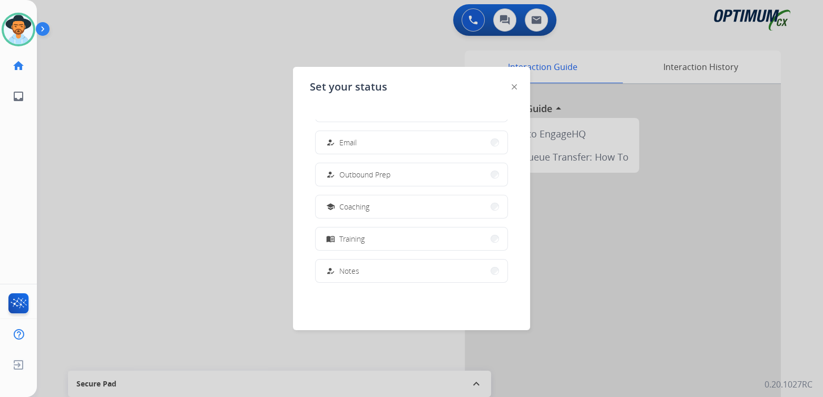
scroll to position [262, 0]
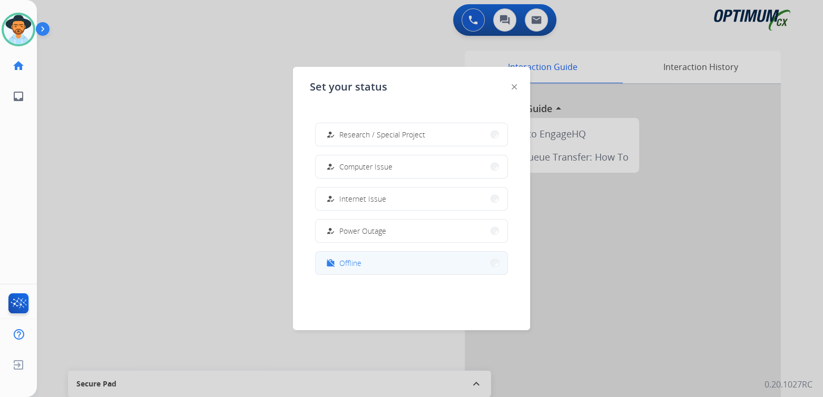
click at [371, 261] on button "work_off Offline" at bounding box center [412, 263] width 192 height 23
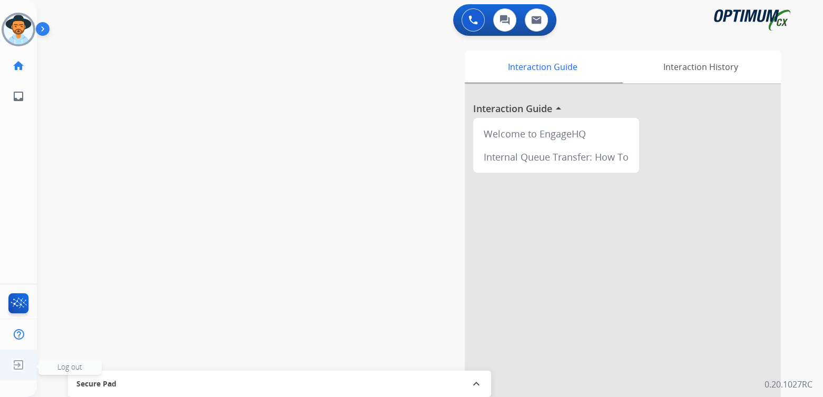
click at [17, 365] on img at bounding box center [18, 365] width 19 height 20
click at [65, 366] on span "Log out" at bounding box center [69, 367] width 25 height 10
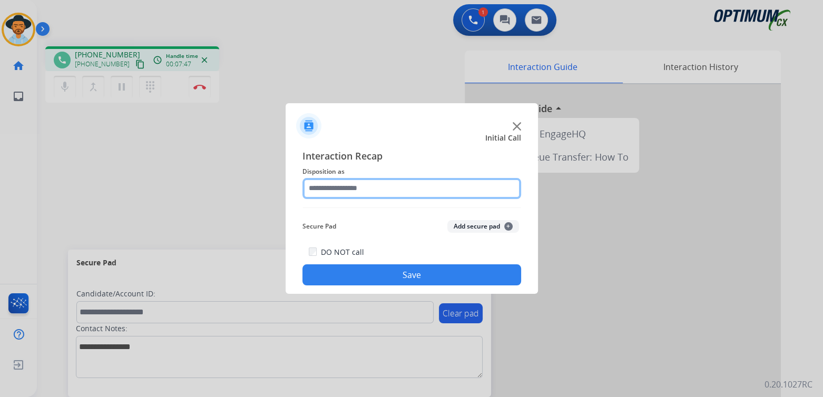
click at [380, 193] on input "text" at bounding box center [411, 188] width 219 height 21
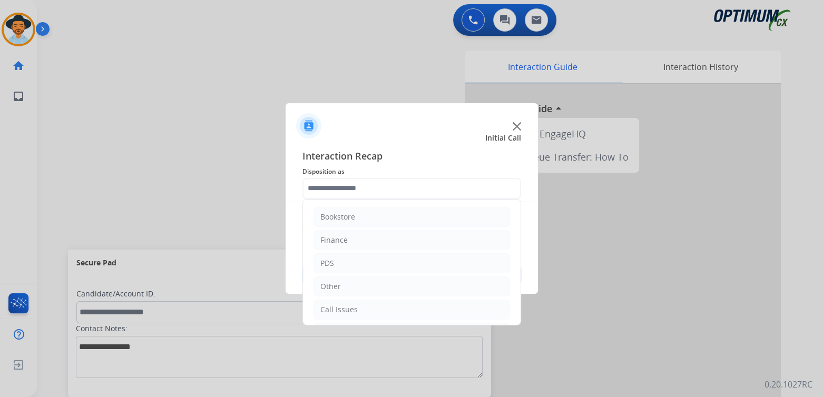
click at [515, 126] on img at bounding box center [517, 126] width 8 height 8
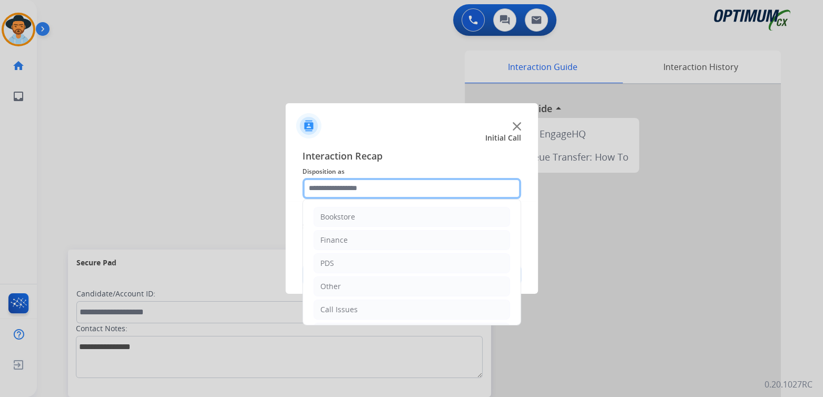
click at [355, 189] on input "text" at bounding box center [411, 188] width 219 height 21
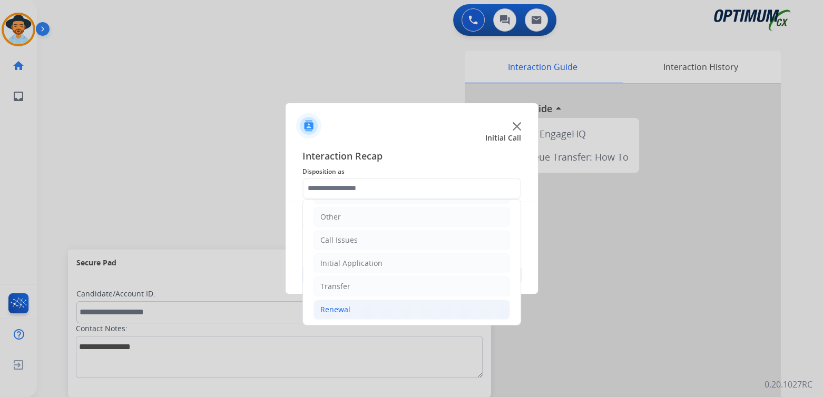
click at [346, 305] on div "Renewal" at bounding box center [335, 309] width 30 height 11
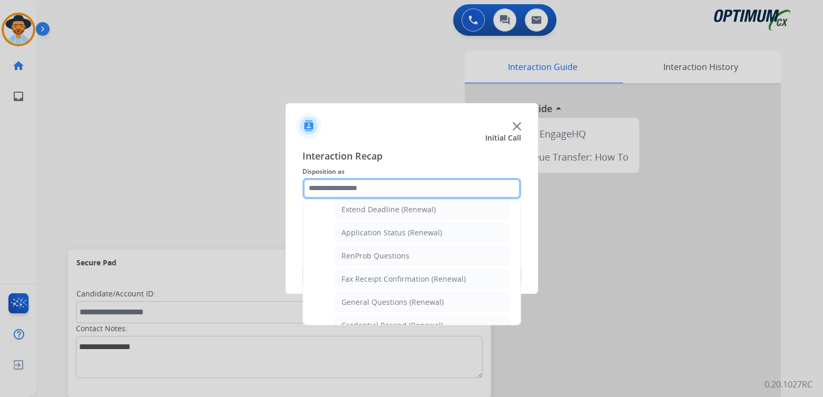
scroll to position [228, 0]
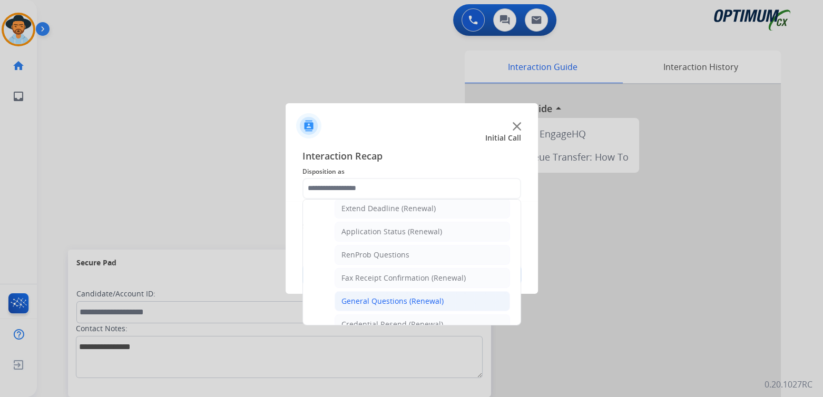
click at [381, 300] on div "General Questions (Renewal)" at bounding box center [392, 301] width 102 height 11
type input "**********"
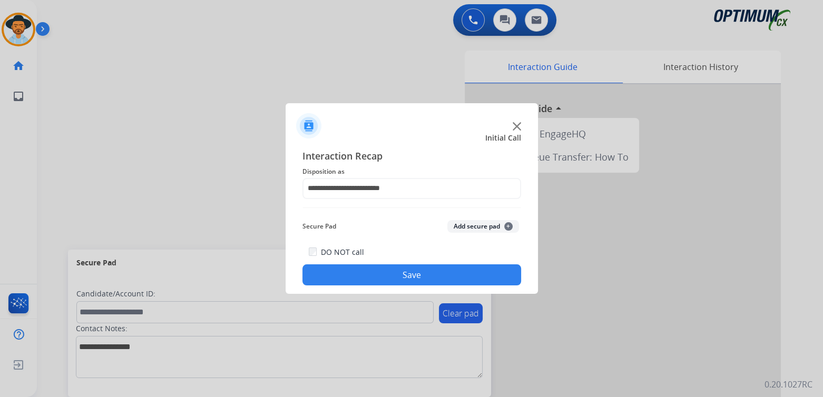
click at [424, 277] on button "Save" at bounding box center [411, 274] width 219 height 21
click at [439, 274] on button "Save" at bounding box center [411, 274] width 219 height 21
click at [440, 277] on button "Save" at bounding box center [411, 274] width 219 height 21
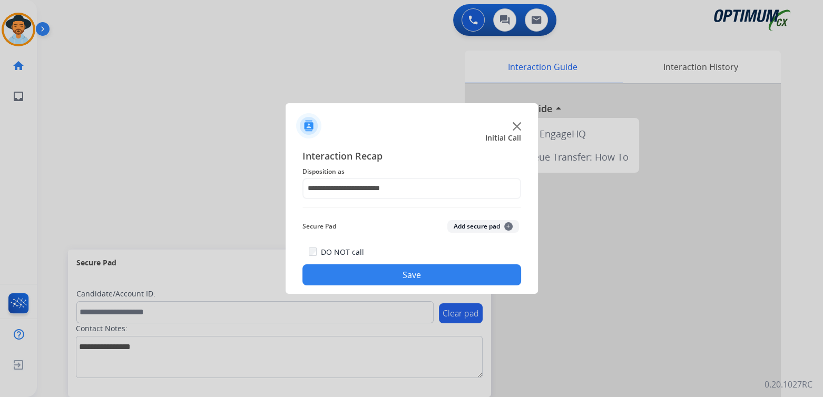
click at [460, 318] on div at bounding box center [411, 198] width 823 height 397
click at [517, 123] on img at bounding box center [517, 126] width 8 height 8
click at [382, 249] on div "DO NOT call Save" at bounding box center [411, 265] width 219 height 40
click at [416, 269] on button "Save" at bounding box center [411, 274] width 219 height 21
drag, startPoint x: 219, startPoint y: 172, endPoint x: 212, endPoint y: 141, distance: 31.8
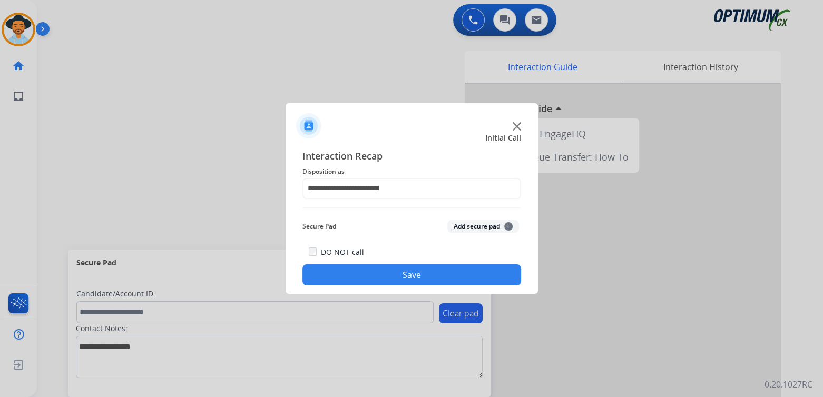
click at [217, 166] on div at bounding box center [411, 198] width 823 height 397
click at [515, 124] on img at bounding box center [517, 126] width 8 height 8
click at [462, 319] on div at bounding box center [411, 198] width 823 height 397
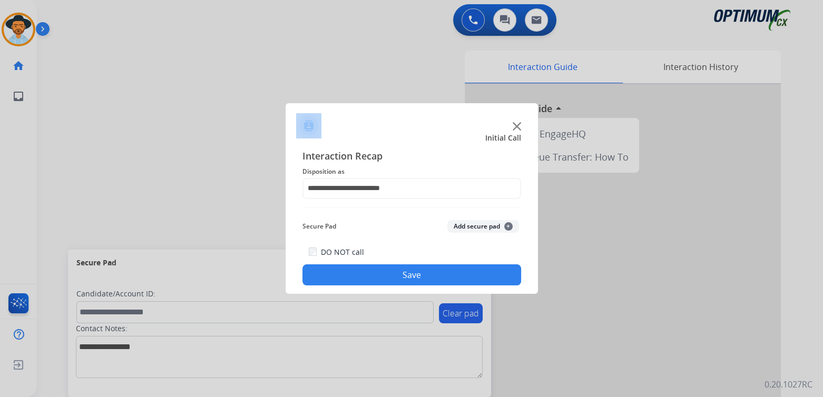
click at [462, 318] on div at bounding box center [411, 198] width 823 height 397
click at [636, 232] on div at bounding box center [411, 198] width 823 height 397
click at [517, 124] on img at bounding box center [517, 126] width 8 height 8
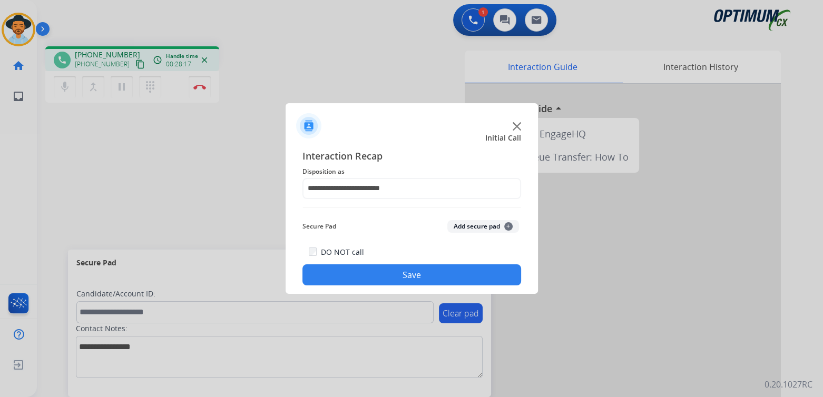
click at [400, 279] on button "Save" at bounding box center [411, 274] width 219 height 21
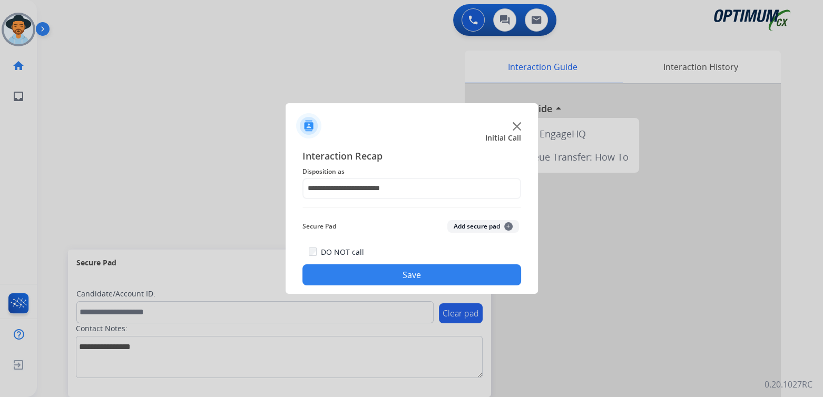
click at [517, 126] on img at bounding box center [517, 126] width 8 height 8
click at [428, 277] on button "Save" at bounding box center [411, 274] width 219 height 21
click at [325, 30] on div at bounding box center [411, 198] width 823 height 397
